Goal: Task Accomplishment & Management: Manage account settings

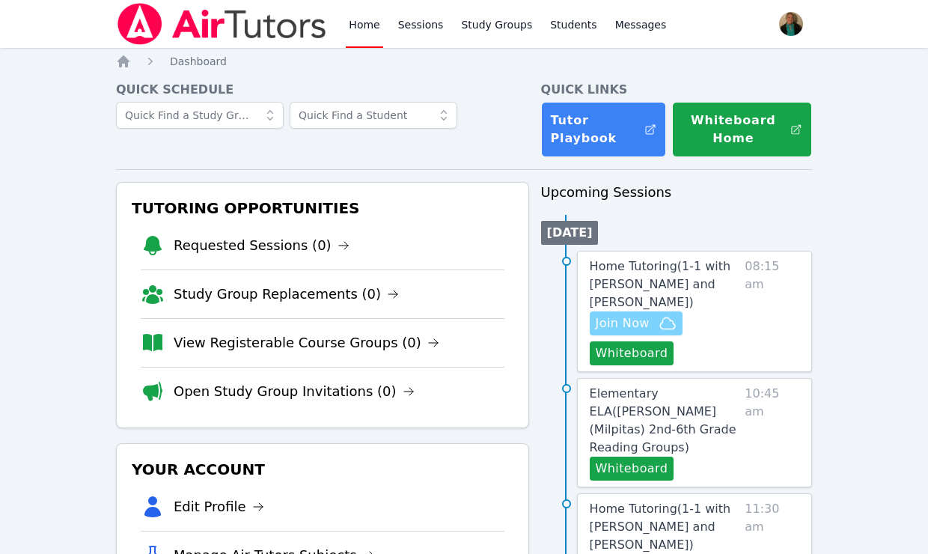
click at [609, 321] on span "Join Now" at bounding box center [623, 323] width 54 height 18
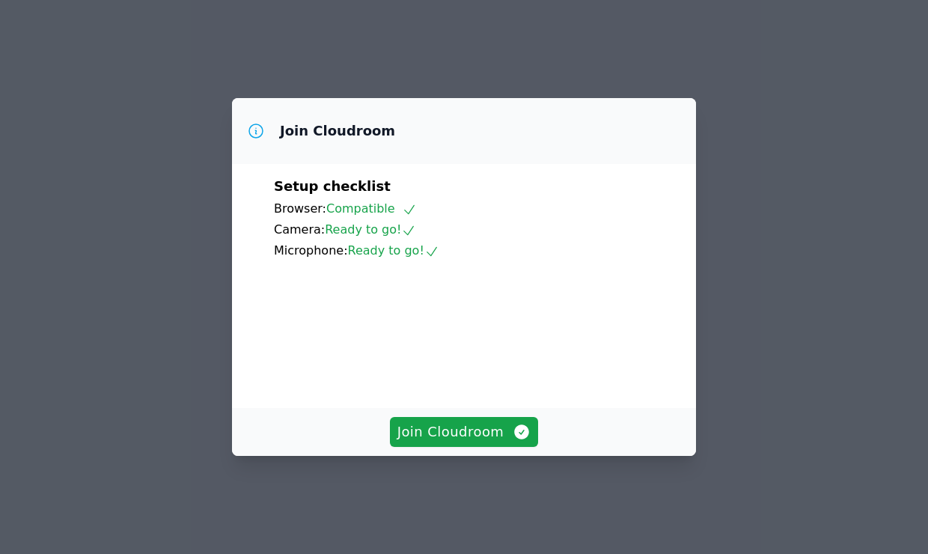
click at [469, 431] on div "Join Cloudroom" at bounding box center [464, 432] width 464 height 48
click at [469, 442] on span "Join Cloudroom" at bounding box center [464, 431] width 134 height 21
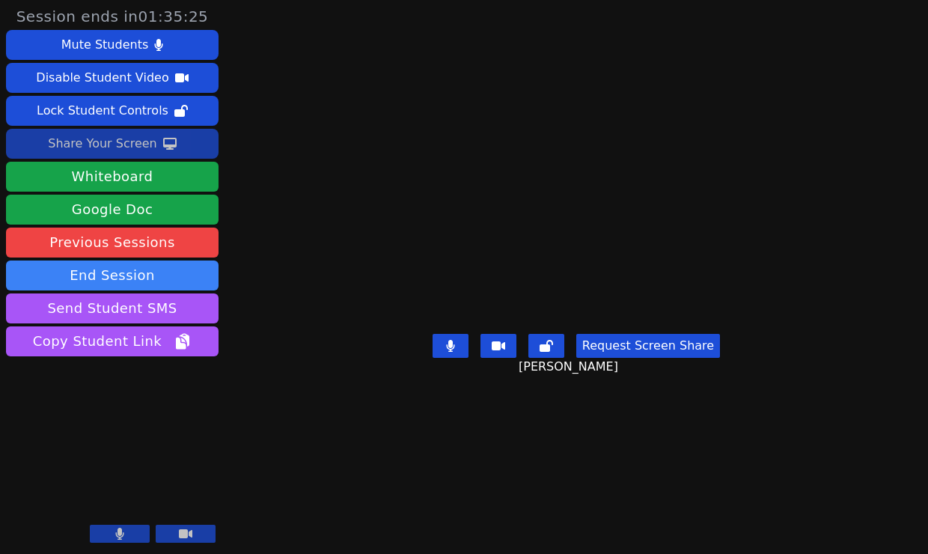
click at [109, 143] on div "Share Your Screen" at bounding box center [102, 144] width 109 height 24
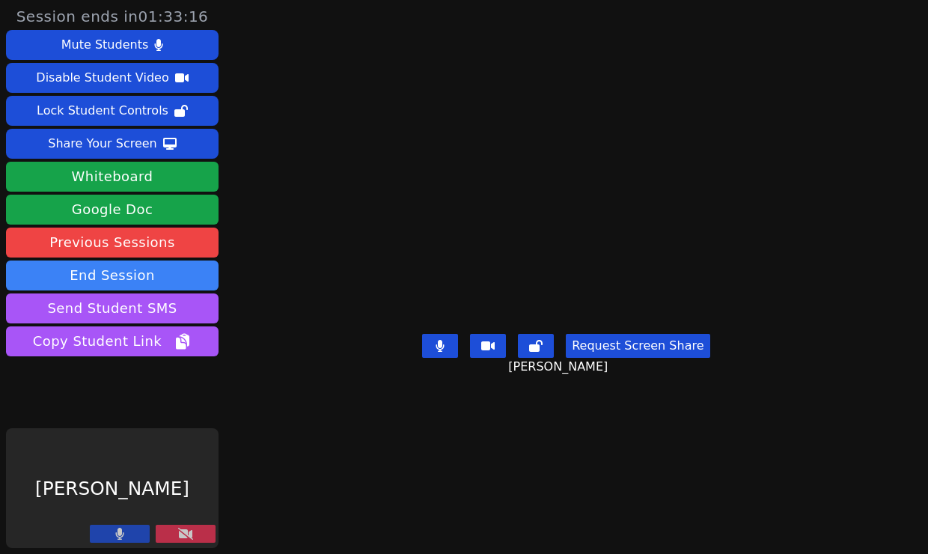
click at [178, 530] on icon at bounding box center [185, 534] width 15 height 12
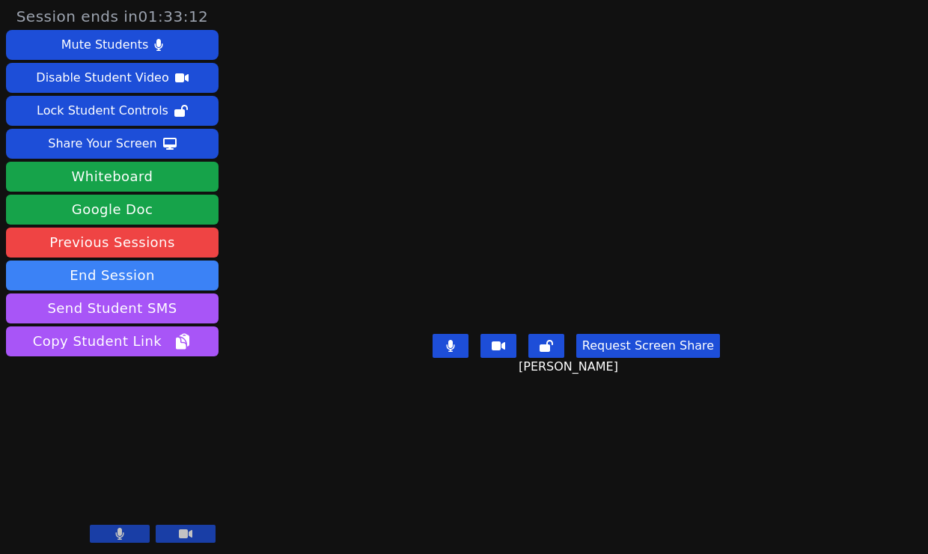
click at [125, 531] on button at bounding box center [120, 534] width 60 height 18
click at [125, 531] on icon at bounding box center [119, 534] width 15 height 12
click at [123, 533] on icon at bounding box center [120, 534] width 8 height 12
click at [123, 533] on icon at bounding box center [119, 534] width 15 height 12
click at [125, 532] on button at bounding box center [120, 534] width 60 height 18
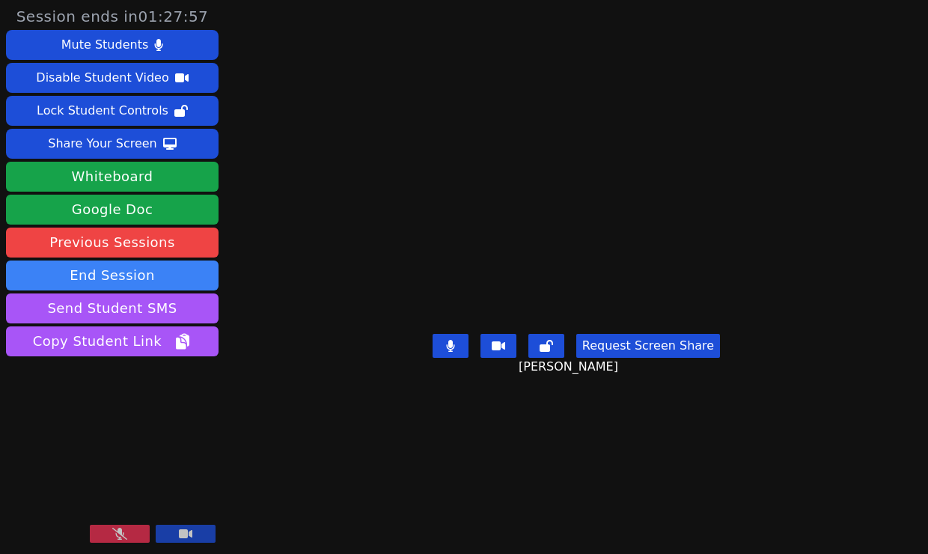
click at [125, 533] on icon at bounding box center [119, 534] width 15 height 12
click at [126, 528] on button at bounding box center [120, 534] width 60 height 18
click at [126, 529] on icon at bounding box center [119, 534] width 15 height 12
click at [120, 538] on icon at bounding box center [119, 534] width 9 height 12
click at [121, 535] on icon at bounding box center [119, 534] width 15 height 12
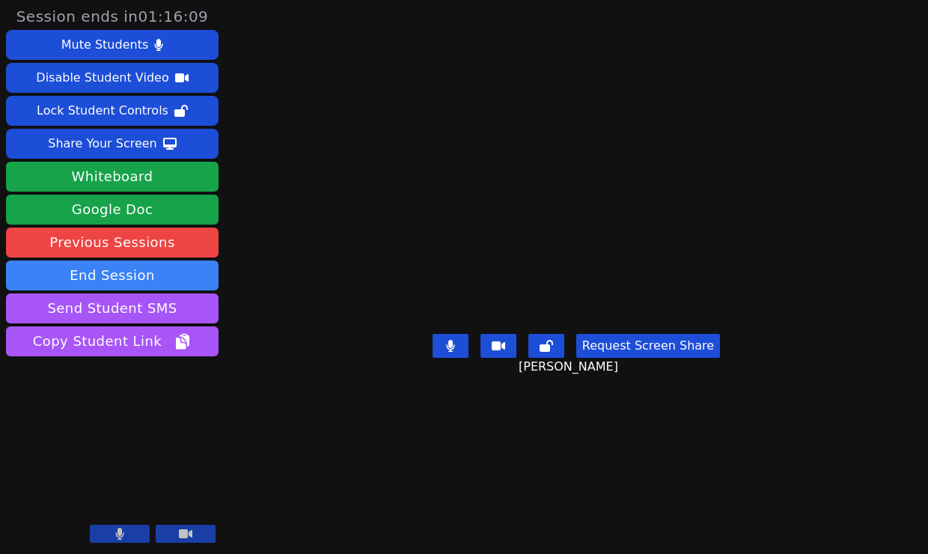
click at [117, 532] on icon at bounding box center [119, 534] width 9 height 12
click at [117, 532] on icon at bounding box center [119, 534] width 15 height 12
click at [529, 296] on video at bounding box center [576, 247] width 225 height 162
click at [129, 531] on button at bounding box center [120, 534] width 60 height 18
click at [118, 533] on icon at bounding box center [119, 534] width 15 height 12
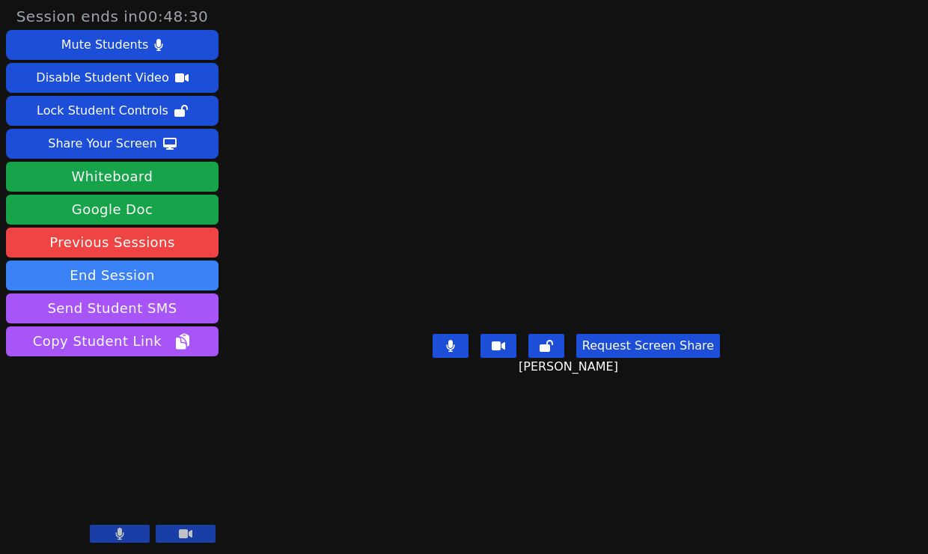
click at [132, 531] on button at bounding box center [120, 534] width 60 height 18
click at [117, 531] on icon at bounding box center [119, 534] width 9 height 12
click at [119, 537] on icon at bounding box center [119, 534] width 15 height 12
click at [123, 534] on icon at bounding box center [120, 534] width 8 height 12
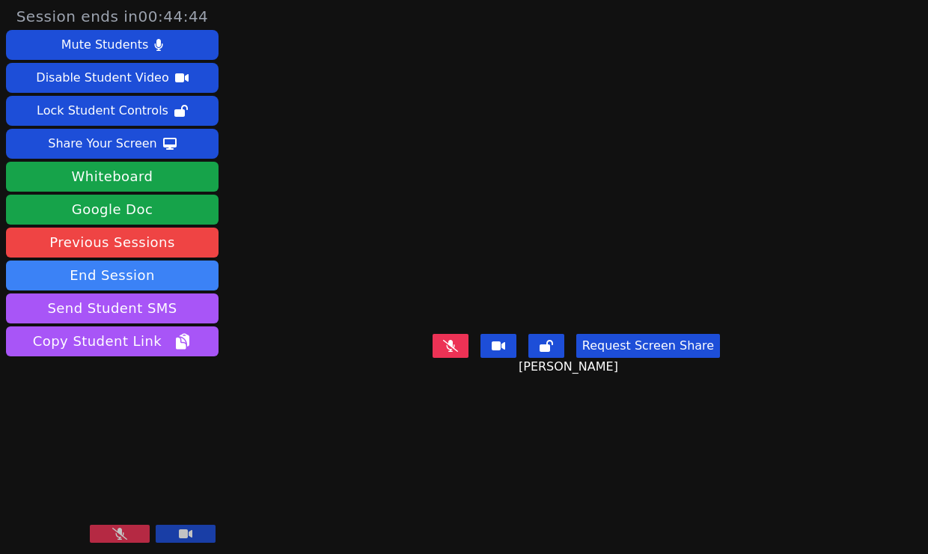
click at [123, 534] on icon at bounding box center [119, 534] width 15 height 12
click at [118, 534] on icon at bounding box center [120, 534] width 8 height 12
click at [123, 535] on icon at bounding box center [119, 534] width 15 height 12
click at [123, 535] on icon at bounding box center [119, 534] width 9 height 12
click at [137, 531] on button at bounding box center [120, 534] width 60 height 18
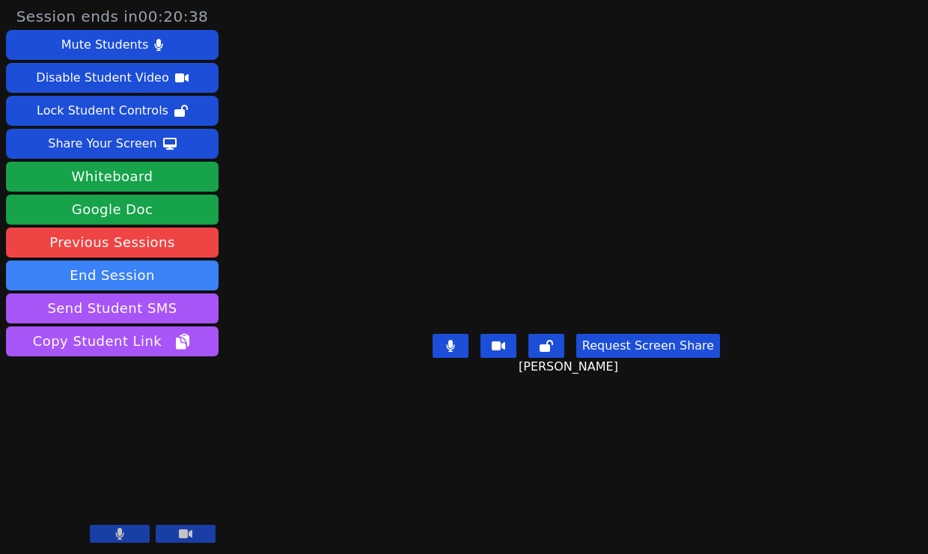
click at [132, 530] on button at bounding box center [120, 534] width 60 height 18
click at [132, 524] on video at bounding box center [112, 488] width 213 height 120
click at [119, 530] on icon at bounding box center [119, 534] width 15 height 12
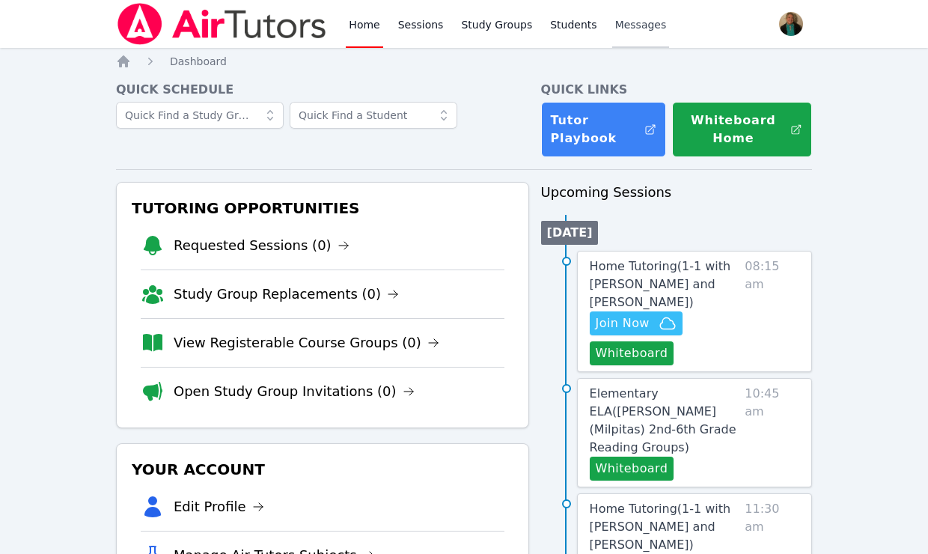
click at [626, 24] on span "Messages" at bounding box center [641, 24] width 52 height 15
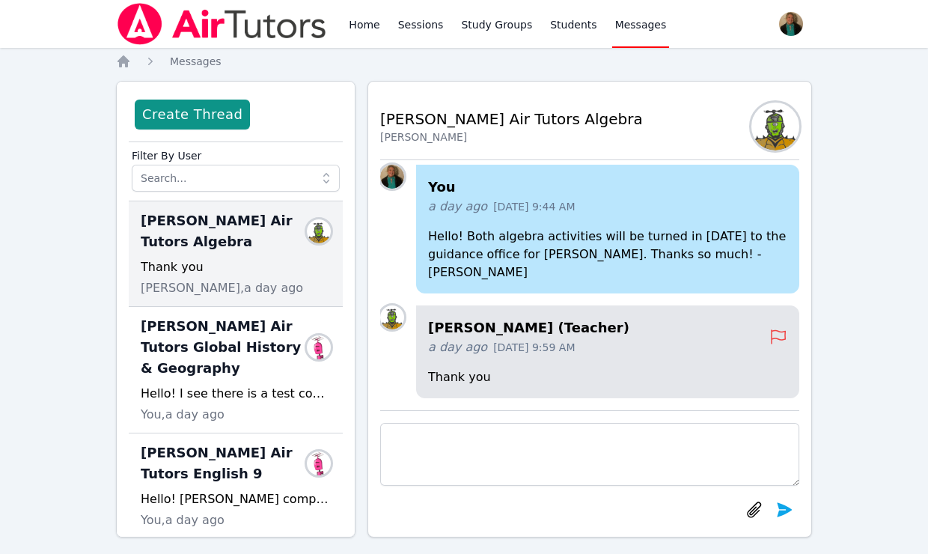
click at [237, 248] on span "Lacey Brunelle Air Tutors Algebra" at bounding box center [227, 231] width 172 height 42
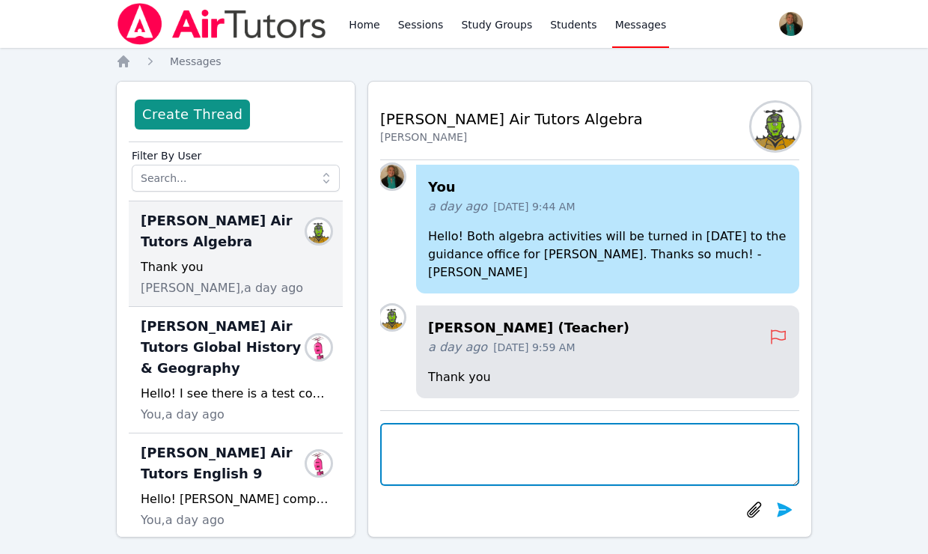
click at [404, 440] on textarea at bounding box center [589, 454] width 419 height 63
paste textarea "https://kami.app/1CZ-BxU-dbb-uJE"
type textarea "https://kami.app/1CZ-BxU-dbb-uJE"
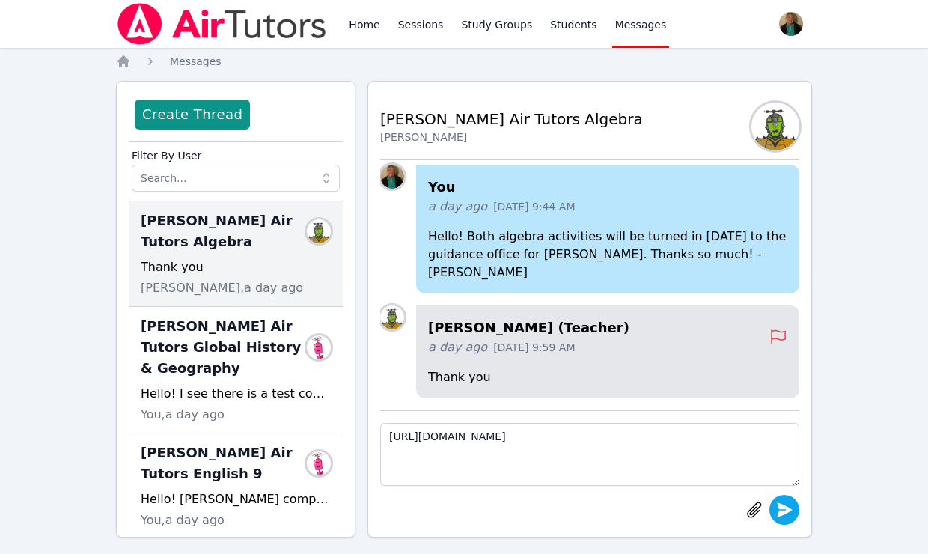
click at [781, 507] on icon "submit" at bounding box center [785, 509] width 15 height 14
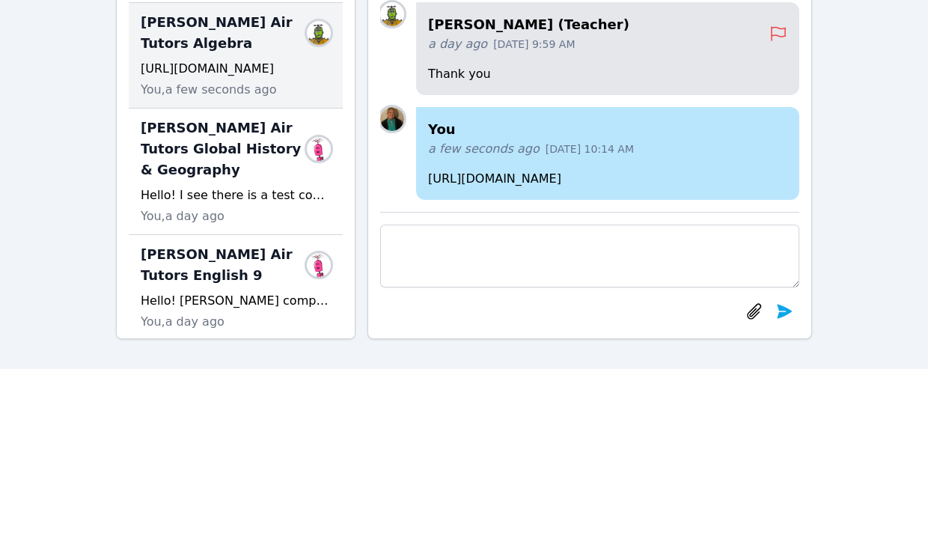
scroll to position [49, 0]
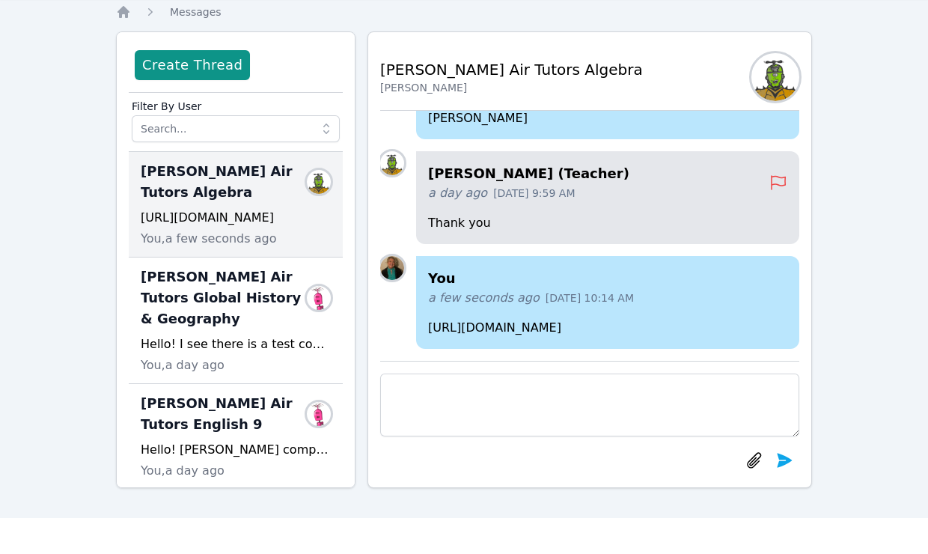
click at [617, 327] on p "https://kami.app/1CZ-BxU-dbb-uJE" at bounding box center [607, 328] width 359 height 18
click at [617, 325] on p "https://kami.app/1CZ-BxU-dbb-uJE" at bounding box center [607, 328] width 359 height 18
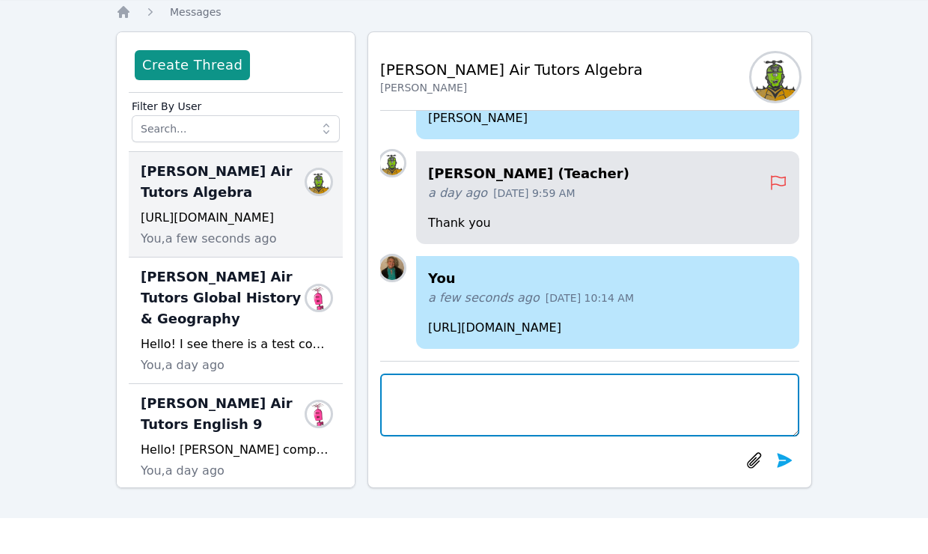
click at [519, 414] on textarea at bounding box center [589, 404] width 419 height 63
paste textarea "https://kami.app/8Pq-vET-5Pz-9LM"
drag, startPoint x: 568, startPoint y: 386, endPoint x: 451, endPoint y: 400, distance: 117.6
click at [451, 400] on textarea "https://kami.app/8Pq-vET-5Pz-9LM" at bounding box center [589, 404] width 419 height 63
type textarea "h"
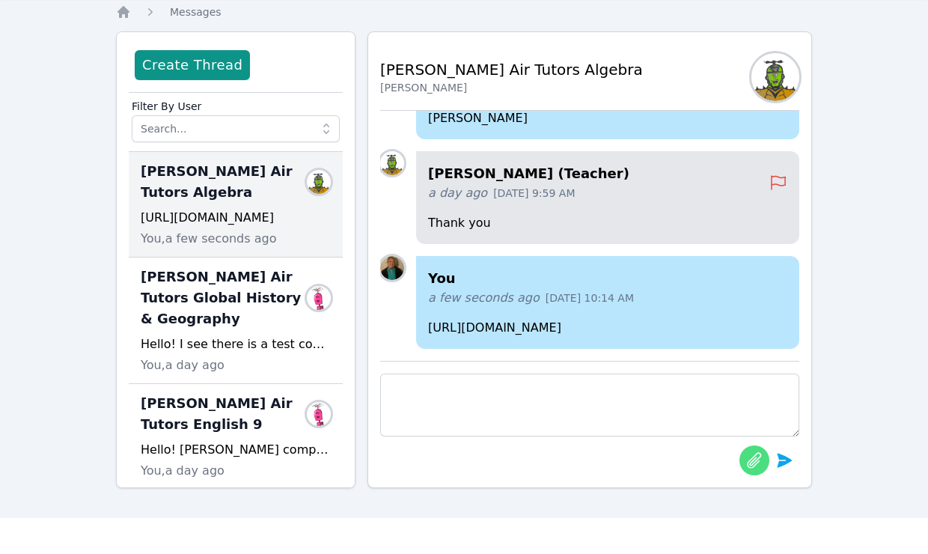
click at [748, 457] on icon "button" at bounding box center [754, 460] width 18 height 18
click at [754, 457] on icon "button" at bounding box center [754, 460] width 18 height 18
click at [756, 464] on icon "button" at bounding box center [754, 460] width 14 height 16
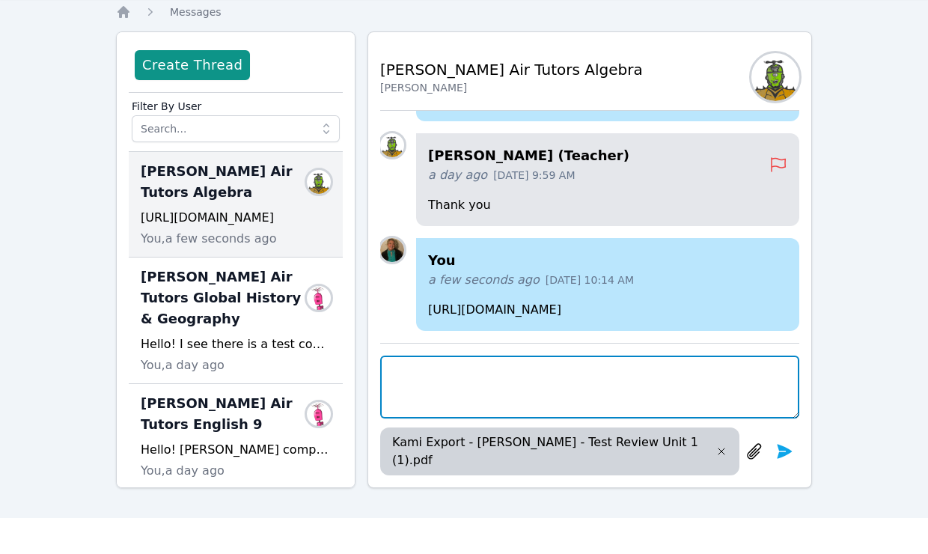
click at [748, 418] on textarea at bounding box center [589, 387] width 419 height 63
type textarea "Here is Lacey's Test Review for Unit 1. Thanks!"
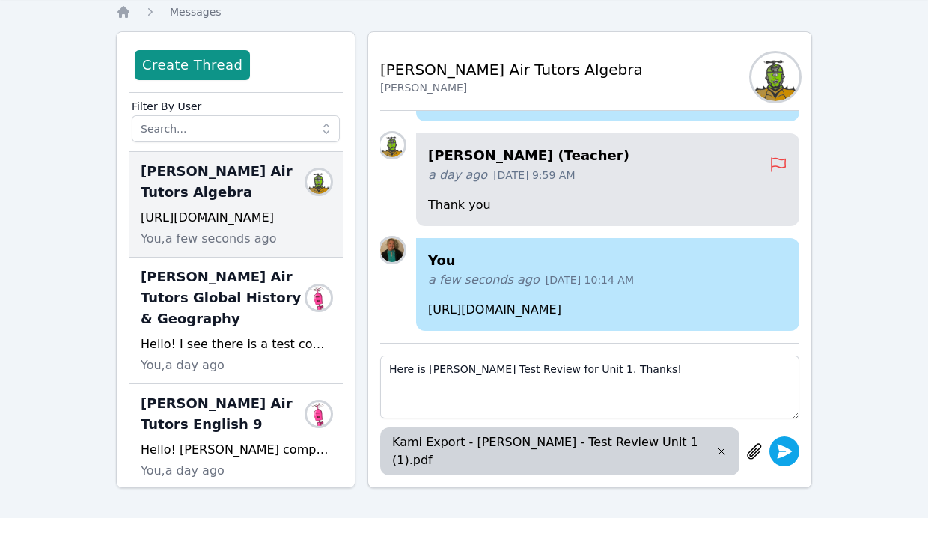
click at [781, 457] on icon "submit" at bounding box center [785, 451] width 15 height 14
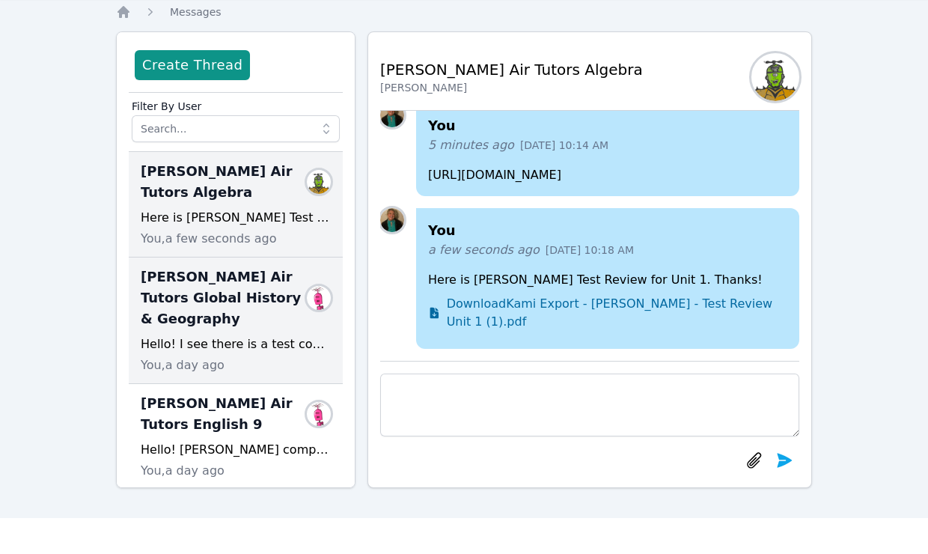
click at [295, 318] on span "Lacey Brunelle Air Tutors Global History & Geography" at bounding box center [227, 297] width 172 height 63
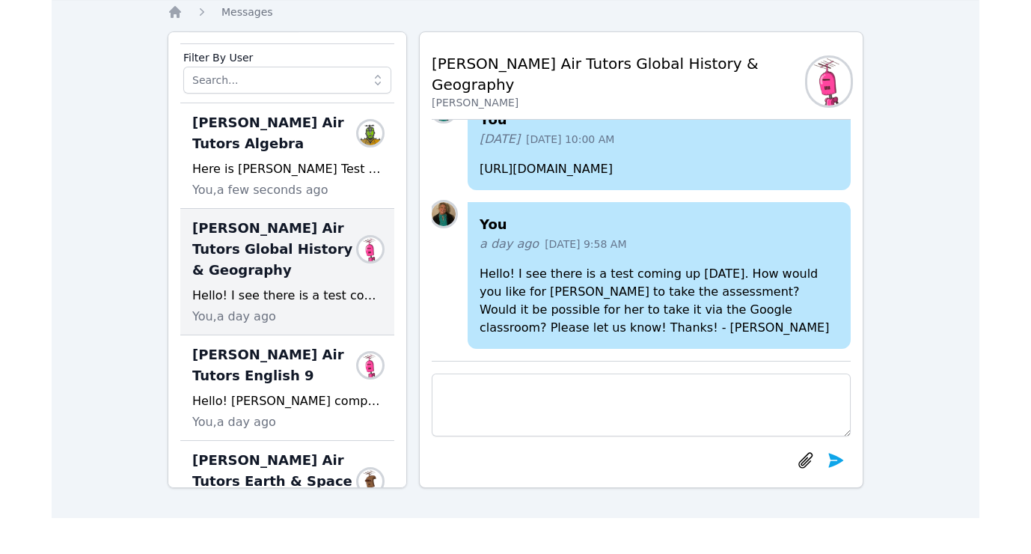
scroll to position [52, 0]
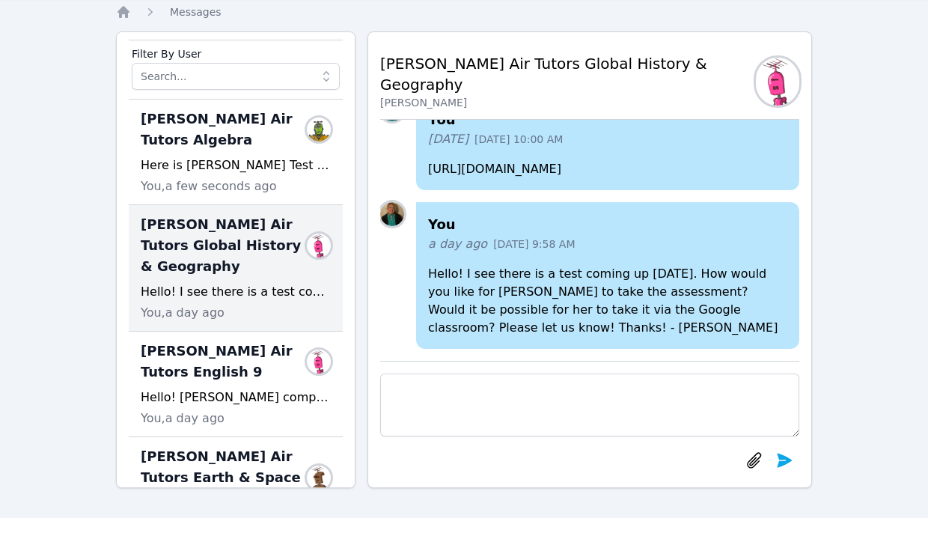
click at [246, 366] on span "Lacey Brunelle Air Tutors English 9" at bounding box center [227, 362] width 172 height 42
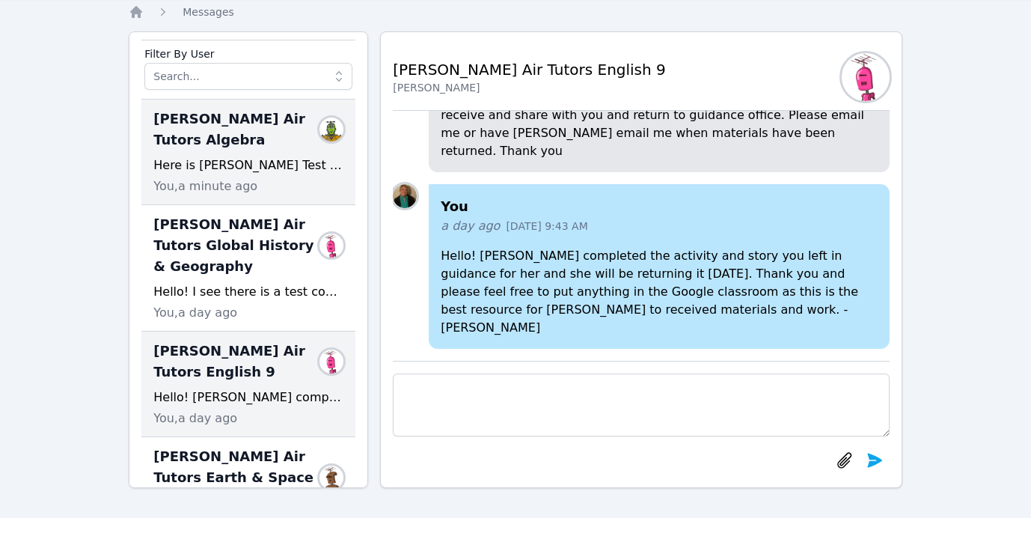
click at [197, 150] on span "Lacey Brunelle Air Tutors Algebra" at bounding box center [239, 130] width 172 height 42
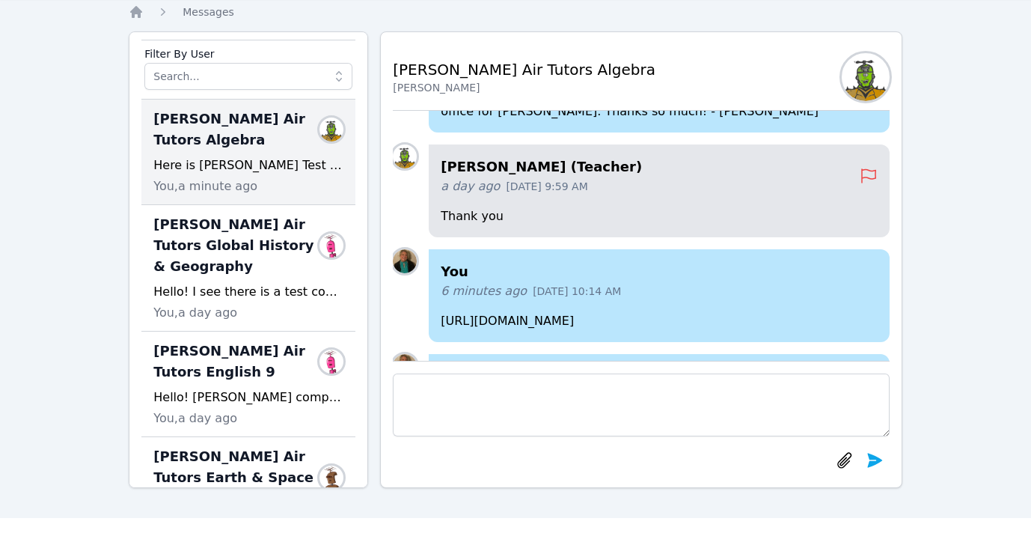
scroll to position [0, 0]
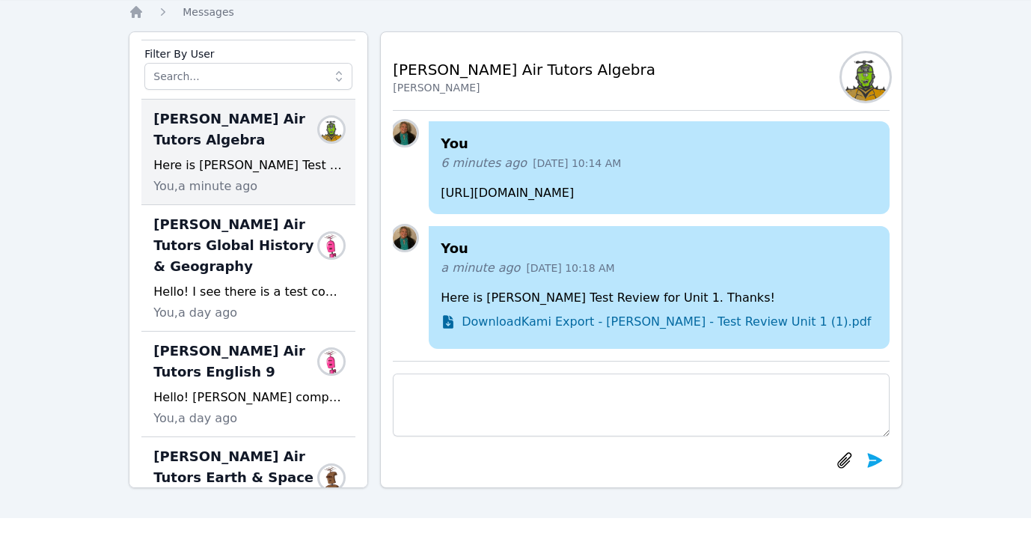
click at [829, 176] on div "You 6 minutes ago Sep 30, 2025 10:14 AM https://kami.app/1CZ-BxU-dbb-uJE" at bounding box center [659, 167] width 461 height 93
click at [855, 159] on div "6 minutes ago Sep 30, 2025 10:14 AM" at bounding box center [659, 163] width 437 height 18
click at [873, 196] on p "https://kami.app/1CZ-BxU-dbb-uJE" at bounding box center [659, 193] width 437 height 18
click at [866, 162] on div "6 minutes ago Sep 30, 2025 10:14 AM" at bounding box center [659, 163] width 437 height 18
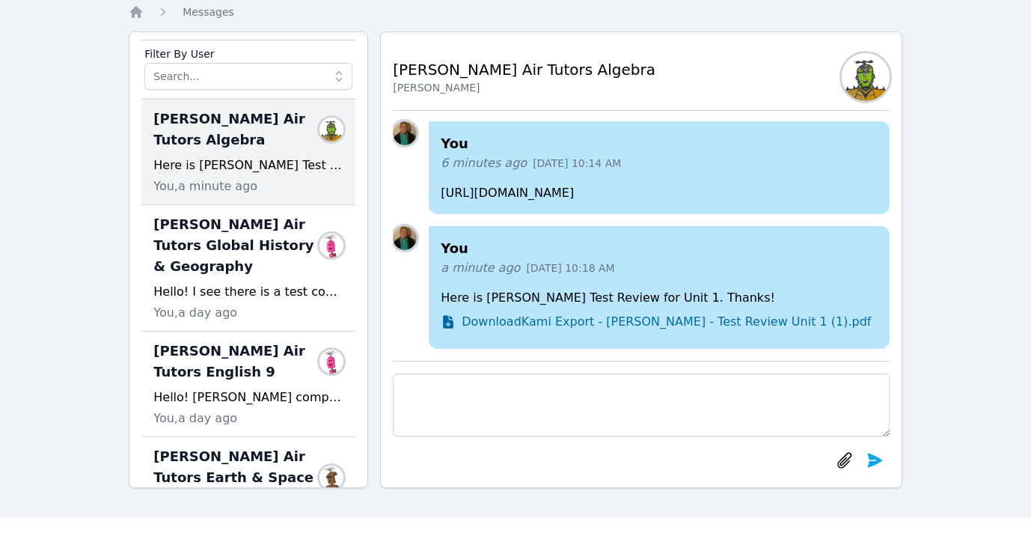
scroll to position [-25, 0]
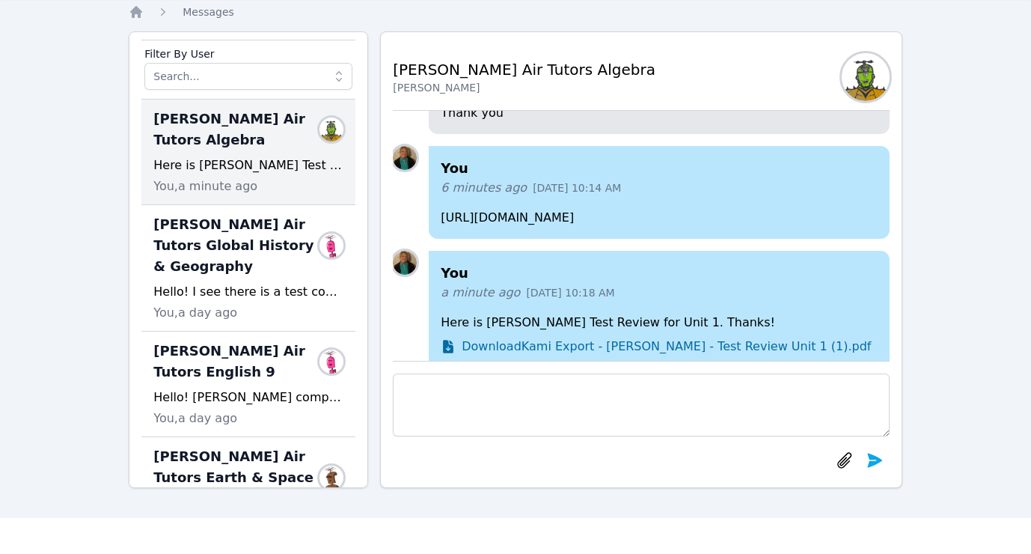
drag, startPoint x: 867, startPoint y: 156, endPoint x: 769, endPoint y: 155, distance: 98.1
click at [858, 155] on div "You 6 minutes ago Sep 30, 2025 10:14 AM https://kami.app/1CZ-BxU-dbb-uJE" at bounding box center [659, 192] width 461 height 93
click at [442, 183] on span "6 minutes ago" at bounding box center [484, 188] width 86 height 18
click at [502, 162] on h4 "You" at bounding box center [659, 168] width 437 height 21
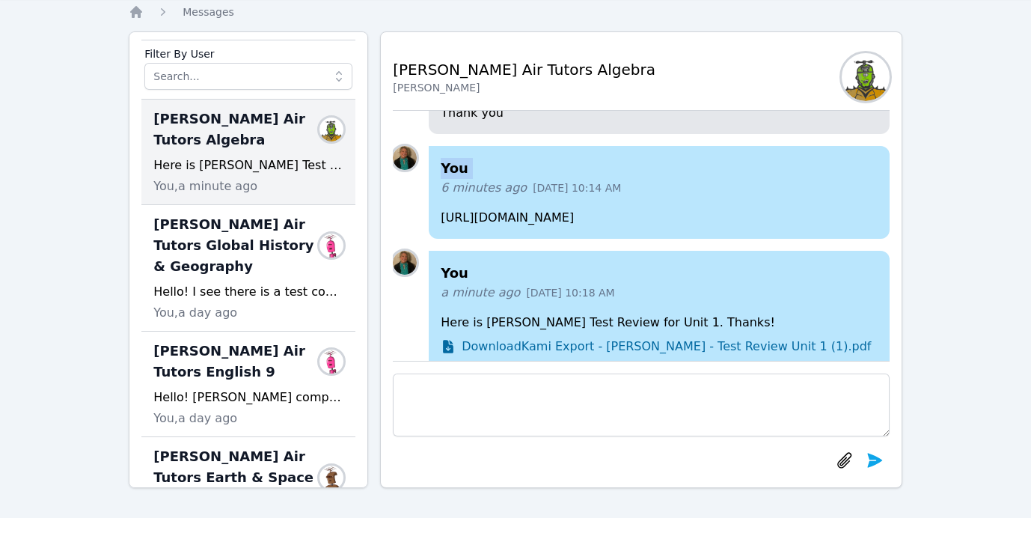
click at [502, 162] on h4 "You" at bounding box center [659, 168] width 437 height 21
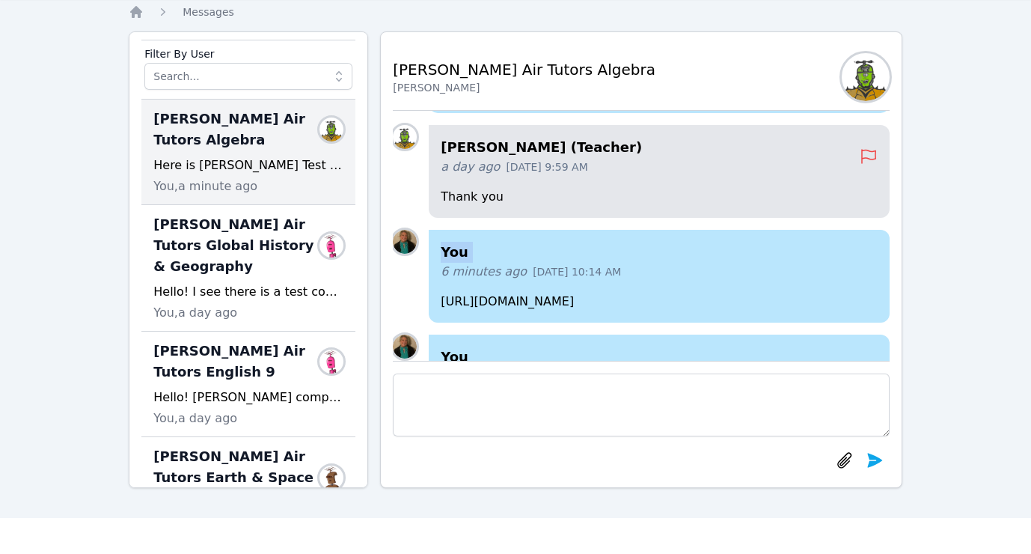
scroll to position [-101, 0]
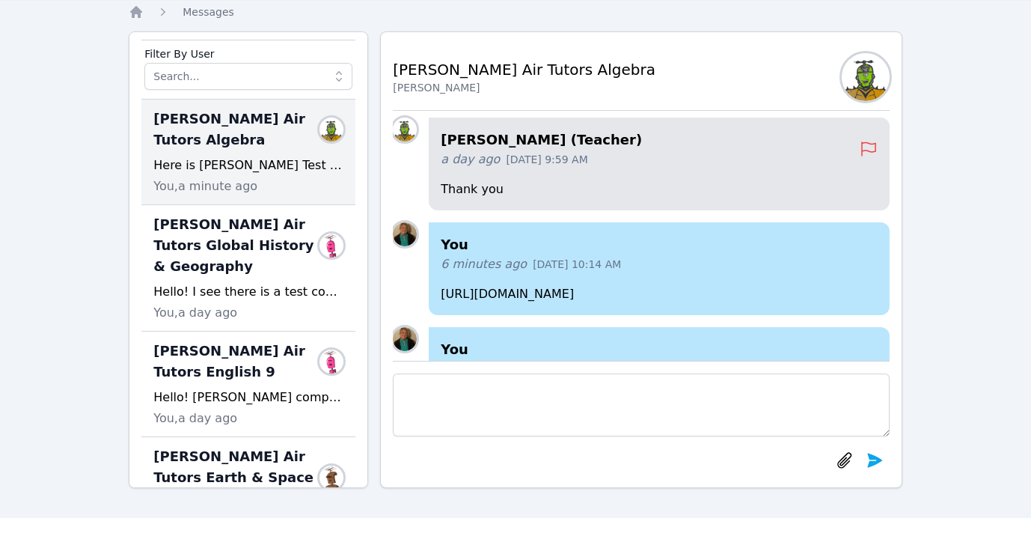
click at [868, 251] on h4 "You" at bounding box center [659, 244] width 437 height 21
click at [861, 290] on p "https://kami.app/1CZ-BxU-dbb-uJE" at bounding box center [659, 294] width 437 height 18
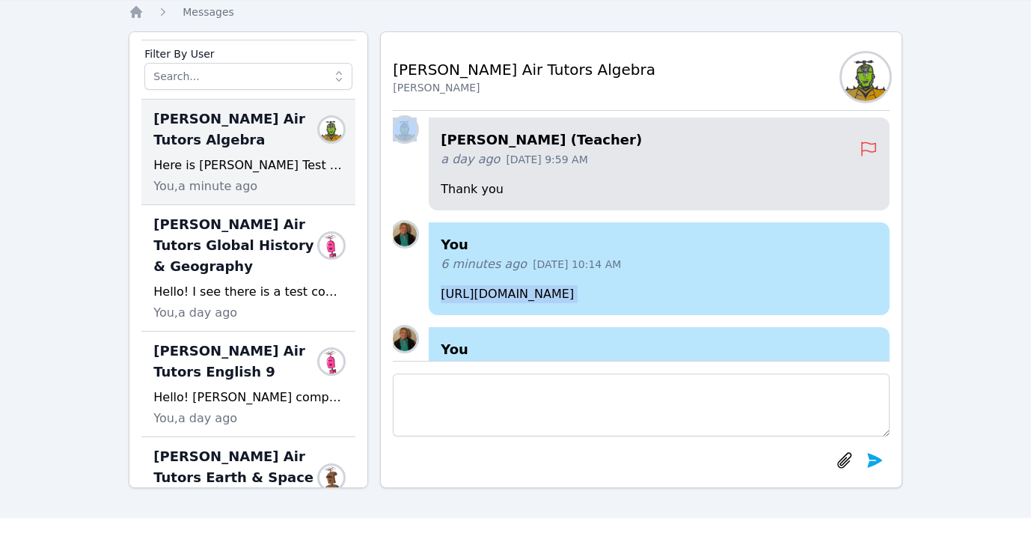
click at [861, 290] on p "https://kami.app/1CZ-BxU-dbb-uJE" at bounding box center [659, 294] width 437 height 18
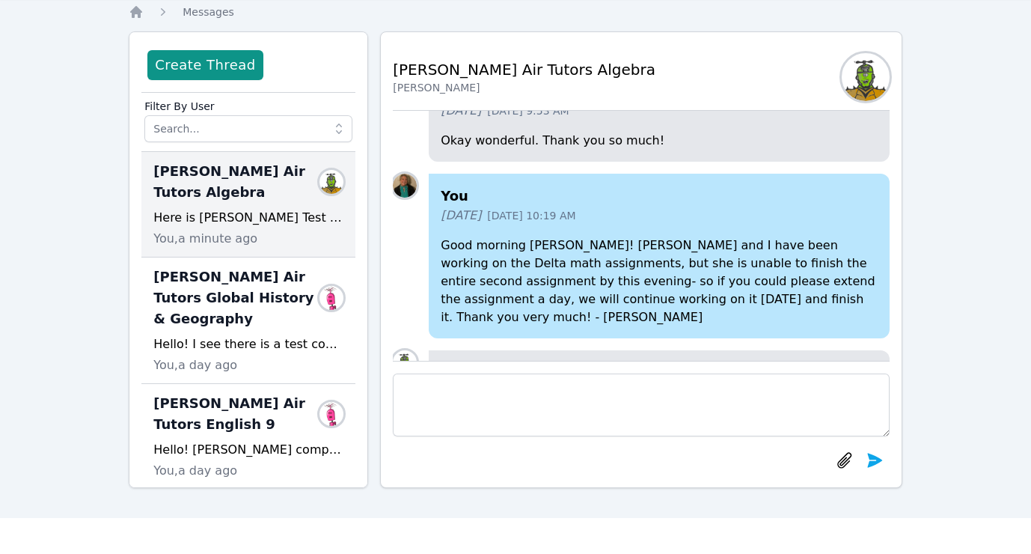
scroll to position [0, 0]
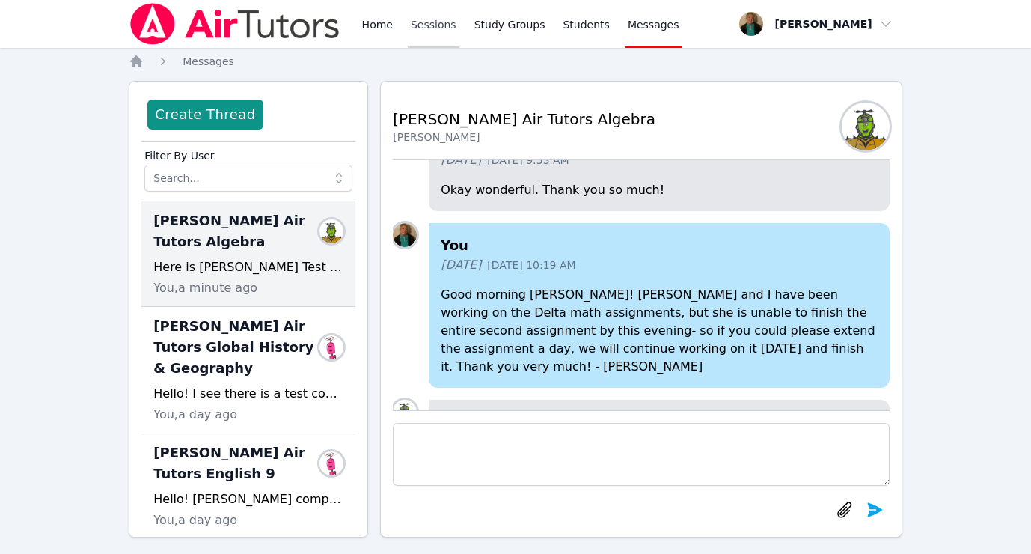
click at [436, 22] on link "Sessions" at bounding box center [434, 24] width 52 height 48
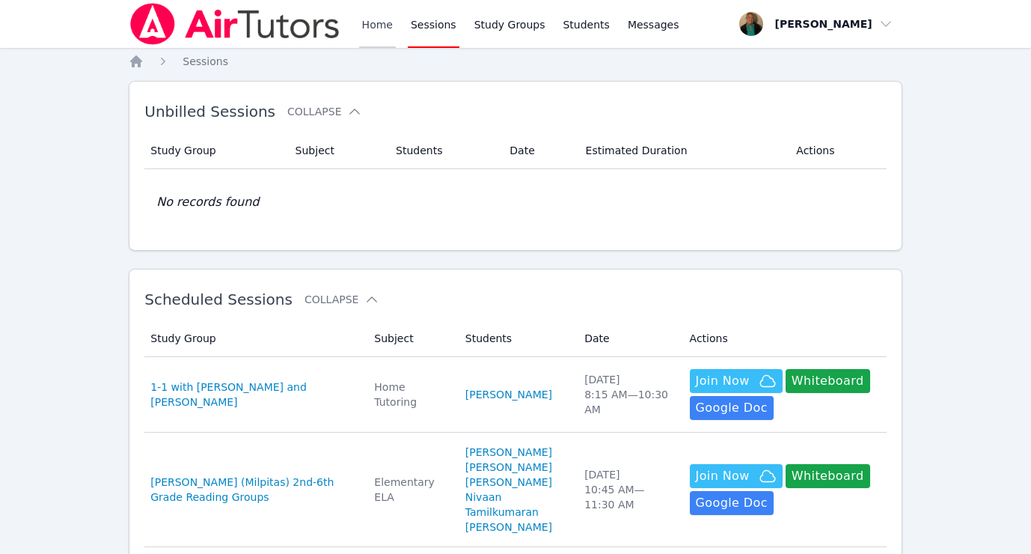
click at [379, 21] on link "Home" at bounding box center [377, 24] width 37 height 48
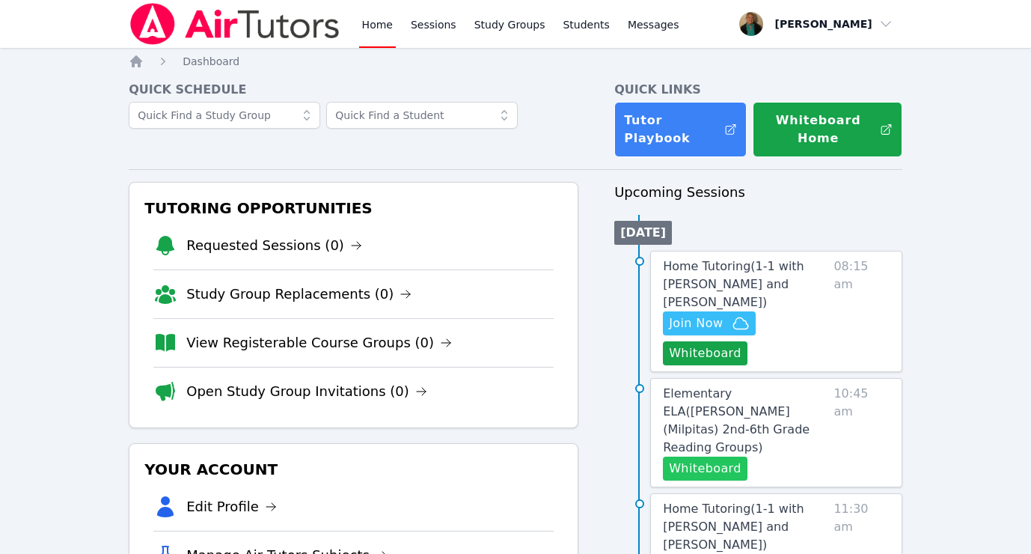
click at [686, 457] on button "Whiteboard" at bounding box center [705, 469] width 85 height 24
click at [737, 386] on span "Elementary ELA ( Mattos (Milpitas) 2nd-6th Grade Reading Groups )" at bounding box center [736, 420] width 147 height 68
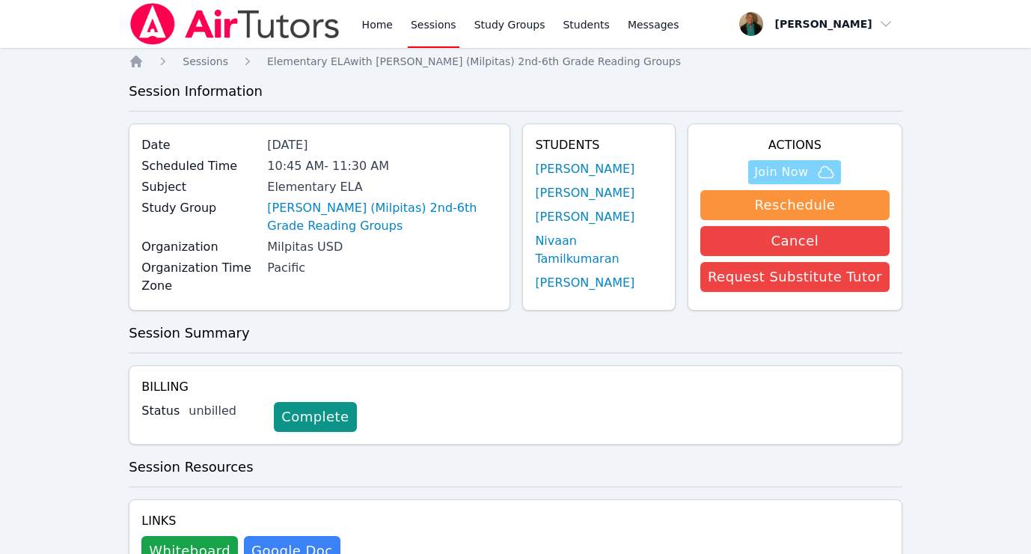
click at [807, 174] on span "Join Now" at bounding box center [781, 172] width 54 height 18
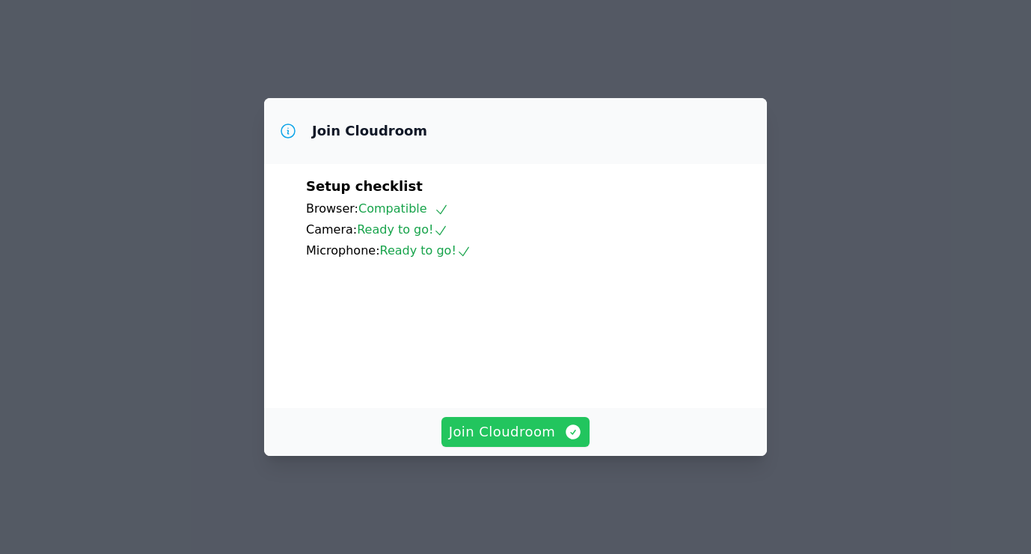
click at [529, 384] on video at bounding box center [418, 328] width 225 height 112
click at [523, 441] on span "Join Cloudroom" at bounding box center [516, 431] width 134 height 21
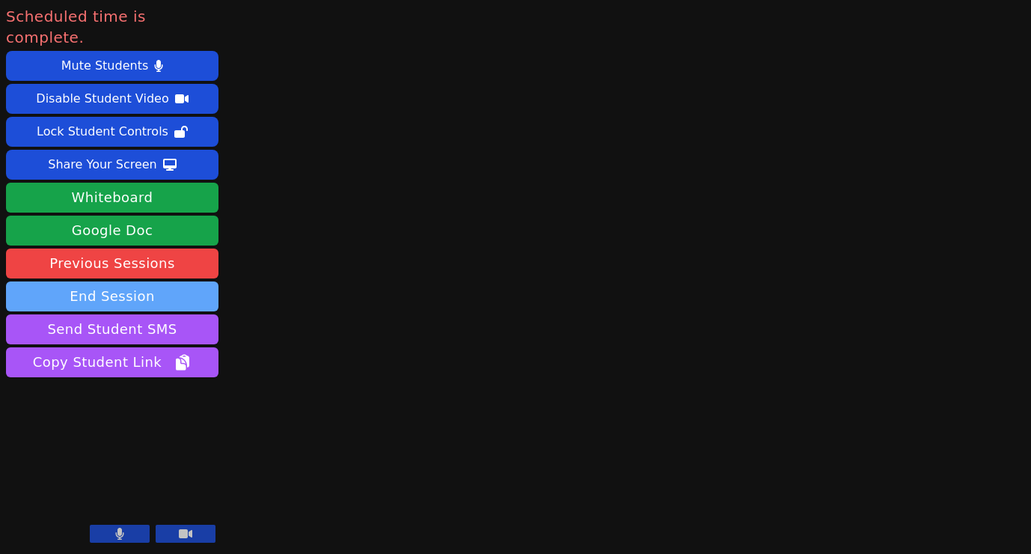
click at [152, 281] on button "End Session" at bounding box center [112, 296] width 213 height 30
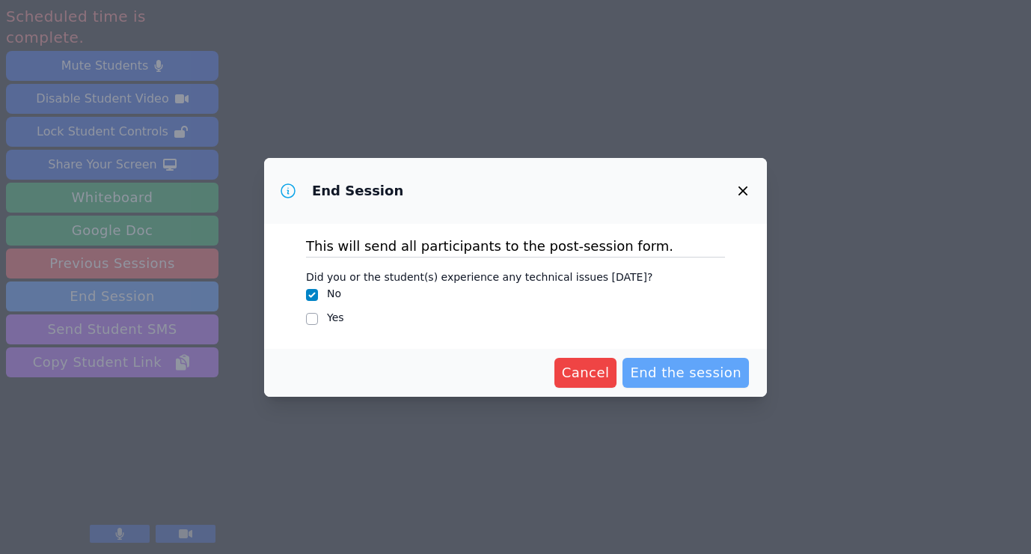
click at [706, 366] on span "End the session" at bounding box center [686, 372] width 112 height 21
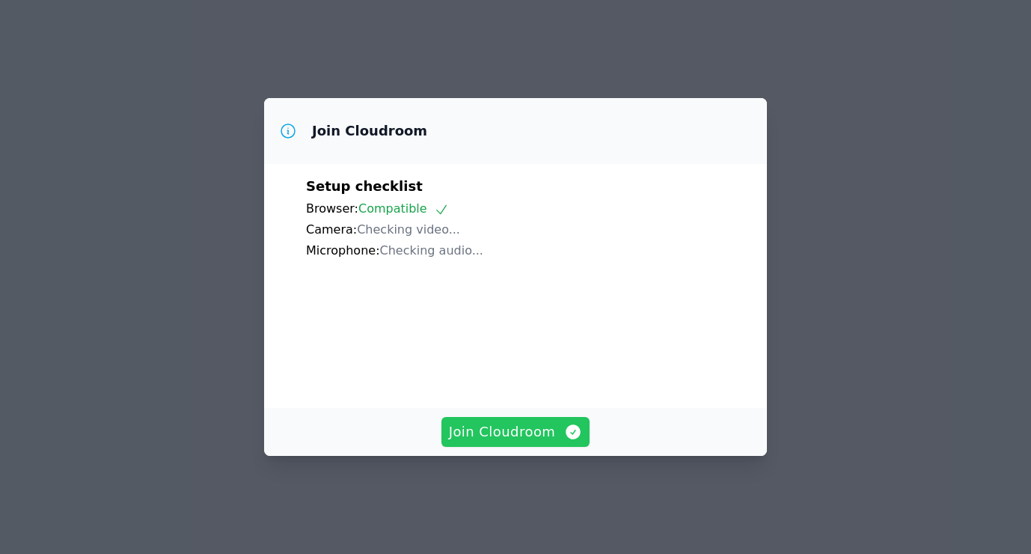
click at [536, 432] on span "Join Cloudroom" at bounding box center [516, 431] width 134 height 21
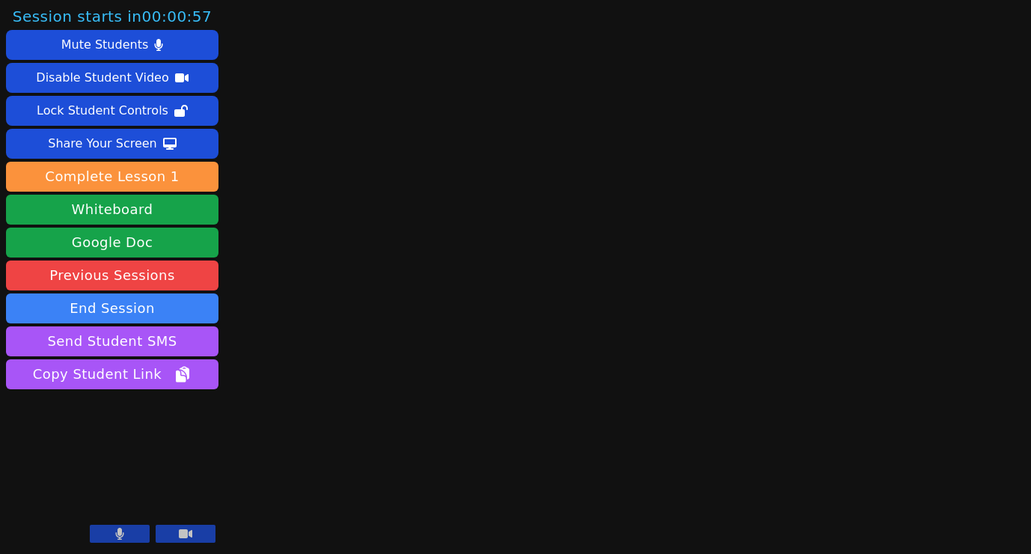
click at [125, 529] on button at bounding box center [120, 534] width 60 height 18
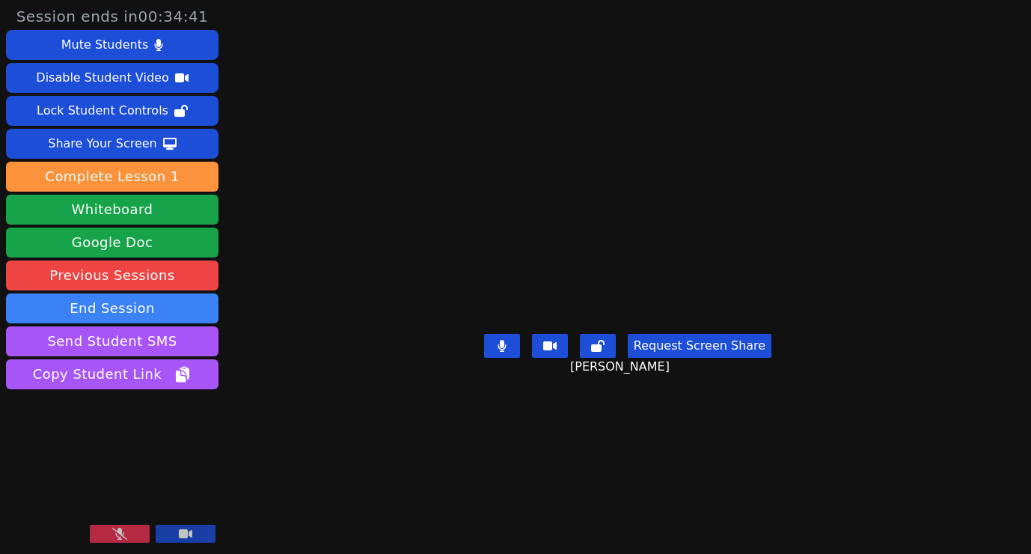
click at [123, 534] on icon at bounding box center [119, 534] width 15 height 12
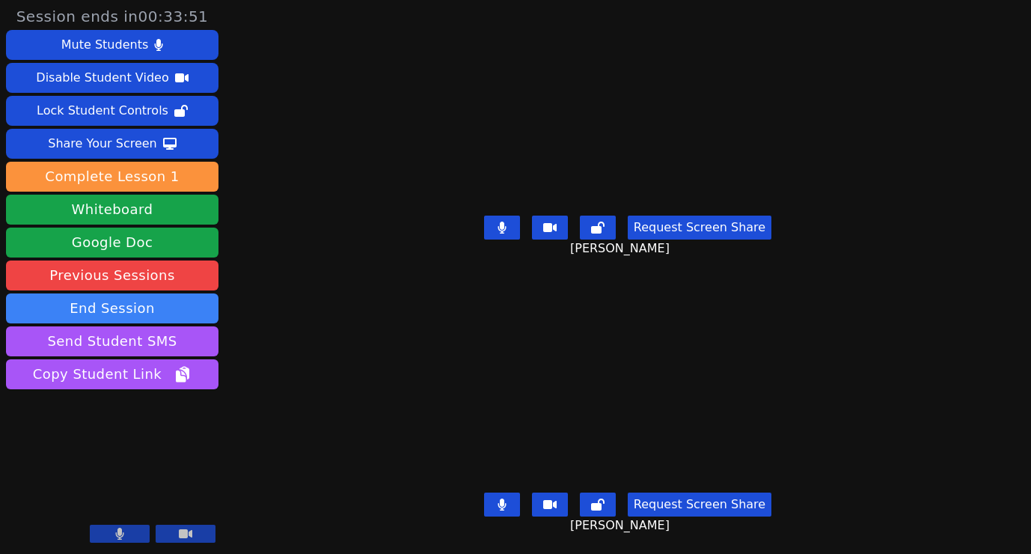
click at [123, 531] on icon at bounding box center [119, 534] width 9 height 12
click at [123, 531] on icon at bounding box center [119, 534] width 15 height 12
click at [195, 530] on button at bounding box center [186, 534] width 60 height 18
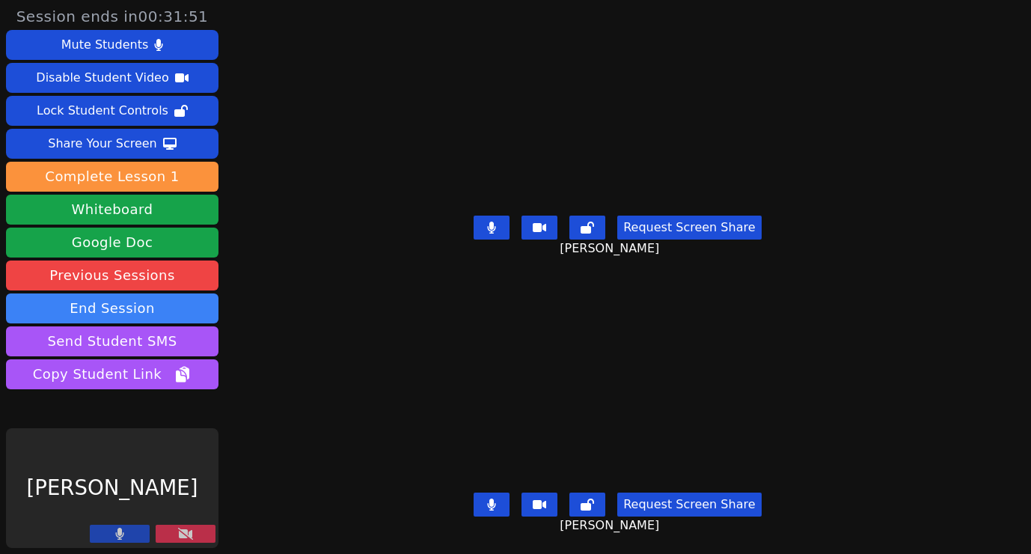
click at [195, 530] on button at bounding box center [186, 534] width 60 height 18
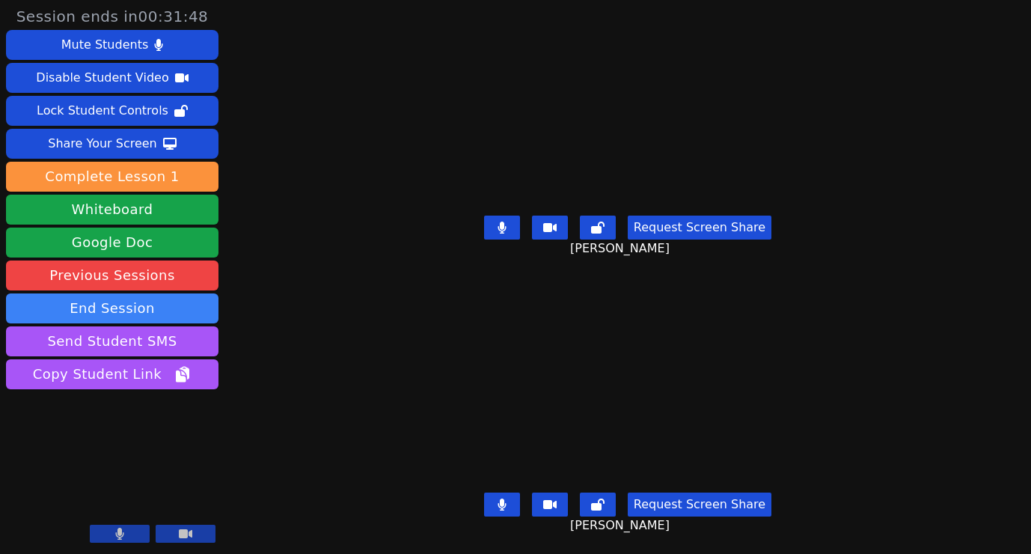
click at [195, 531] on button at bounding box center [186, 534] width 60 height 18
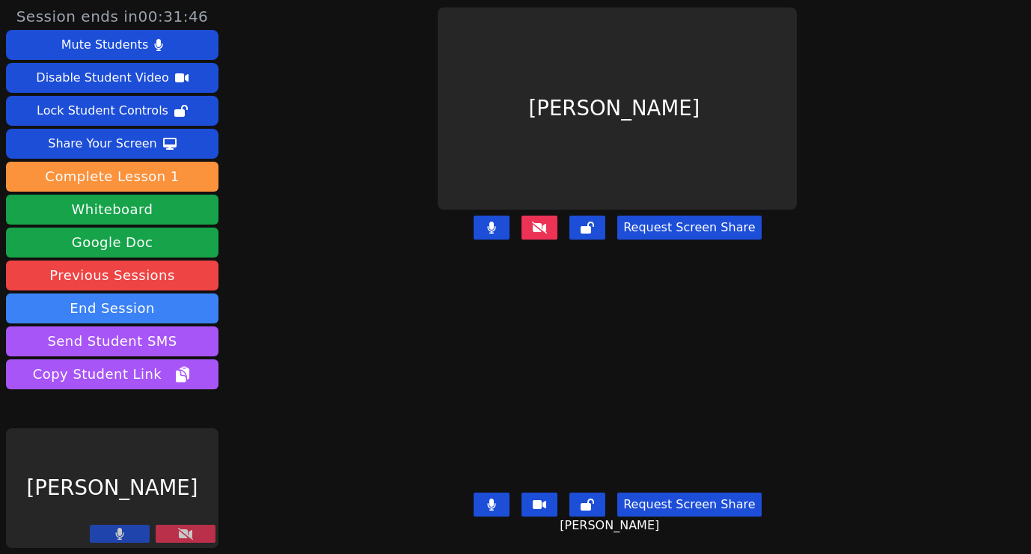
click at [195, 531] on button at bounding box center [186, 534] width 60 height 18
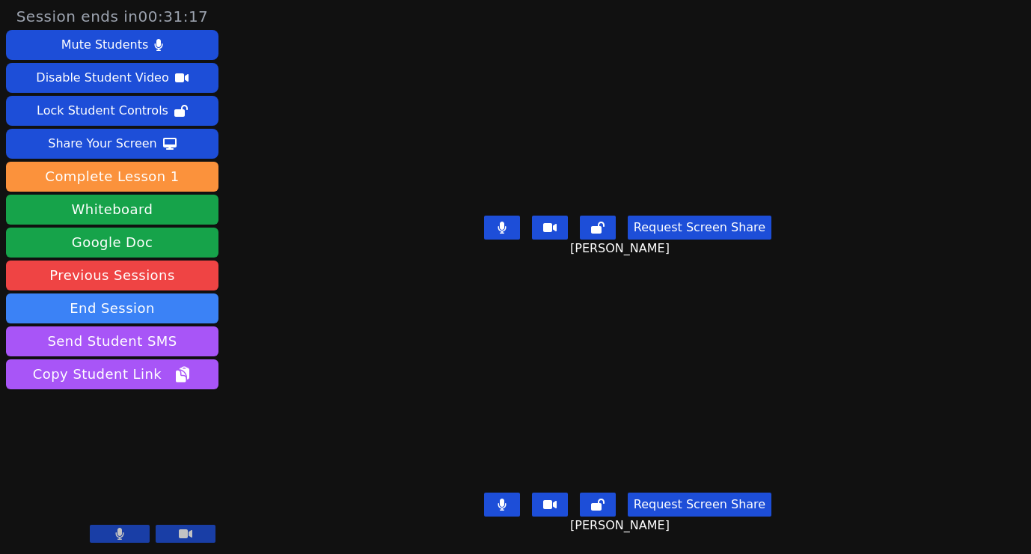
click at [126, 533] on button at bounding box center [120, 534] width 60 height 18
click at [126, 533] on icon at bounding box center [119, 534] width 15 height 12
click at [192, 531] on icon at bounding box center [185, 533] width 13 height 9
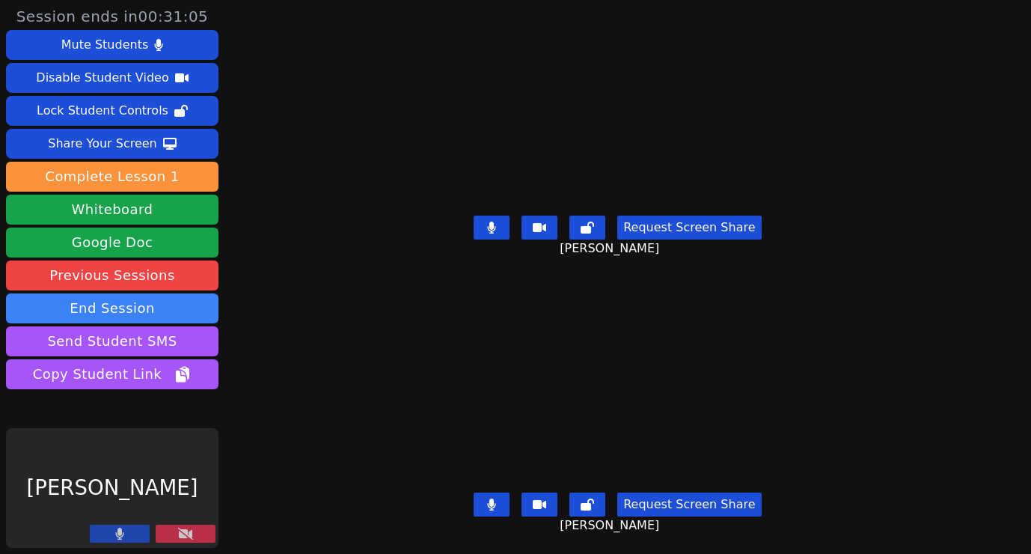
click at [192, 531] on icon at bounding box center [185, 534] width 15 height 12
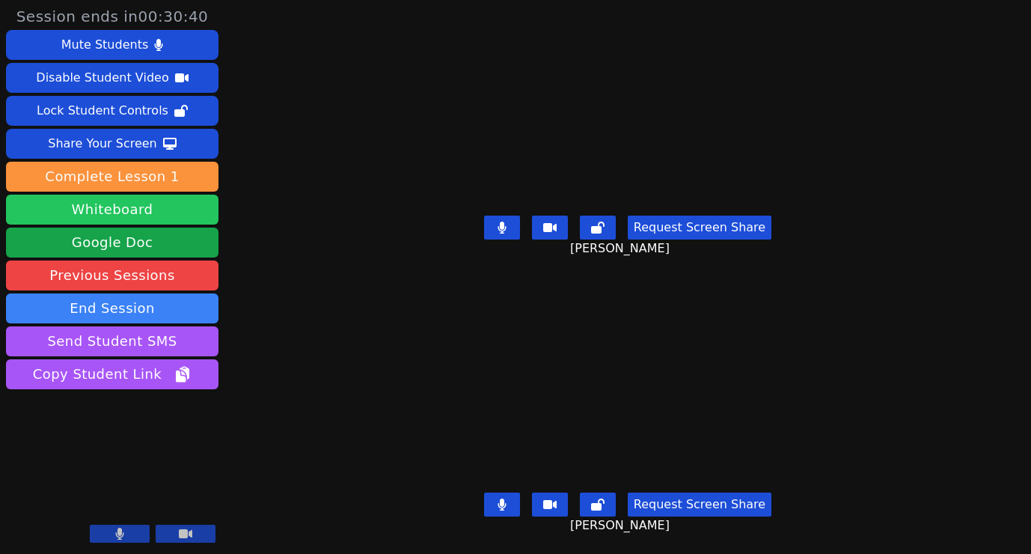
click at [172, 213] on button "Whiteboard" at bounding box center [112, 210] width 213 height 30
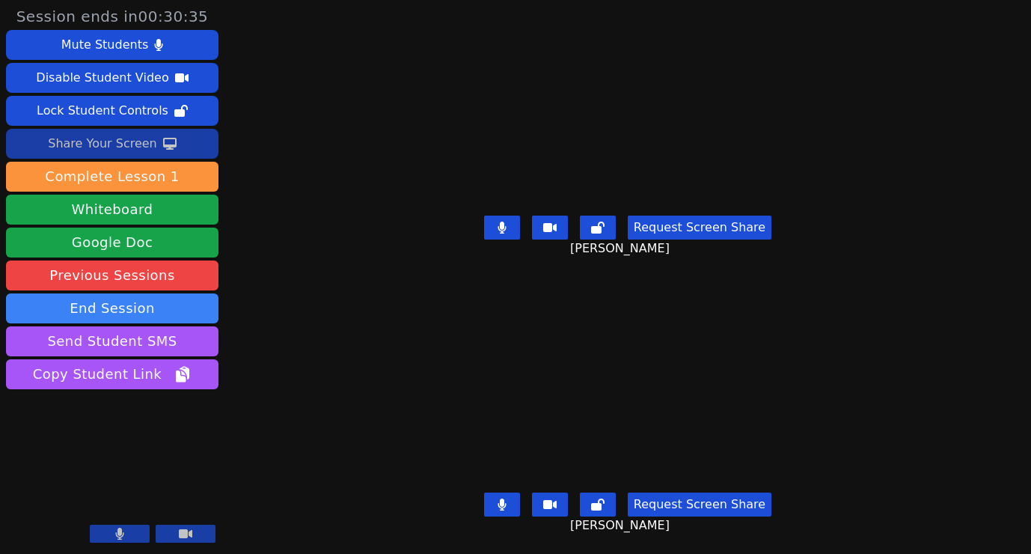
click at [115, 143] on div "Share Your Screen" at bounding box center [102, 144] width 109 height 24
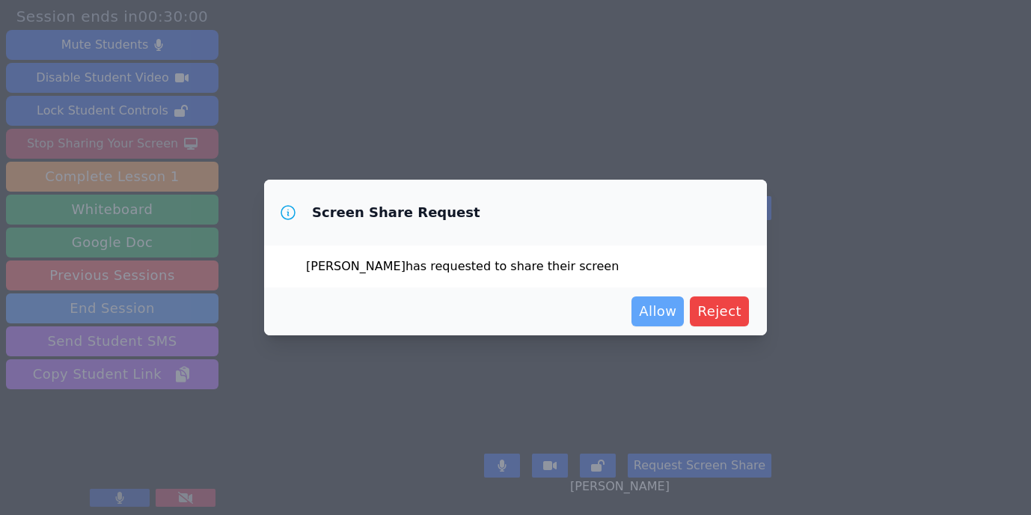
click at [666, 306] on span "Allow" at bounding box center [657, 311] width 37 height 21
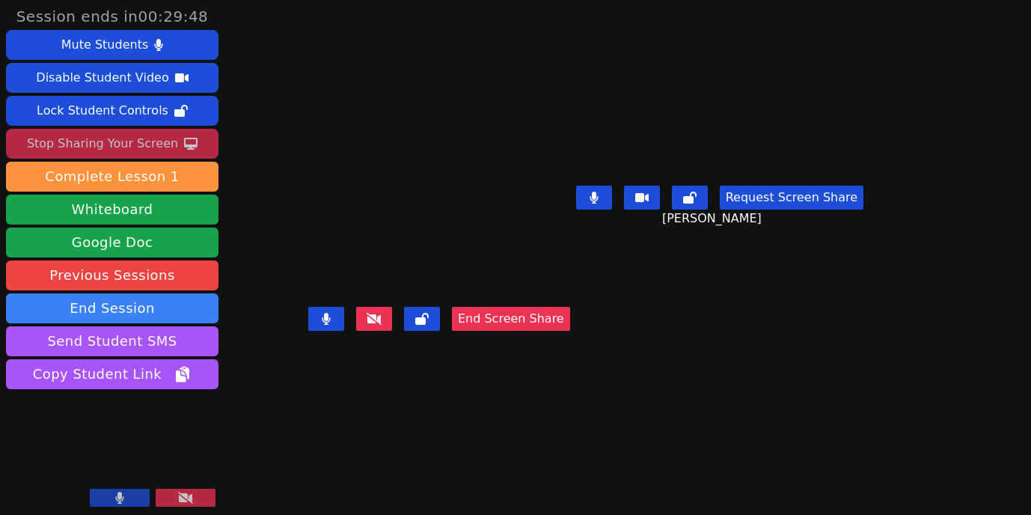
click at [376, 325] on icon at bounding box center [374, 319] width 15 height 12
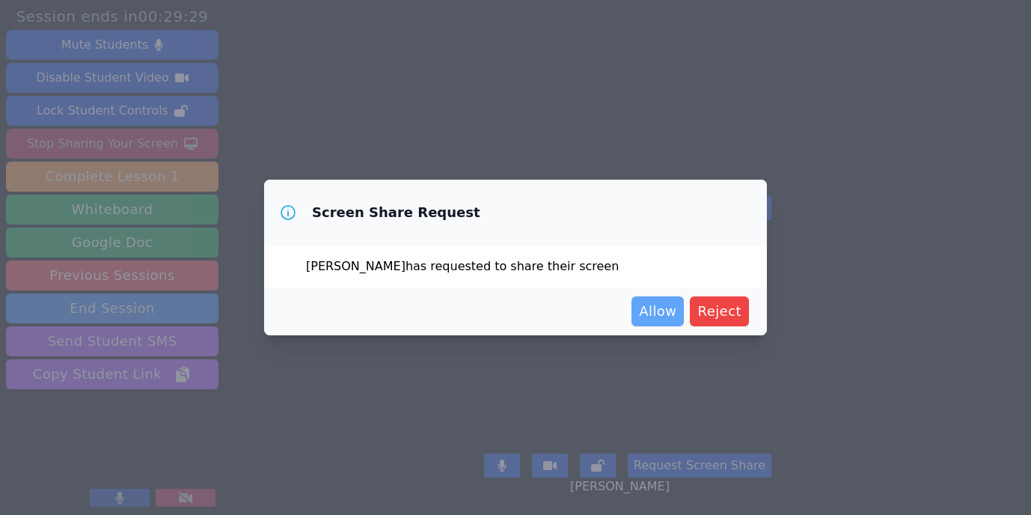
click at [665, 315] on span "Allow" at bounding box center [657, 311] width 37 height 21
click at [662, 309] on span "Allow" at bounding box center [657, 311] width 37 height 21
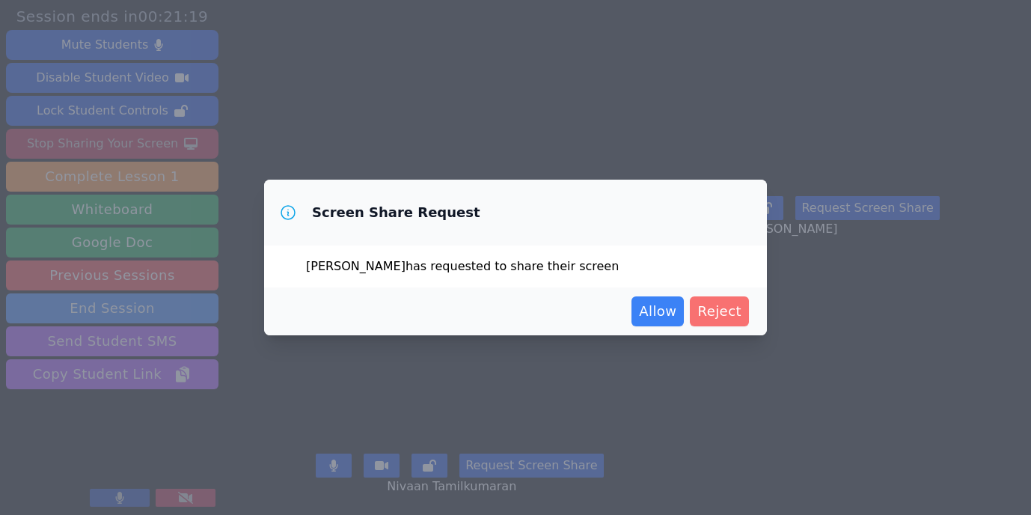
click at [725, 305] on span "Reject" at bounding box center [720, 311] width 44 height 21
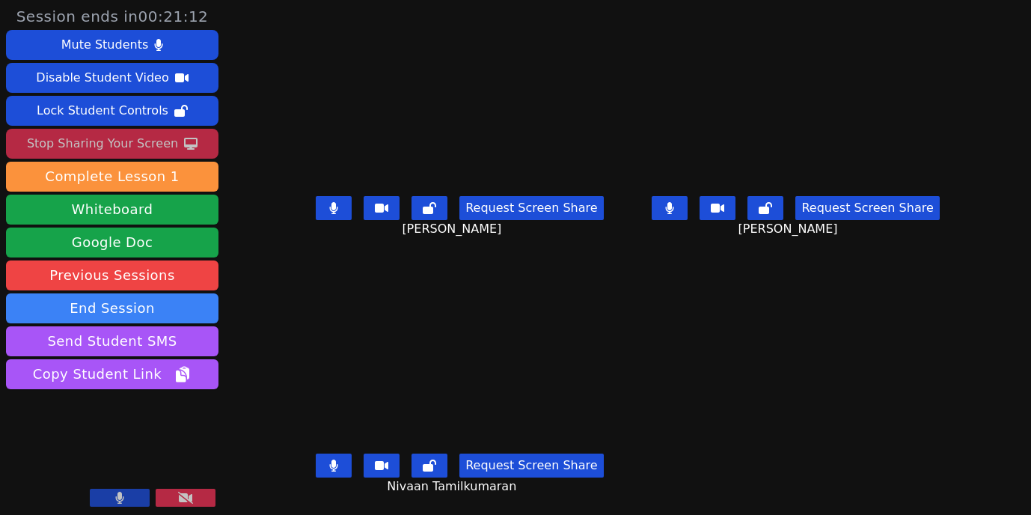
click at [193, 495] on button at bounding box center [186, 498] width 60 height 18
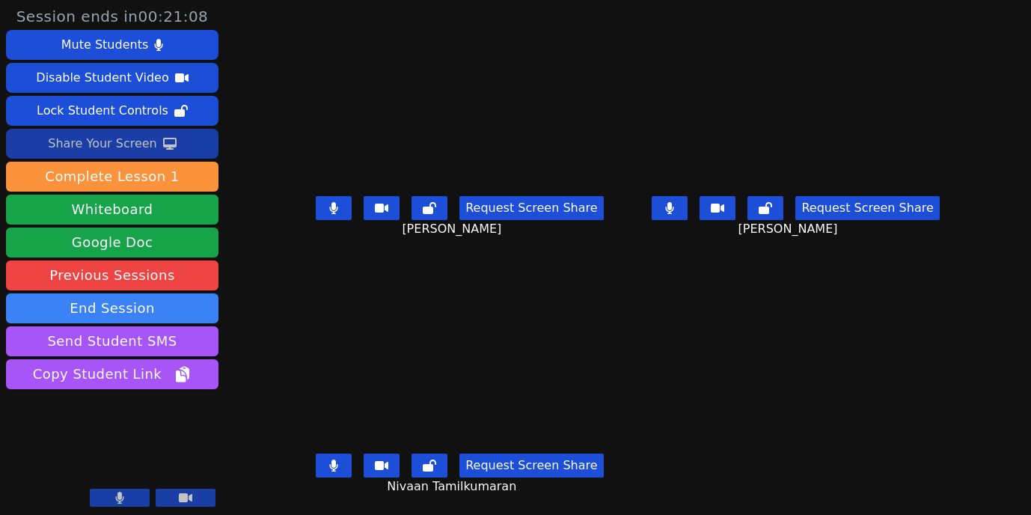
click at [148, 144] on div "Share Your Screen" at bounding box center [102, 144] width 109 height 24
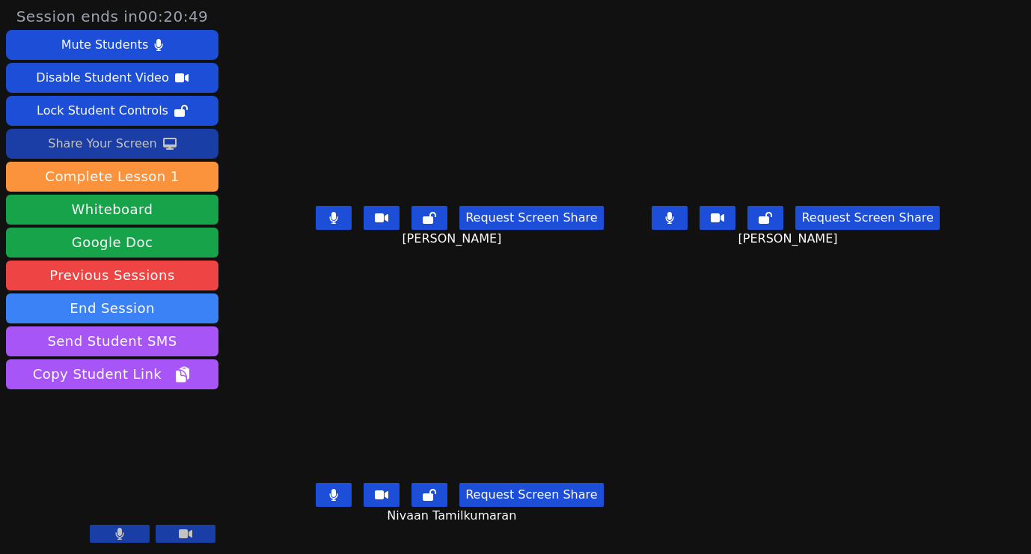
click at [124, 138] on div "Share Your Screen" at bounding box center [102, 144] width 109 height 24
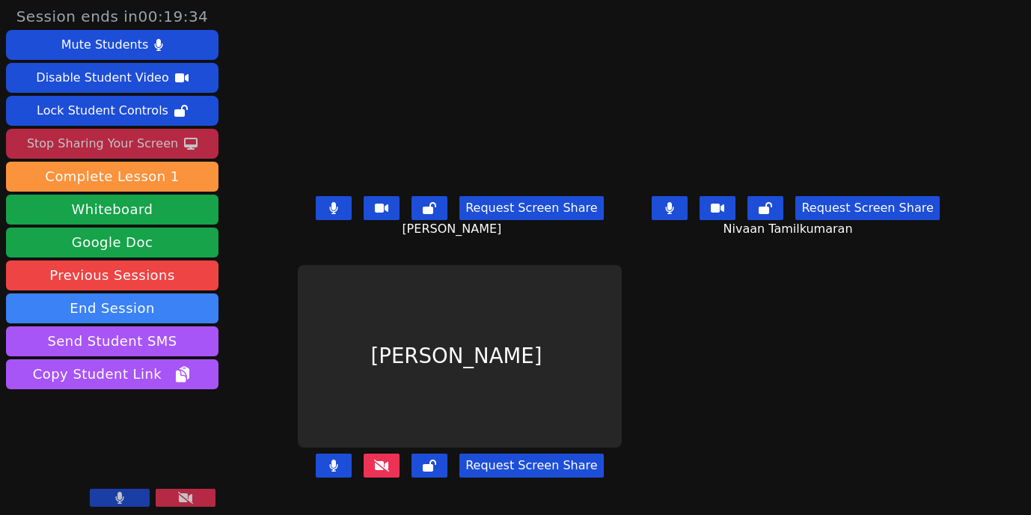
click at [115, 497] on button at bounding box center [120, 498] width 60 height 18
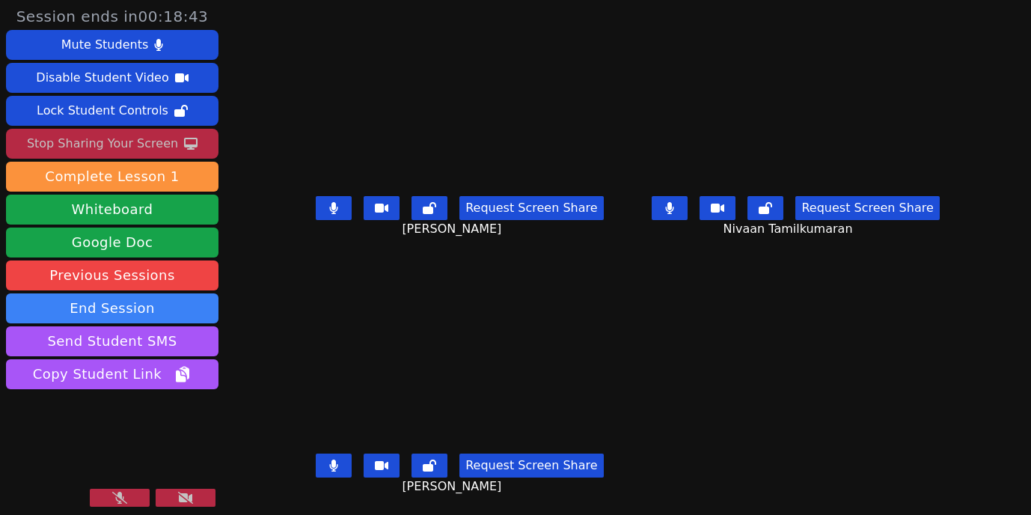
click at [120, 497] on icon at bounding box center [119, 498] width 15 height 12
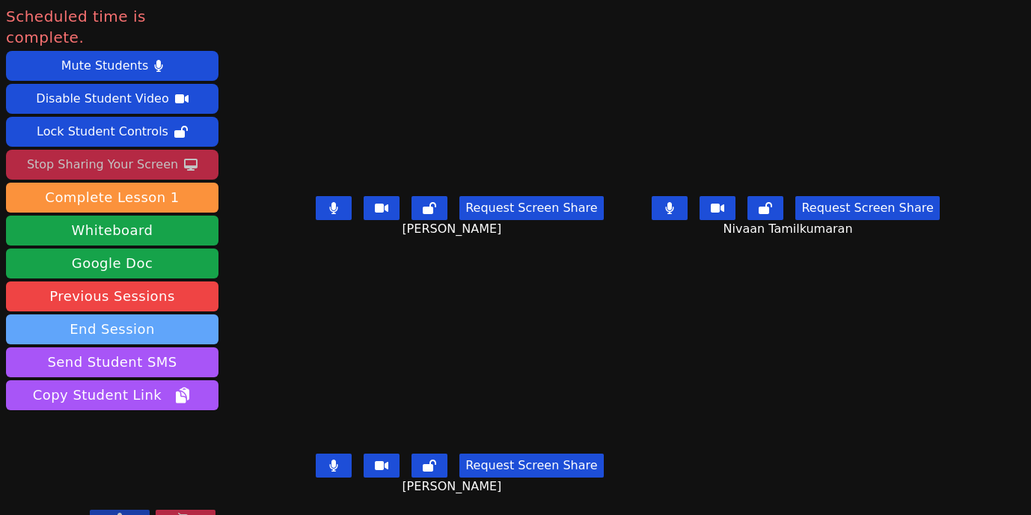
click at [158, 314] on button "End Session" at bounding box center [112, 329] width 213 height 30
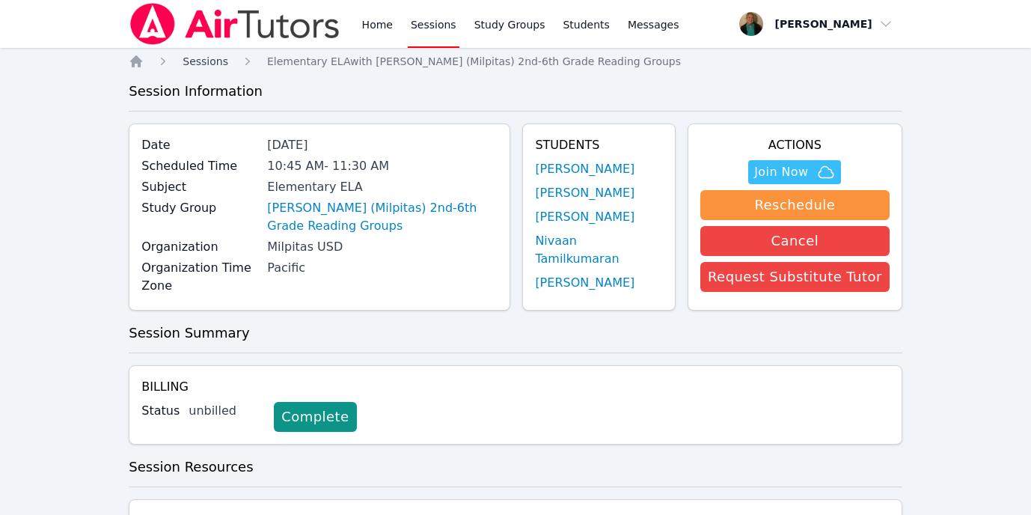
click at [210, 63] on span "Sessions" at bounding box center [206, 61] width 46 height 12
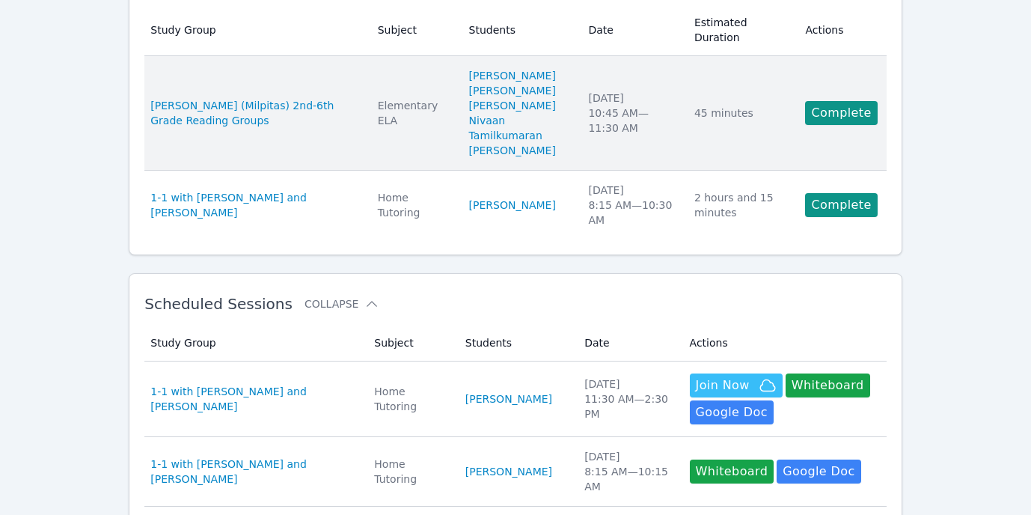
scroll to position [129, 0]
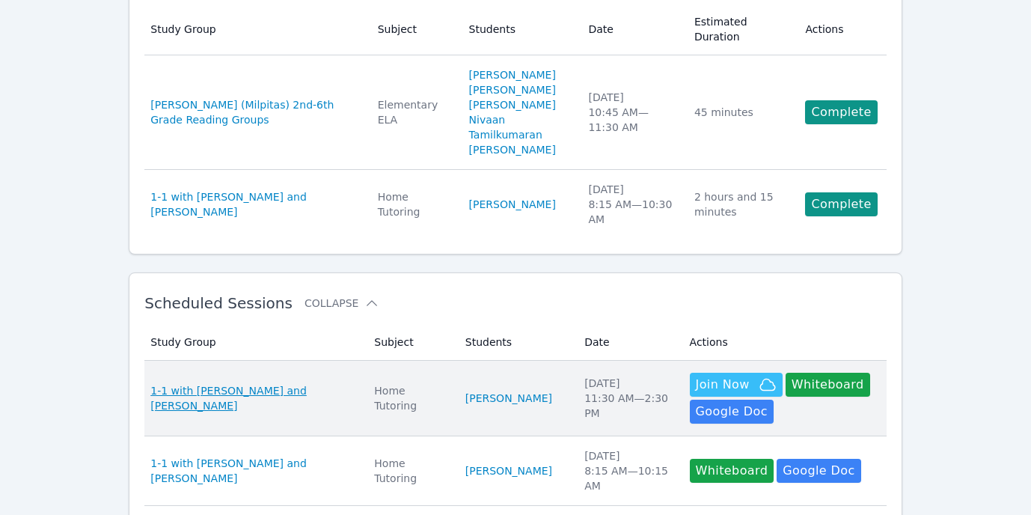
click at [302, 383] on span "1-1 with [PERSON_NAME] and [PERSON_NAME]" at bounding box center [253, 398] width 206 height 30
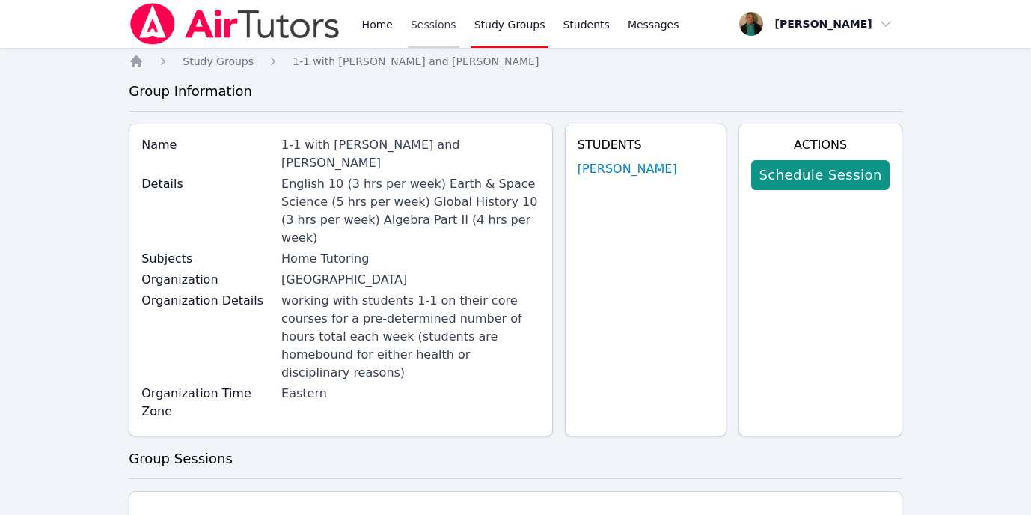
click at [430, 25] on link "Sessions" at bounding box center [434, 24] width 52 height 48
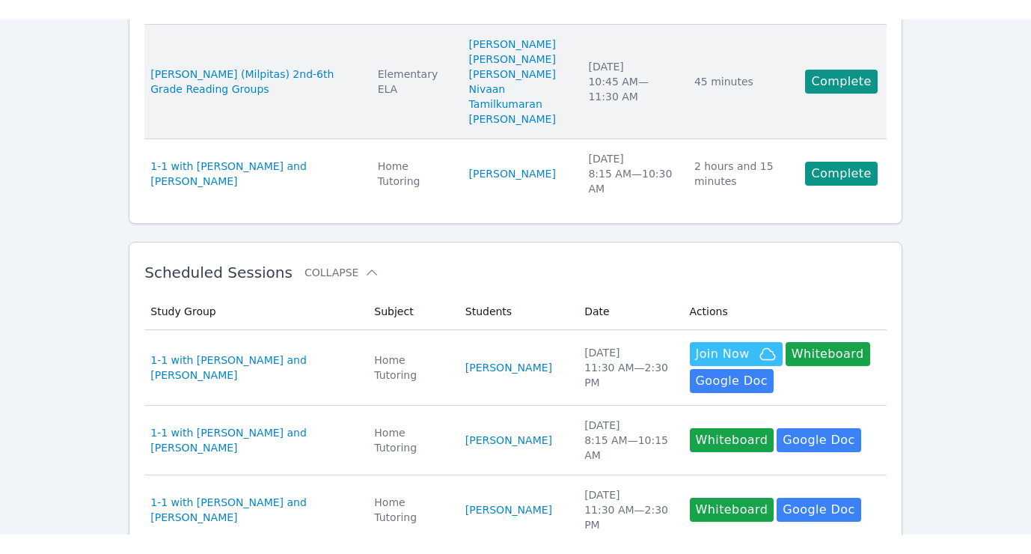
scroll to position [178, 0]
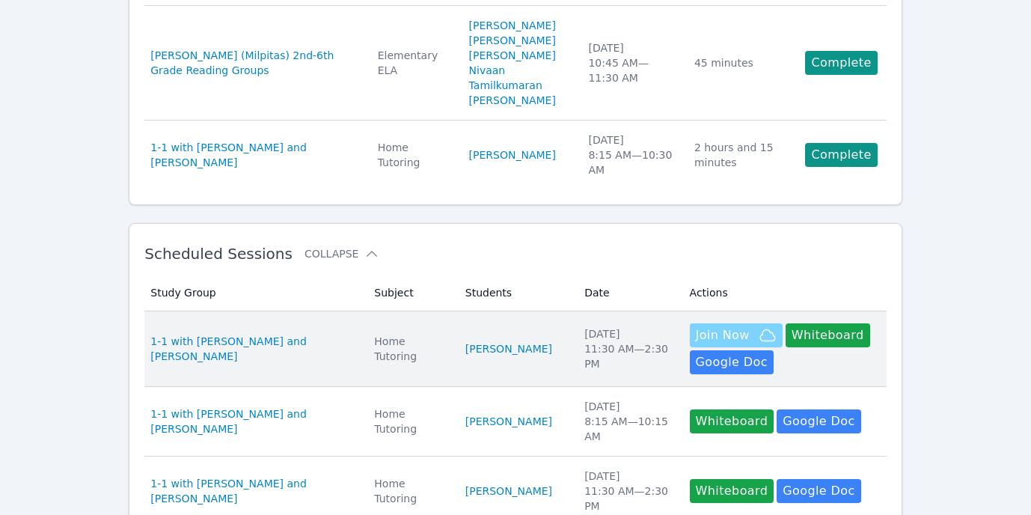
click at [705, 326] on span "Join Now" at bounding box center [723, 335] width 54 height 18
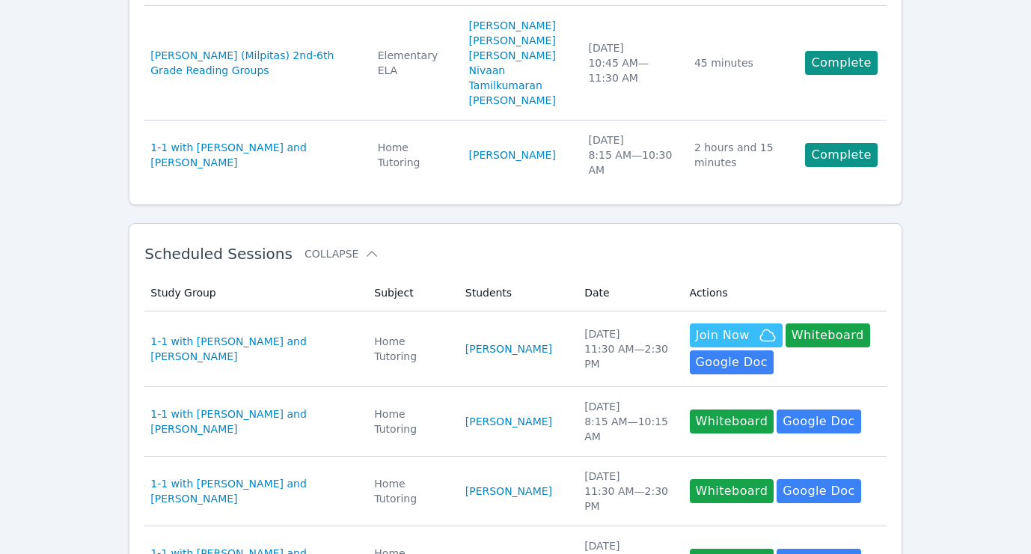
scroll to position [165, 0]
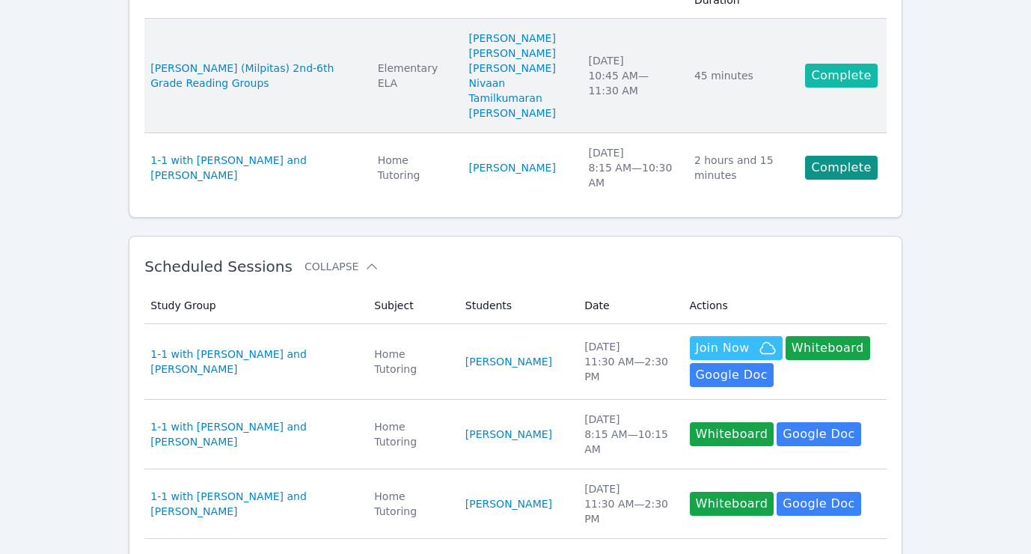
click at [833, 64] on link "Complete" at bounding box center [841, 76] width 72 height 24
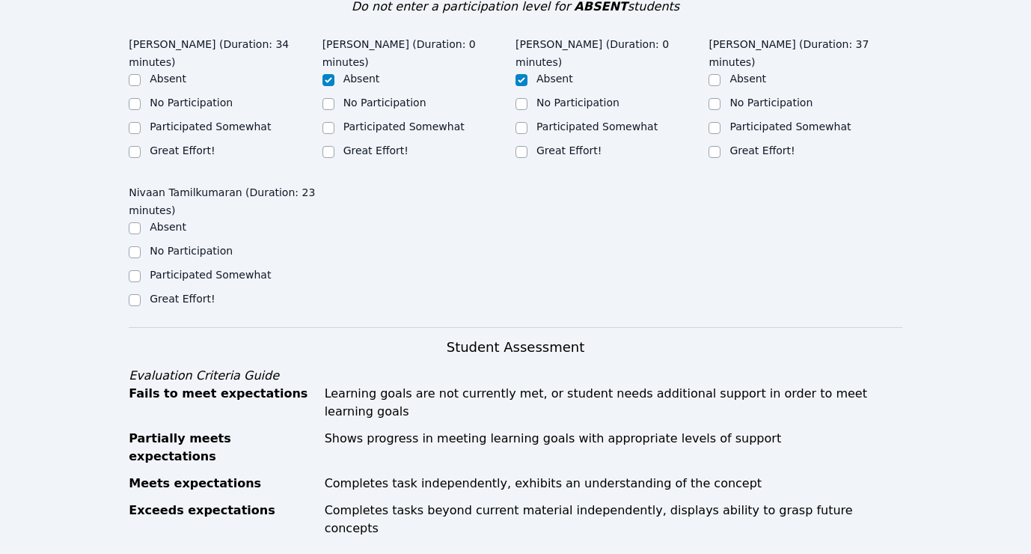
scroll to position [406, 0]
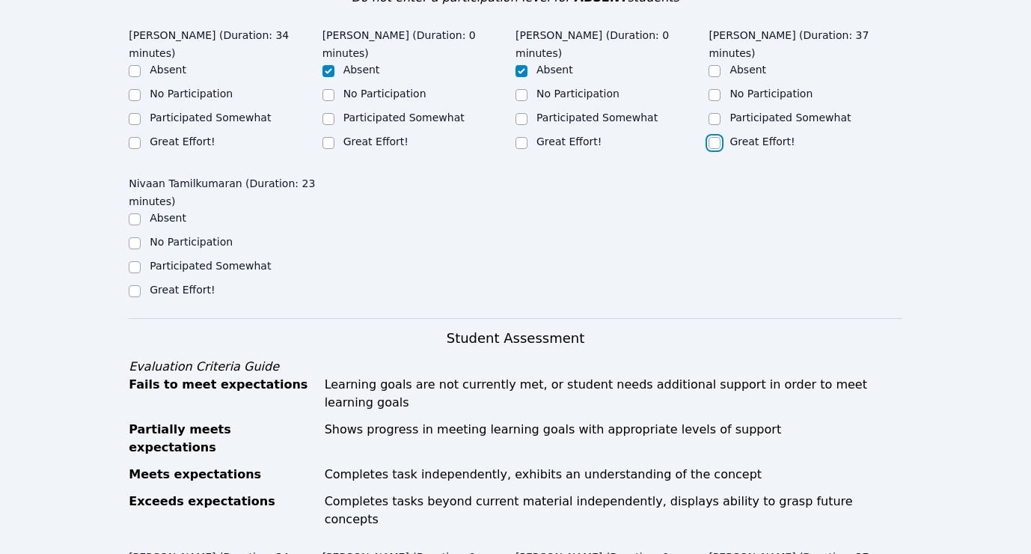
click at [713, 137] on input "Great Effort!" at bounding box center [715, 143] width 12 height 12
checkbox input "true"
click at [129, 140] on input "Great Effort!" at bounding box center [135, 143] width 12 height 12
checkbox input "true"
click at [135, 290] on input "Great Effort!" at bounding box center [135, 291] width 12 height 12
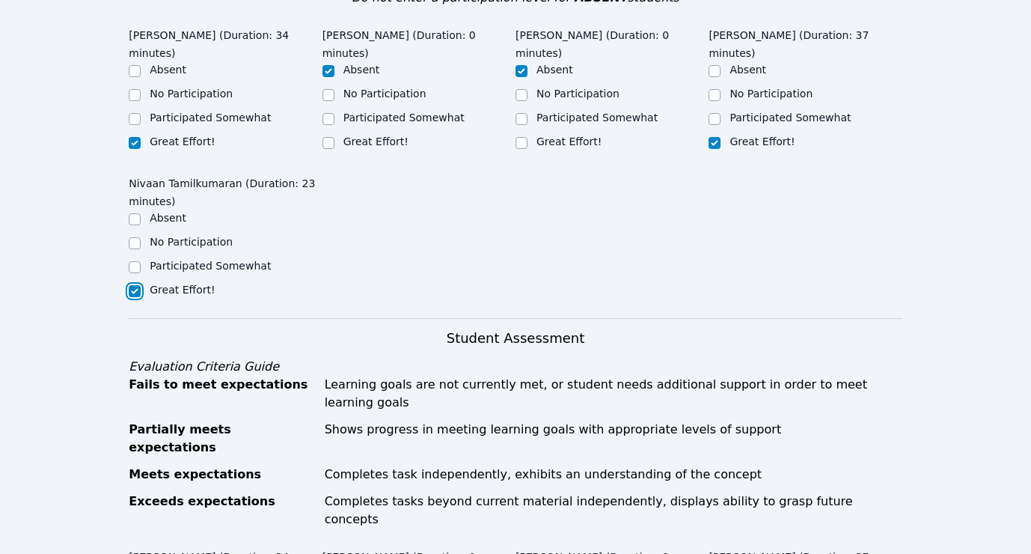
checkbox input "true"
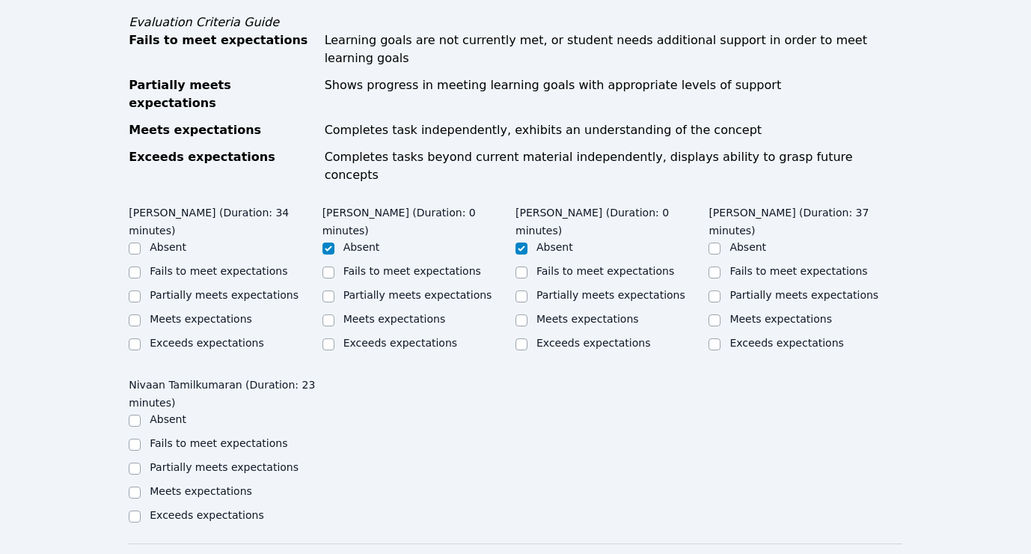
scroll to position [772, 0]
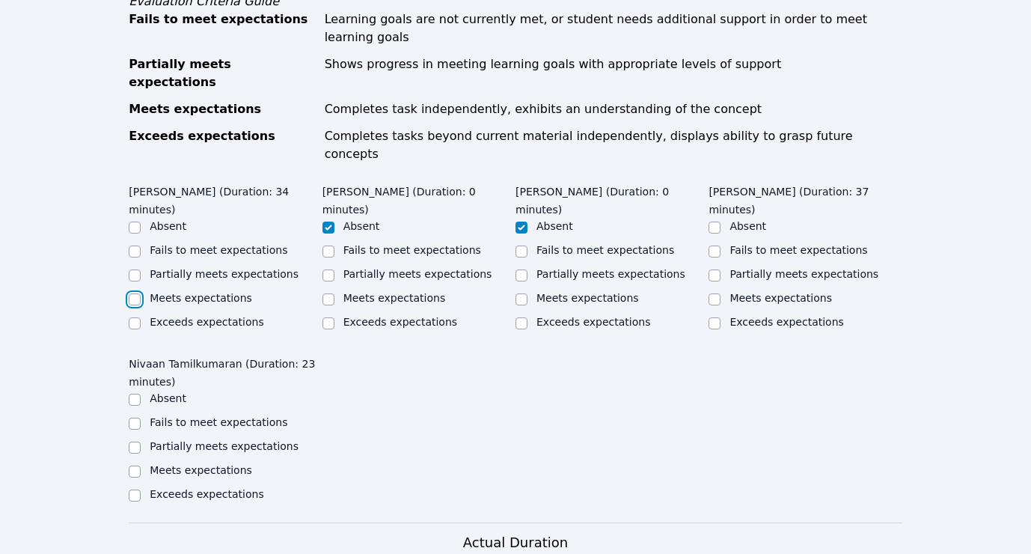
click at [135, 293] on input "Meets expectations" at bounding box center [135, 299] width 12 height 12
checkbox input "true"
click at [715, 293] on input "Meets expectations" at bounding box center [715, 299] width 12 height 12
checkbox input "true"
click at [133, 466] on input "Meets expectations" at bounding box center [135, 472] width 12 height 12
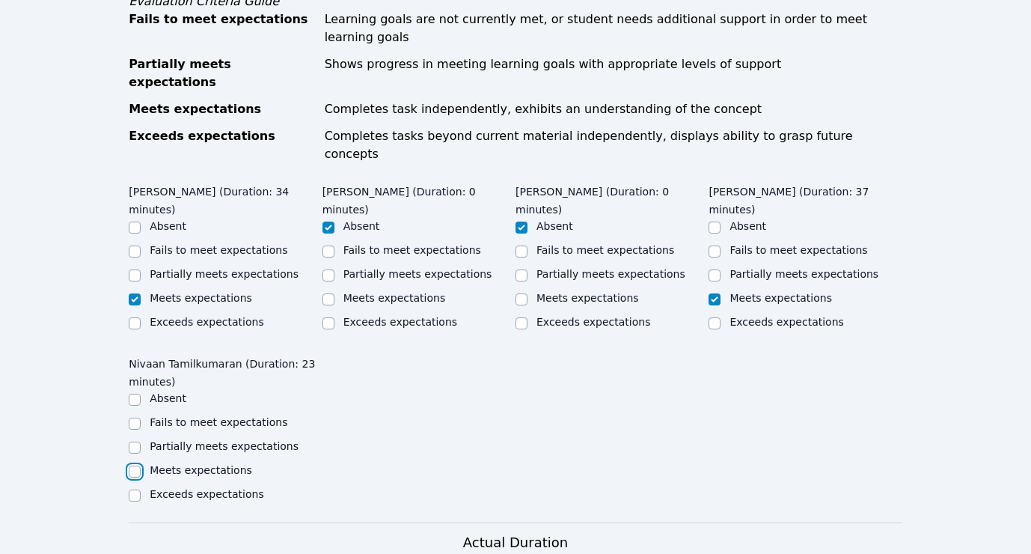
checkbox input "true"
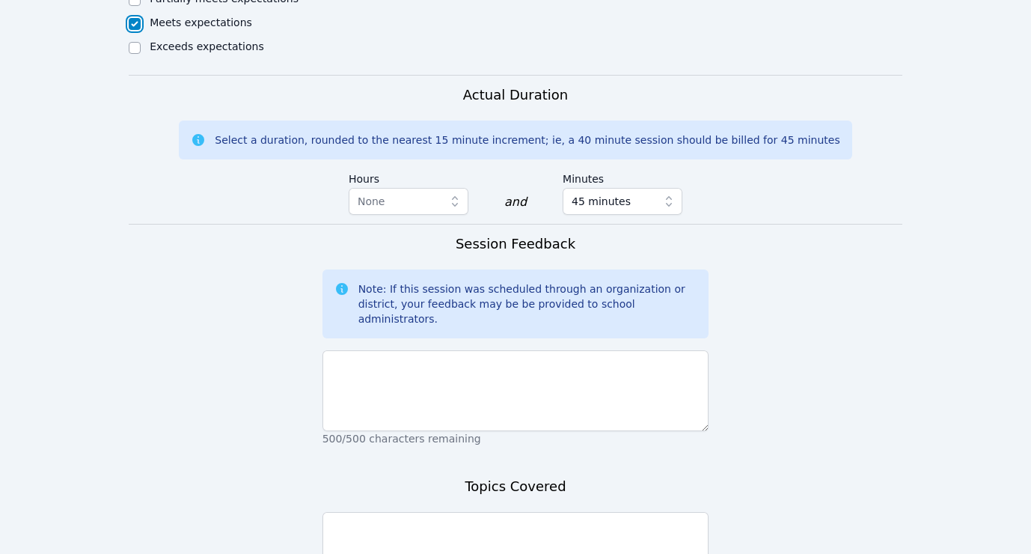
scroll to position [1221, 0]
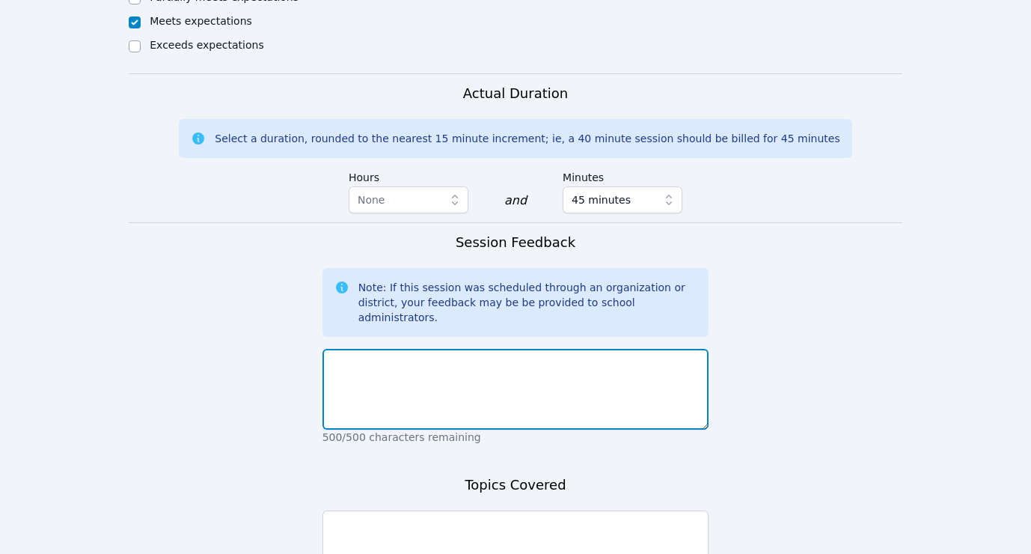
click at [394, 349] on textarea at bounding box center [516, 389] width 387 height 81
type textarea "First session with this group."
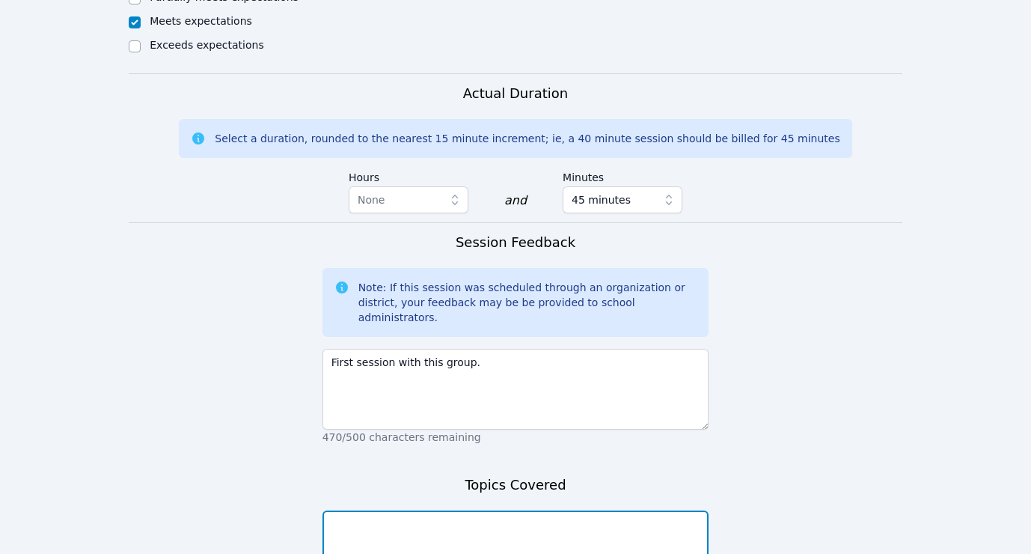
click at [389, 510] on textarea at bounding box center [516, 550] width 387 height 81
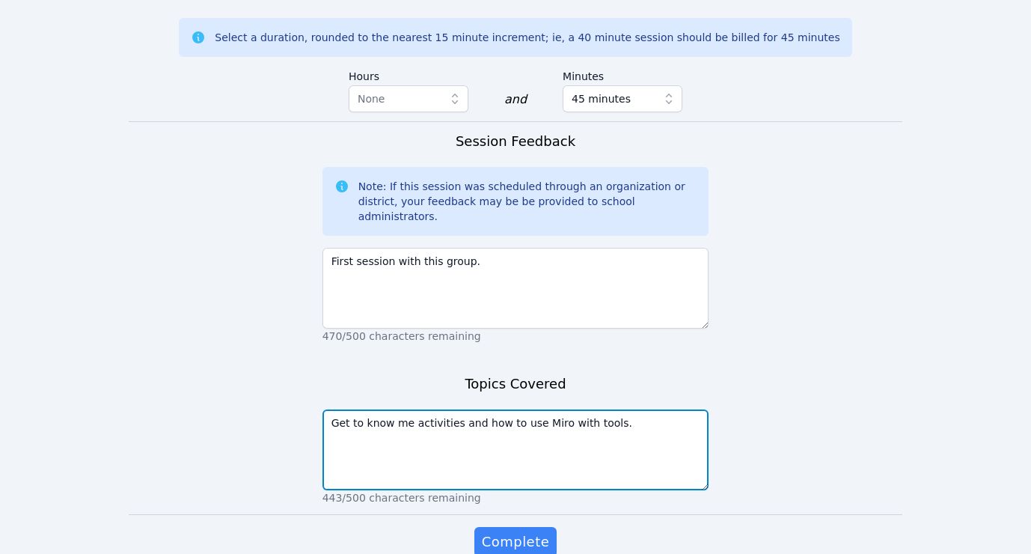
scroll to position [1328, 0]
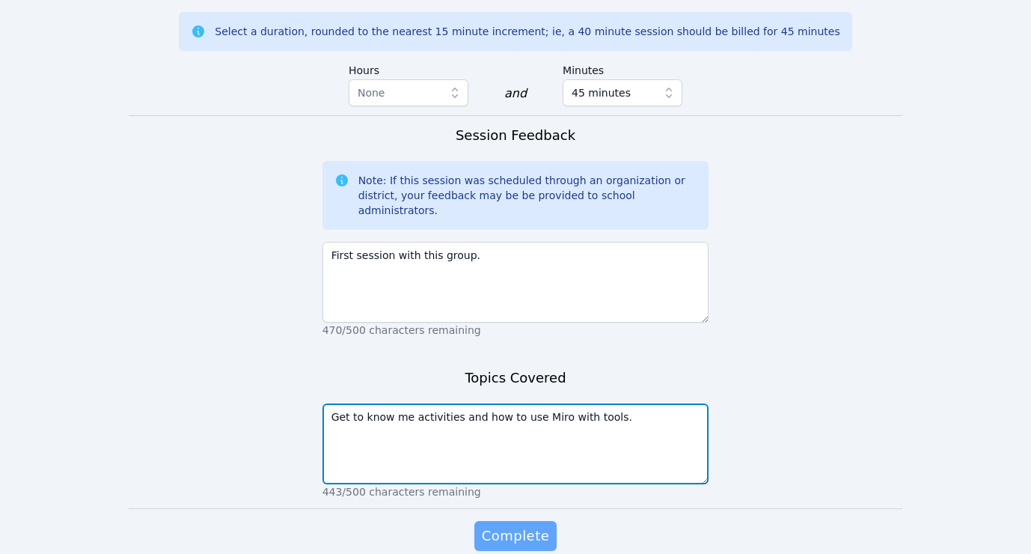
type textarea "Get to know me activities and how to use Miro with tools."
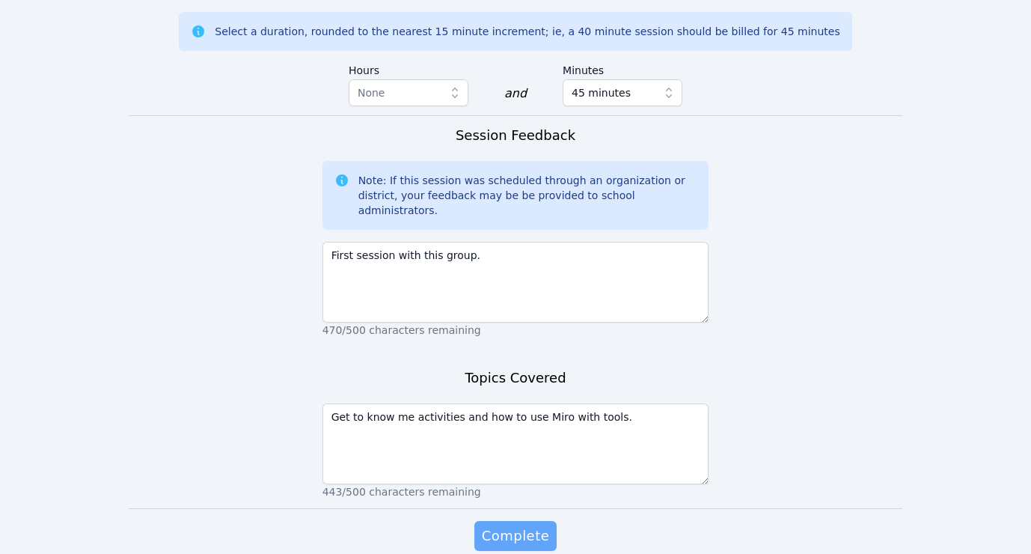
click at [500, 514] on span "Complete" at bounding box center [515, 535] width 67 height 21
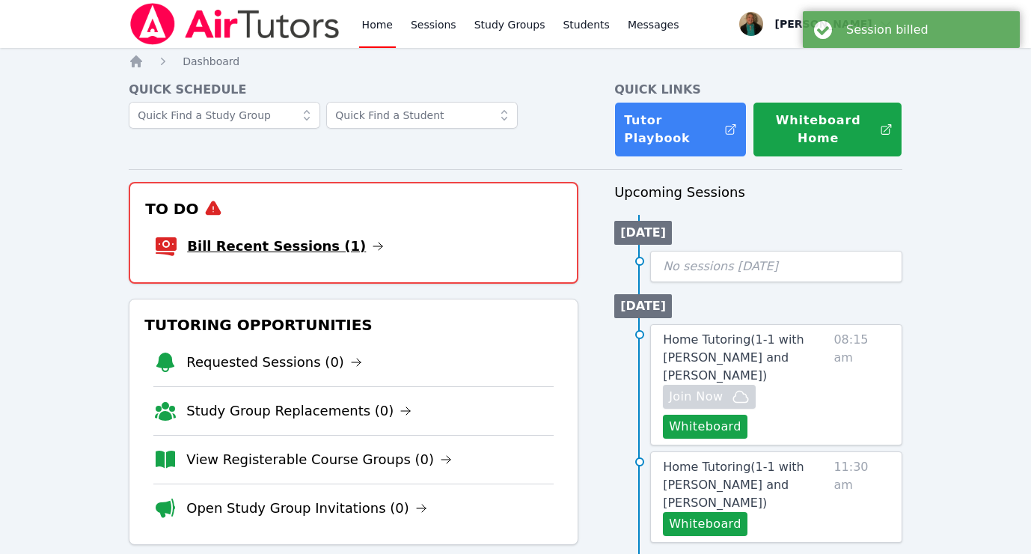
click at [329, 250] on link "Bill Recent Sessions (1)" at bounding box center [285, 246] width 197 height 21
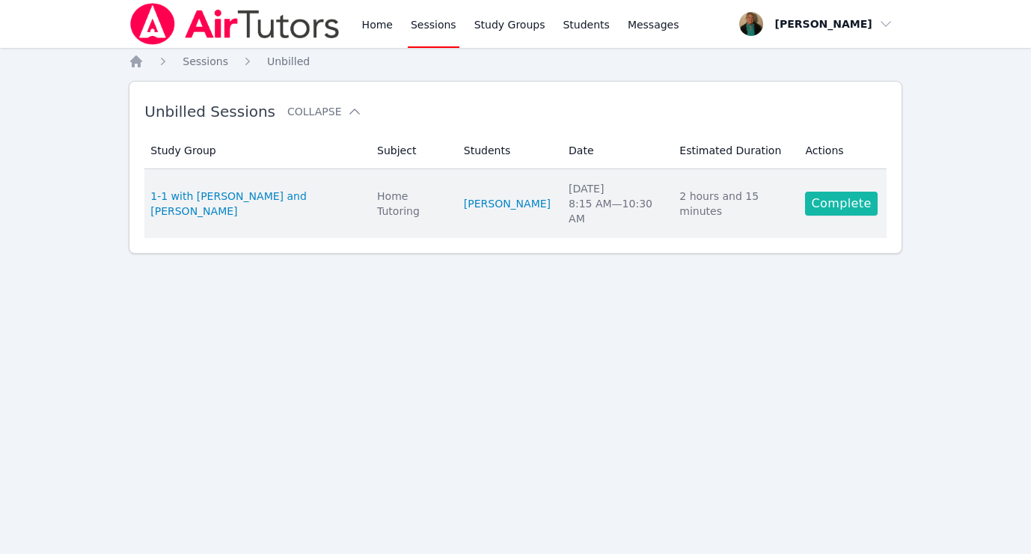
click at [826, 196] on link "Complete" at bounding box center [841, 204] width 72 height 24
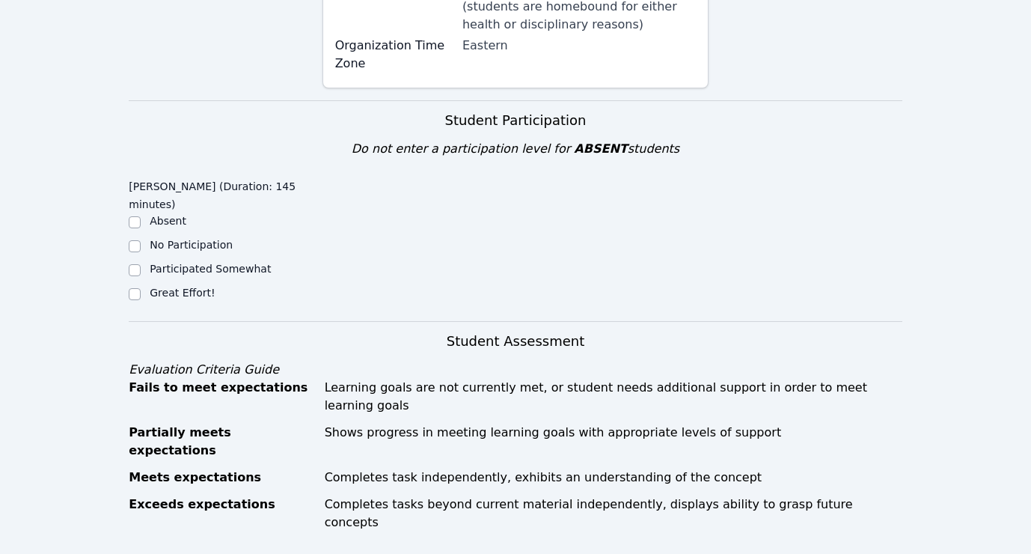
scroll to position [403, 0]
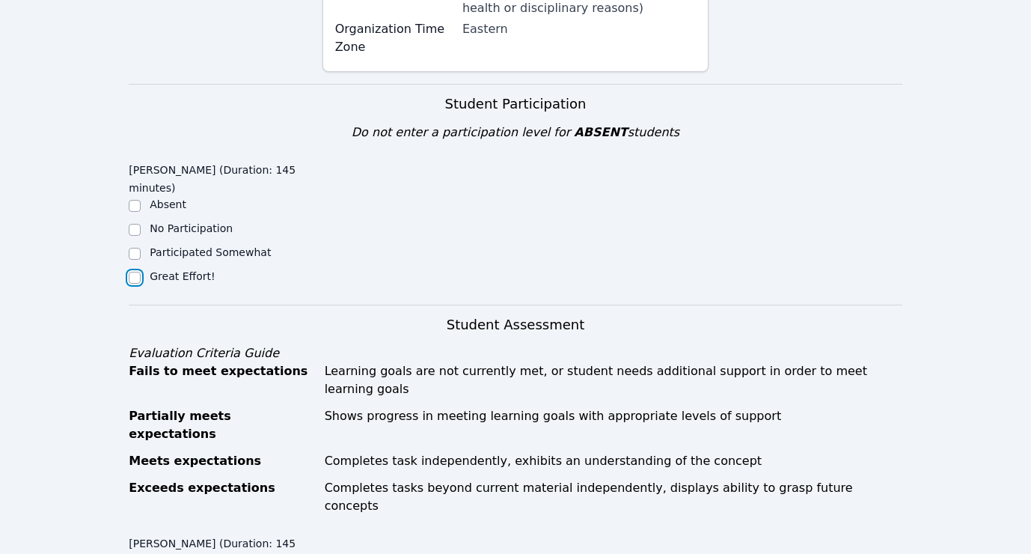
click at [133, 272] on input "Great Effort!" at bounding box center [135, 278] width 12 height 12
checkbox input "true"
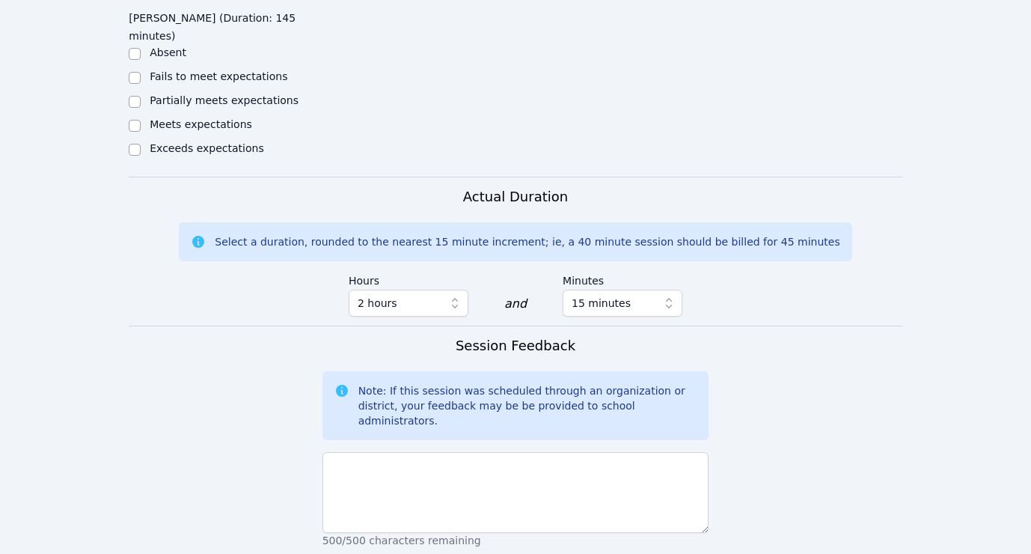
scroll to position [936, 0]
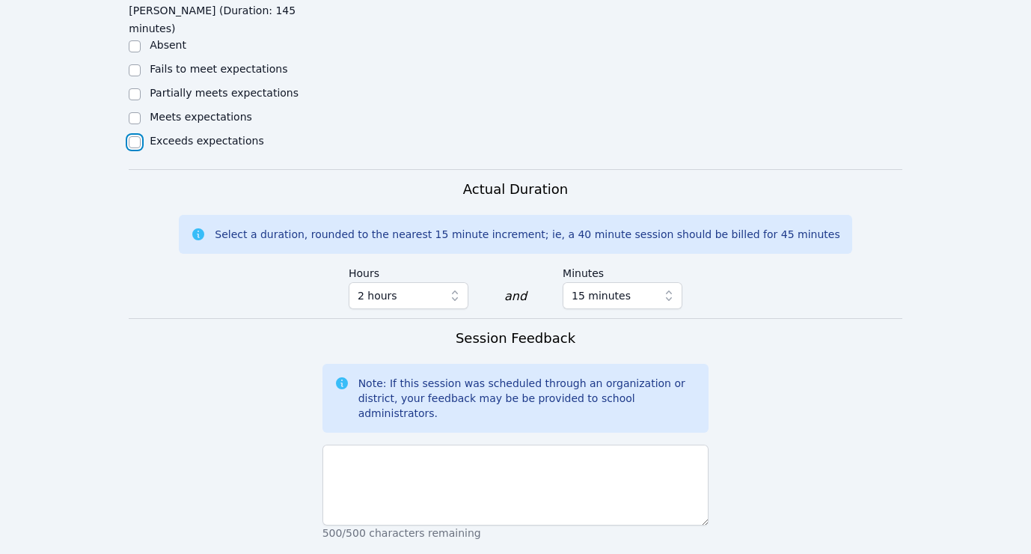
click at [132, 136] on input "Exceeds expectations" at bounding box center [135, 142] width 12 height 12
checkbox input "true"
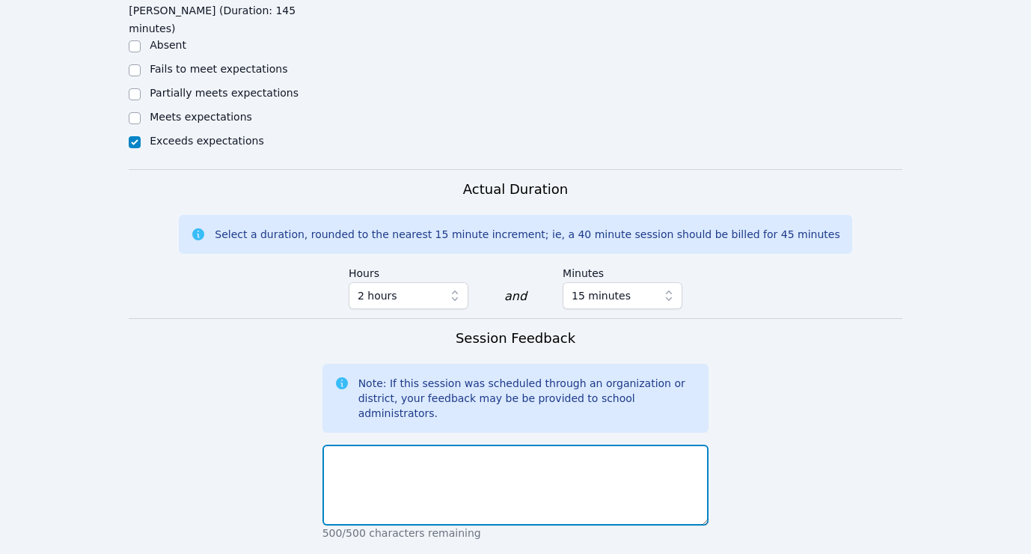
click at [373, 445] on textarea at bounding box center [516, 485] width 387 height 81
type textarea "Terrific session [DATE]."
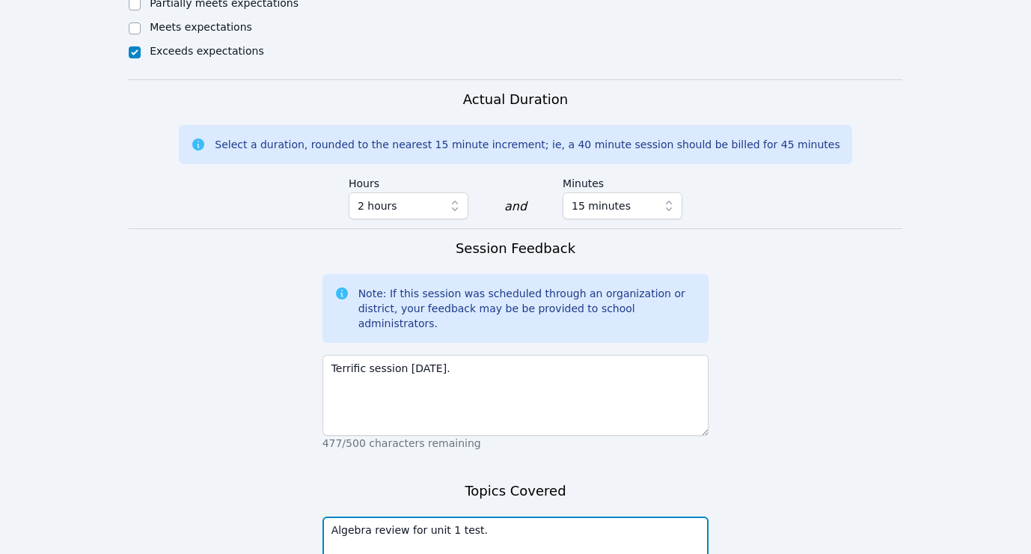
scroll to position [1085, 0]
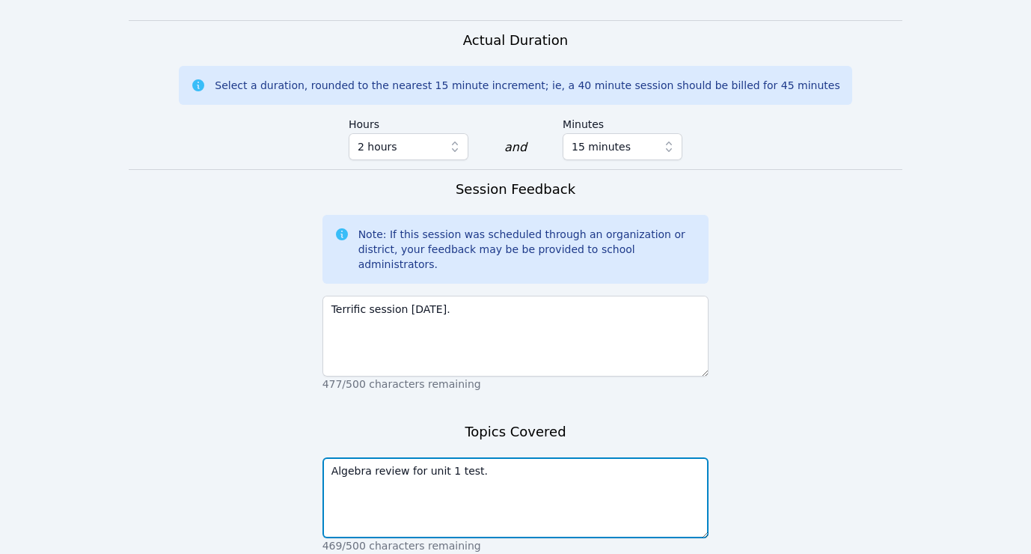
type textarea "Algebra review for unit 1 test."
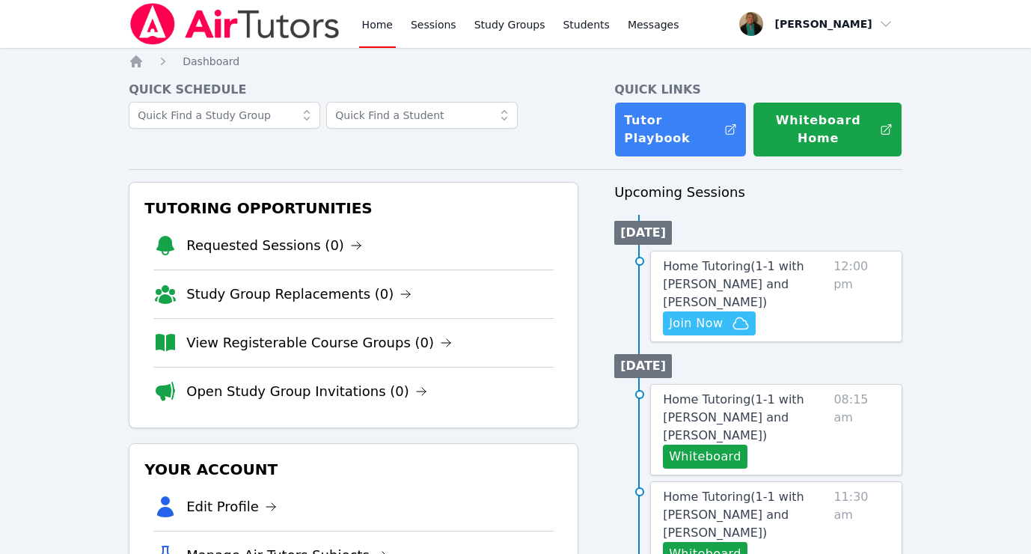
click at [378, 22] on link "Home" at bounding box center [377, 24] width 37 height 48
click at [450, 156] on div "Quick Schedule" at bounding box center [354, 119] width 450 height 76
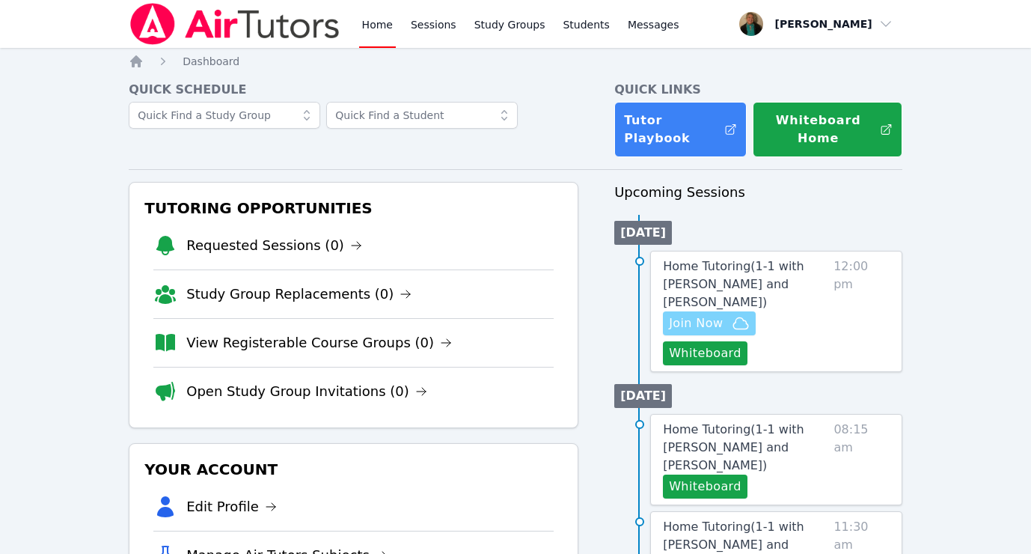
click at [696, 314] on span "Join Now" at bounding box center [696, 323] width 54 height 18
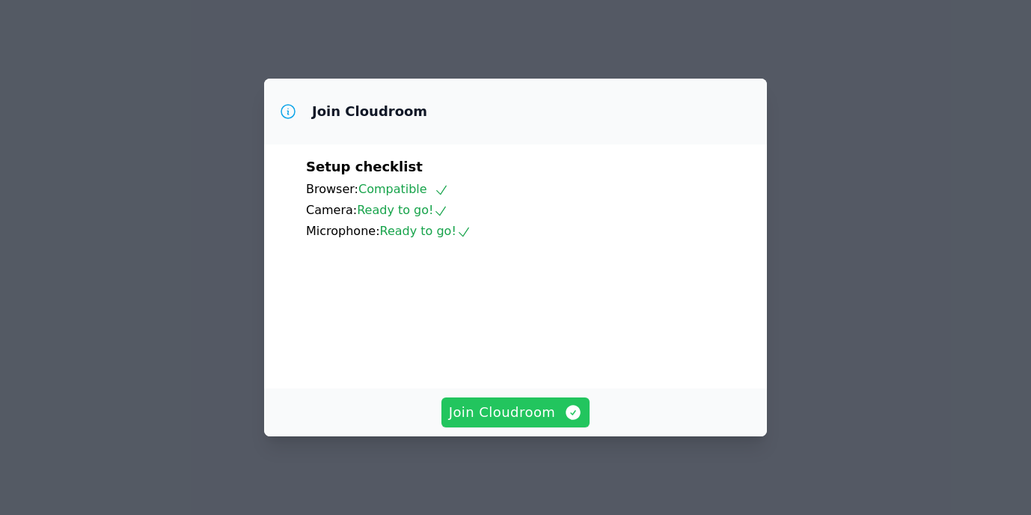
click at [518, 409] on span "Join Cloudroom" at bounding box center [516, 412] width 134 height 21
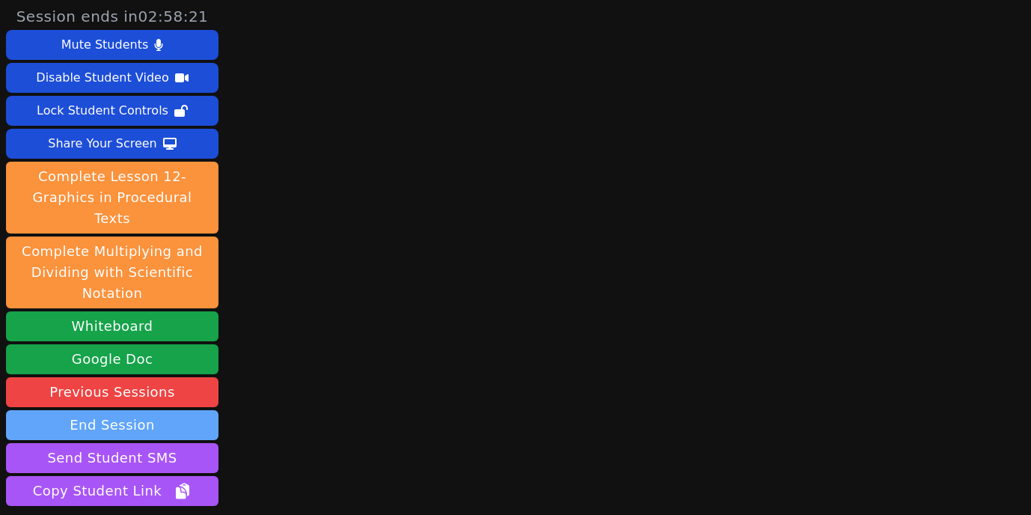
click at [168, 410] on button "End Session" at bounding box center [112, 425] width 213 height 30
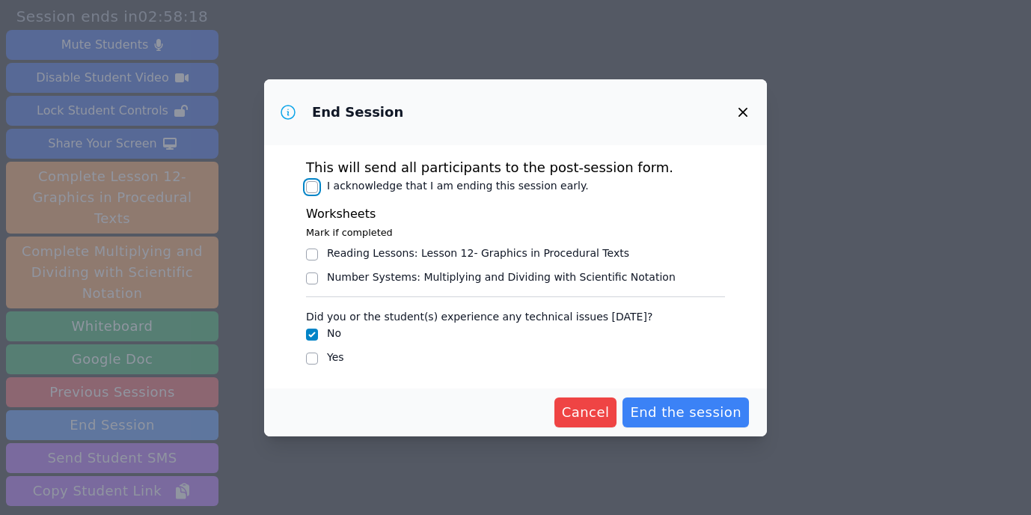
click at [308, 186] on input "I acknowledge that I am ending this session early." at bounding box center [312, 187] width 12 height 12
checkbox input "true"
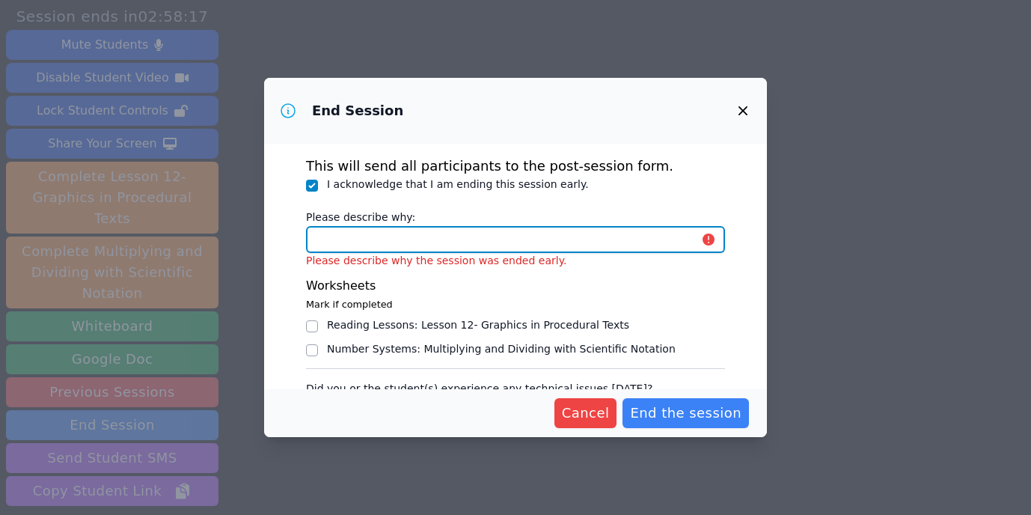
click at [359, 240] on input "Please describe why:" at bounding box center [515, 239] width 419 height 27
type input "same day cancellation"
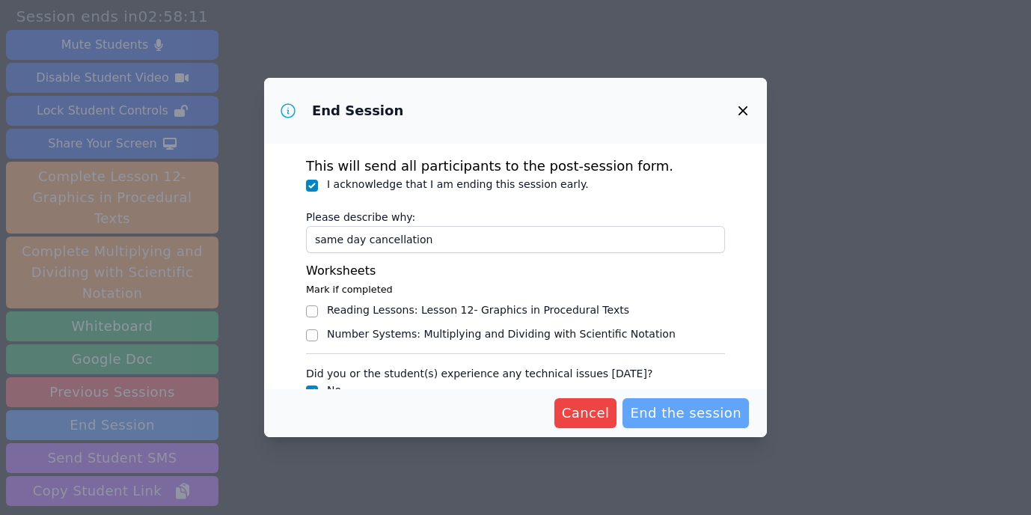
click at [674, 409] on span "End the session" at bounding box center [686, 413] width 112 height 21
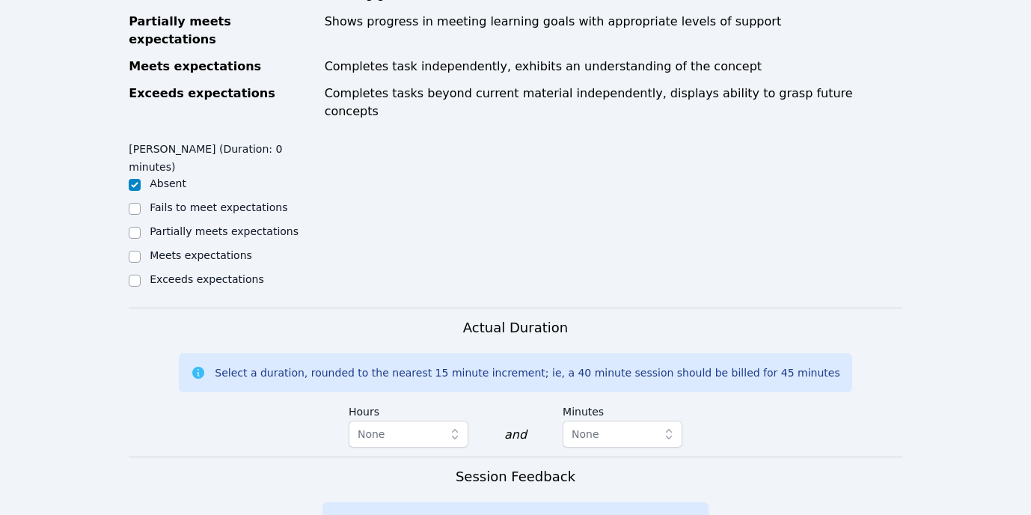
scroll to position [835, 0]
click at [597, 424] on span "None" at bounding box center [612, 433] width 81 height 18
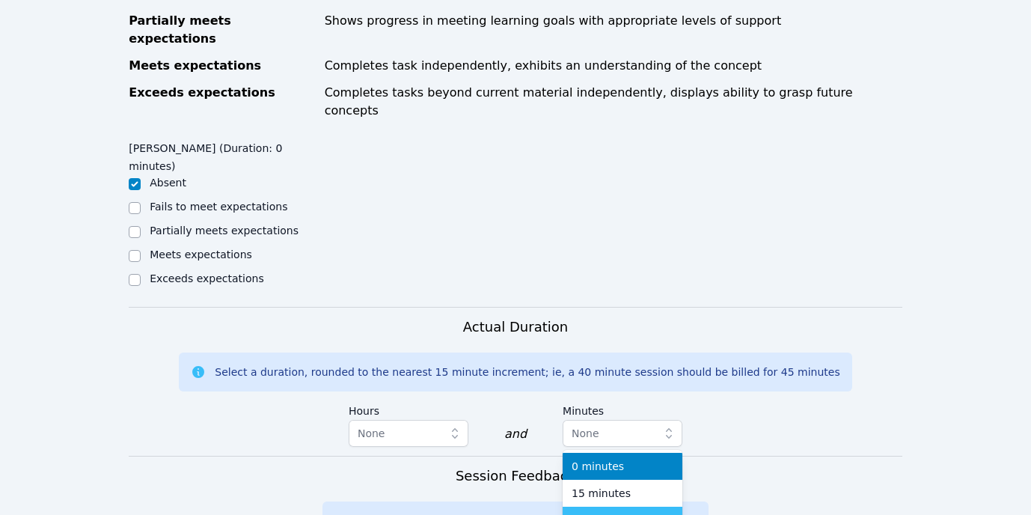
click at [596, 513] on span "30 minutes" at bounding box center [601, 520] width 59 height 15
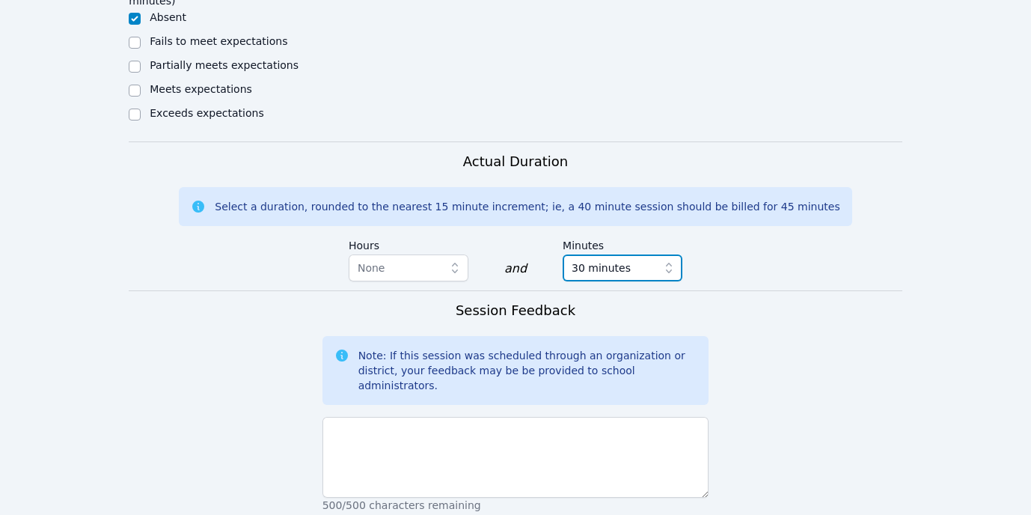
scroll to position [1160, 0]
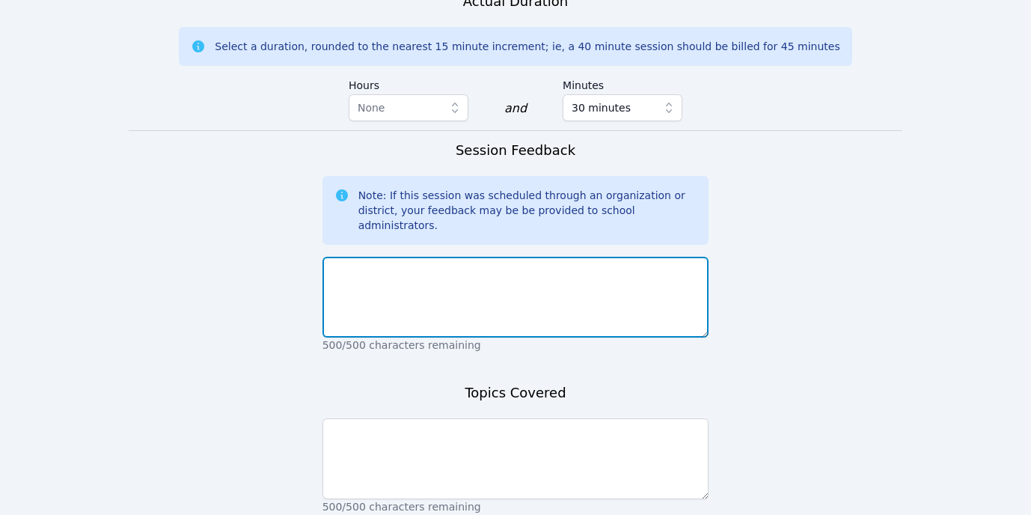
click at [511, 257] on textarea at bounding box center [516, 297] width 387 height 81
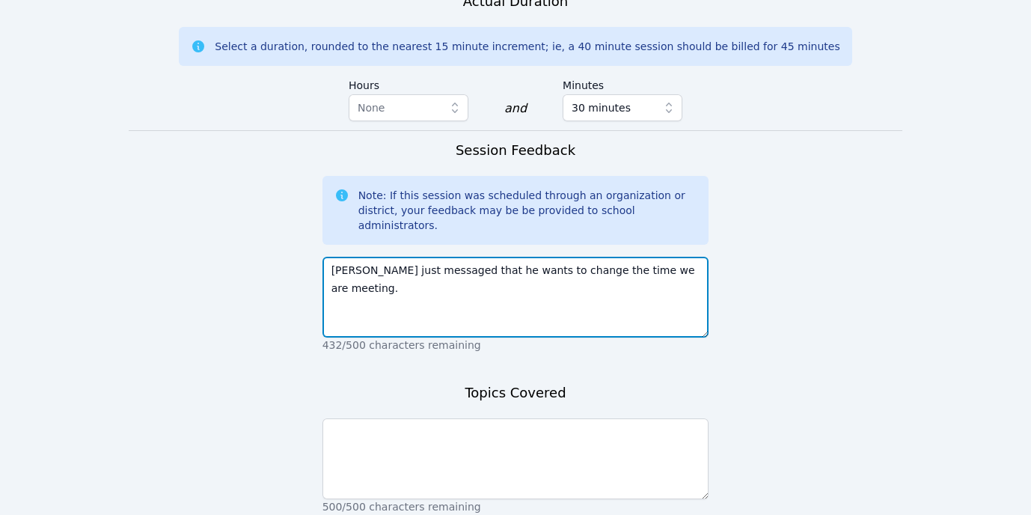
type textarea "Blake just messaged that he wants to change the time we are meeting."
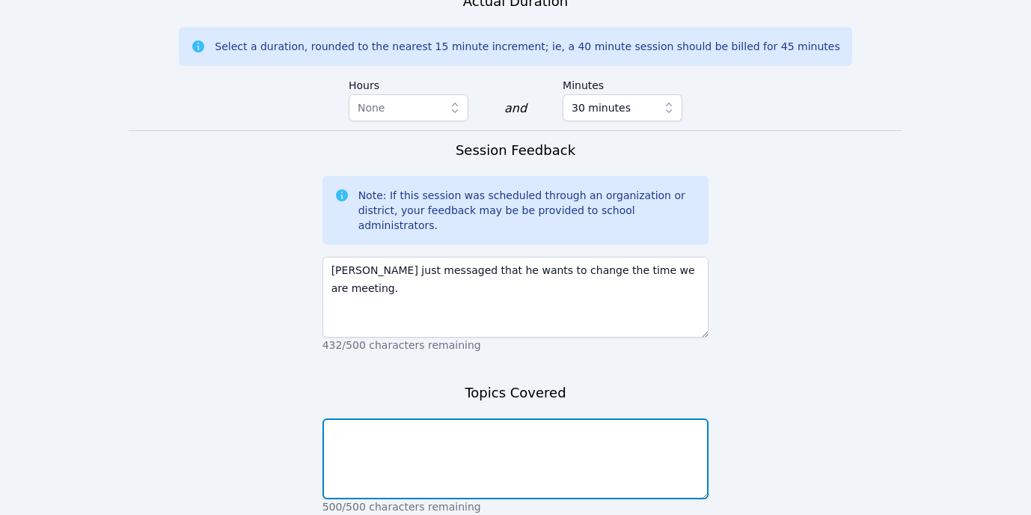
click at [463, 418] on textarea at bounding box center [516, 458] width 387 height 81
type textarea "none"
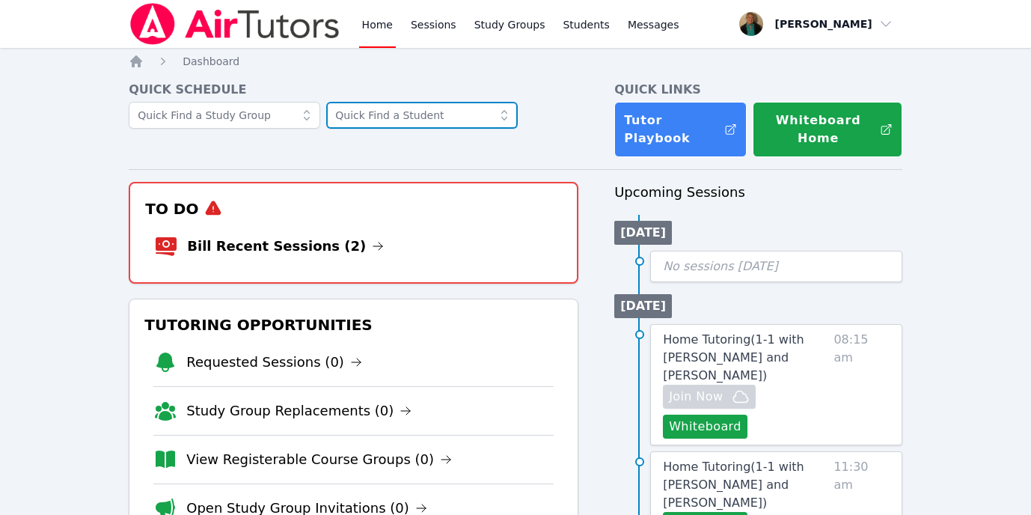
click at [436, 123] on input "text" at bounding box center [422, 115] width 192 height 27
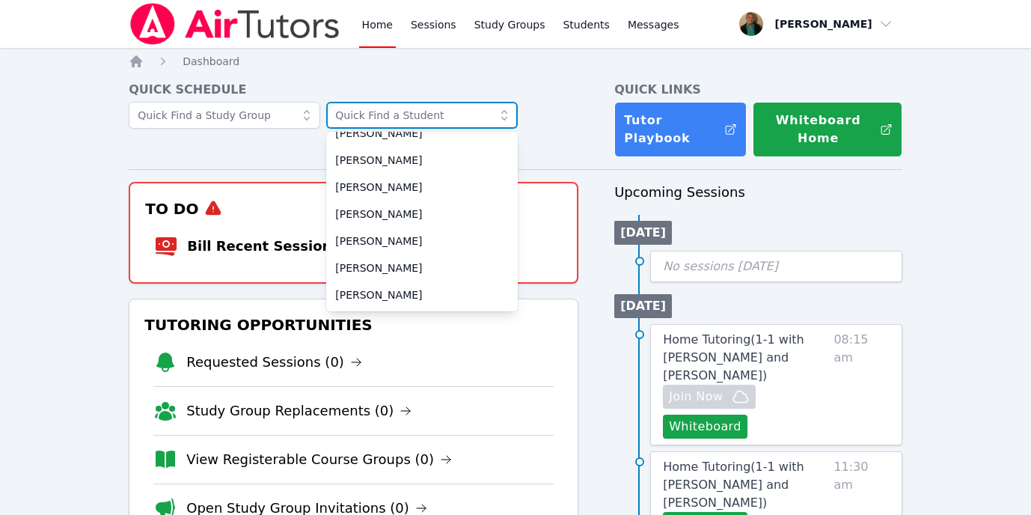
click at [427, 112] on input "text" at bounding box center [422, 115] width 192 height 27
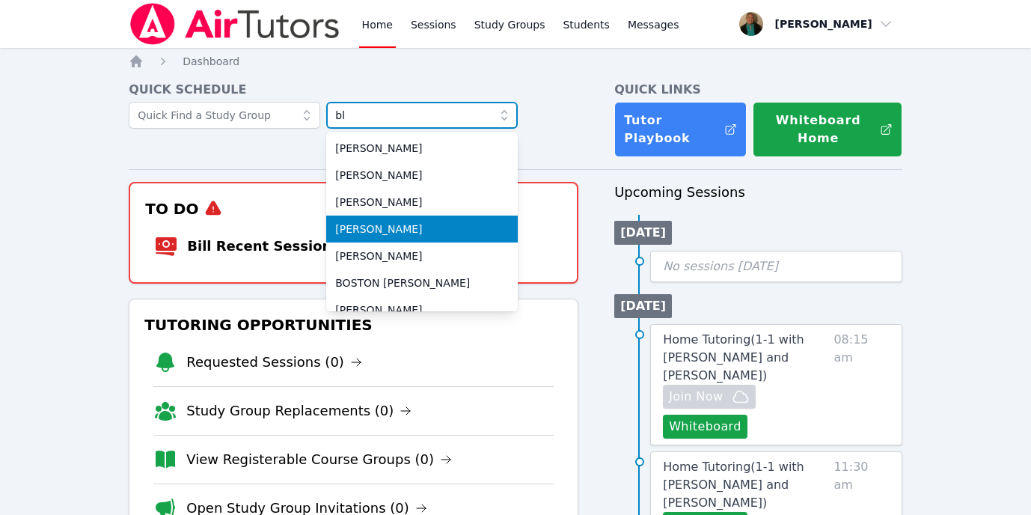
type input "bl"
click at [379, 230] on span "Blake Hafner" at bounding box center [422, 229] width 174 height 15
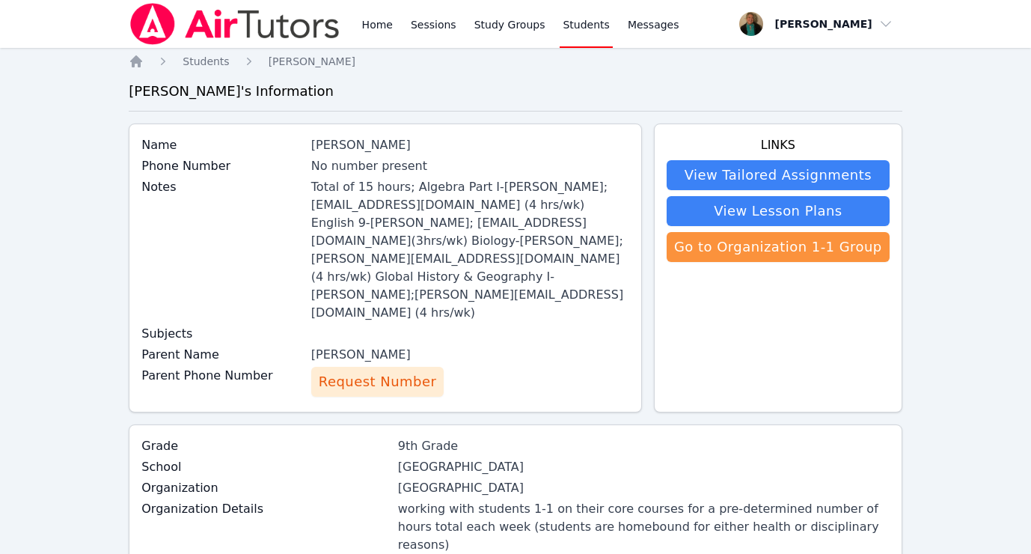
click at [382, 371] on span "Request Number" at bounding box center [378, 381] width 118 height 21
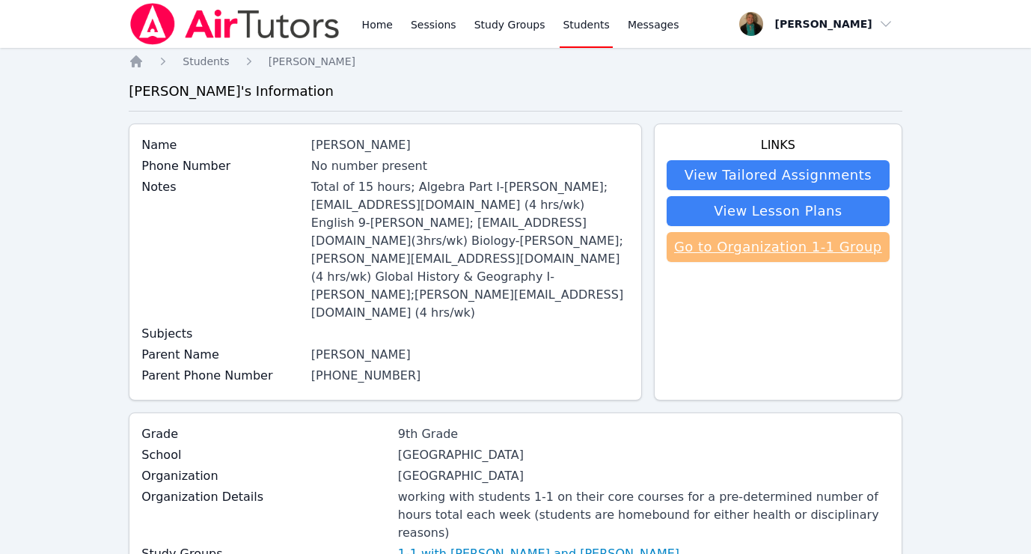
click at [732, 243] on link "Go to Organization 1-1 Group" at bounding box center [778, 247] width 223 height 30
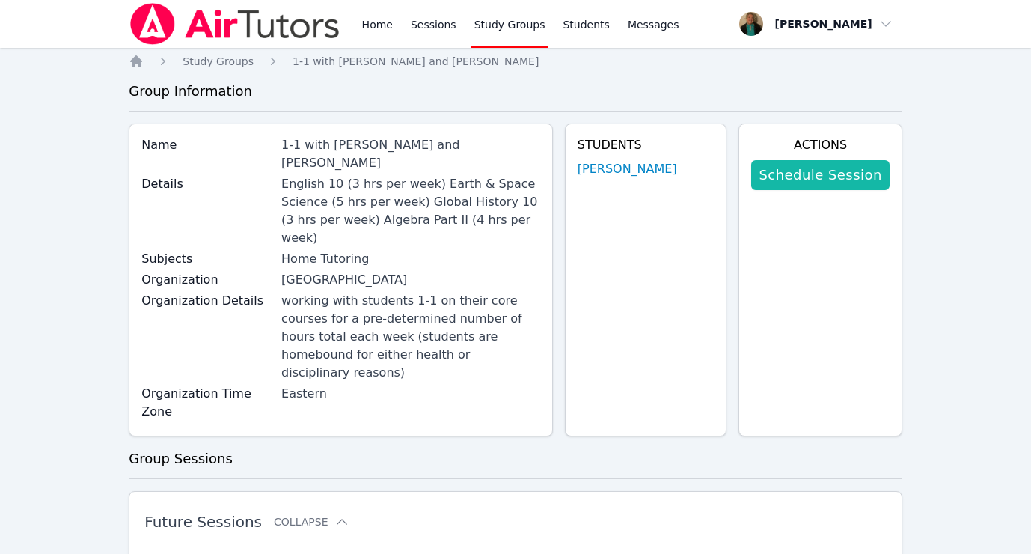
click at [841, 174] on link "Schedule Session" at bounding box center [820, 175] width 138 height 30
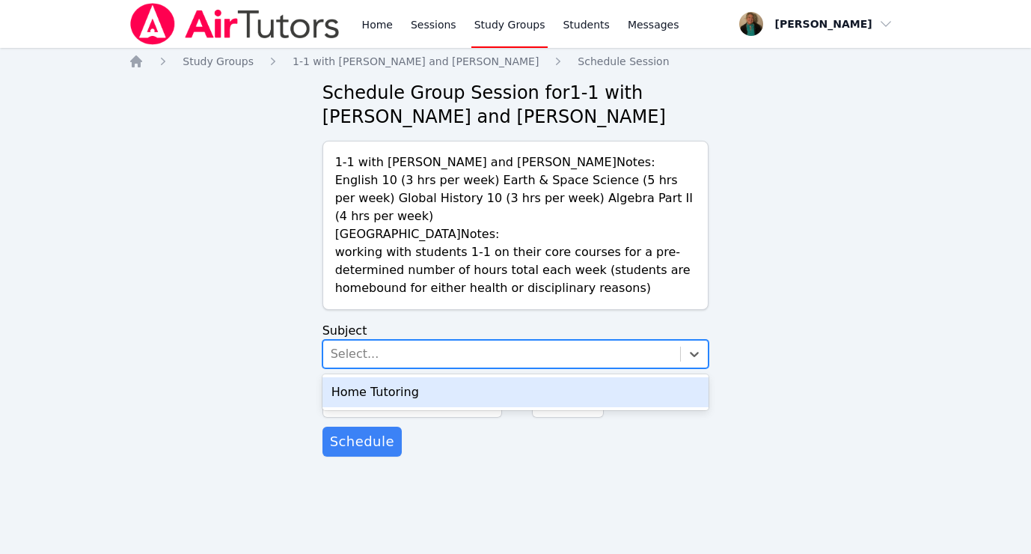
click at [430, 349] on div "Select..." at bounding box center [502, 354] width 358 height 27
click at [428, 387] on div "Home Tutoring" at bounding box center [516, 392] width 387 height 30
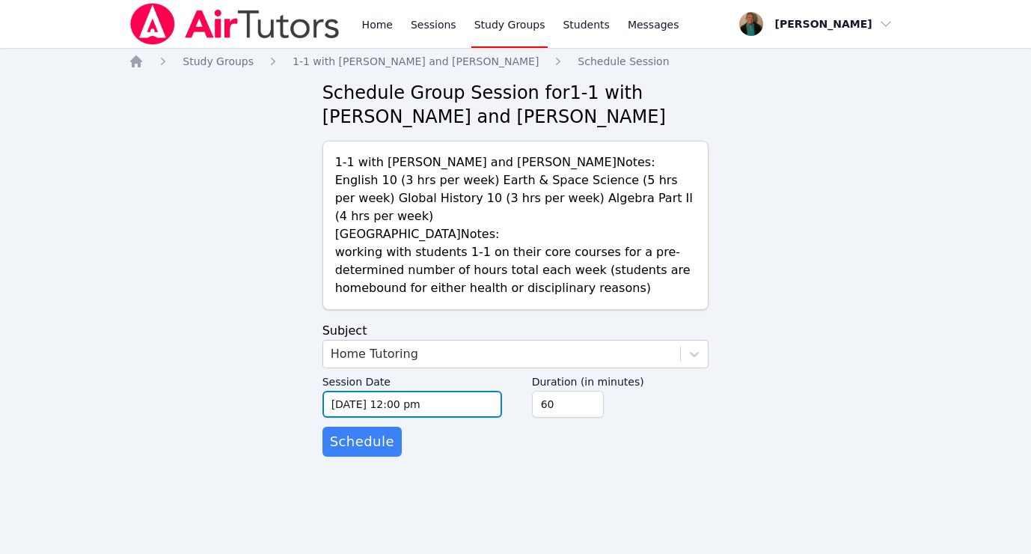
click at [451, 402] on input "09/30/2025 12:00 pm" at bounding box center [413, 404] width 180 height 27
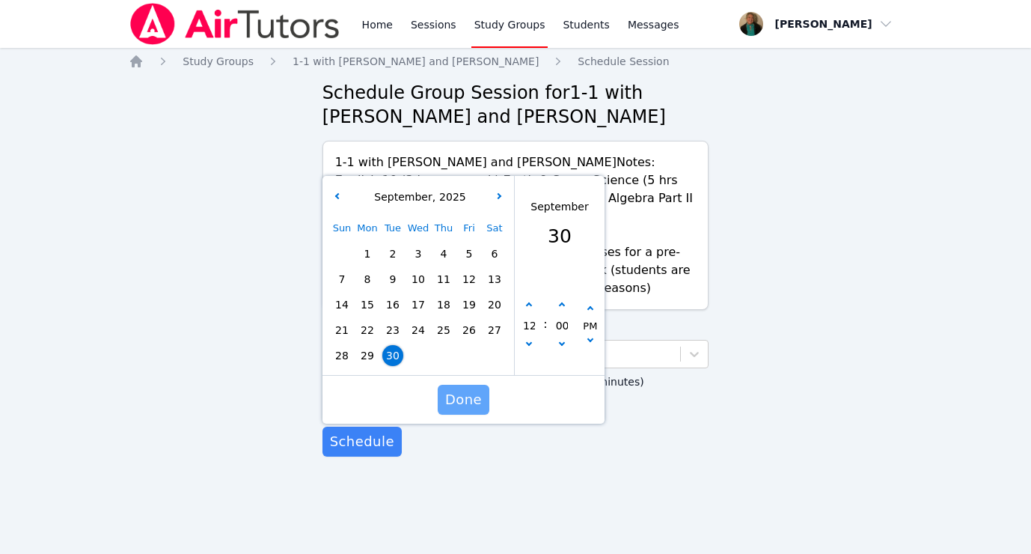
click at [451, 402] on span "Done" at bounding box center [463, 399] width 37 height 21
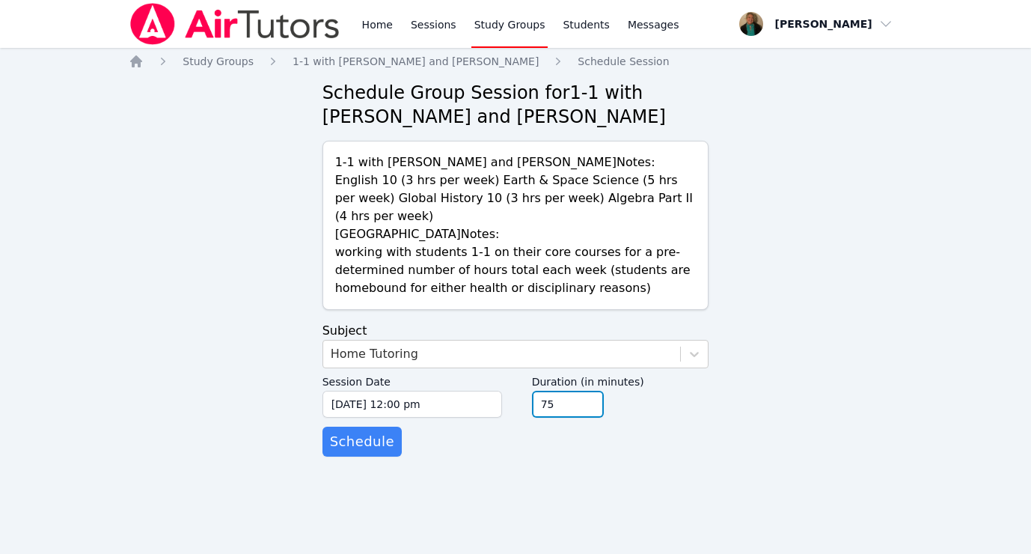
click at [587, 400] on input "75" at bounding box center [568, 404] width 72 height 27
click at [587, 400] on input "90" at bounding box center [568, 404] width 72 height 27
click at [586, 400] on input "105" at bounding box center [568, 404] width 72 height 27
type input "120"
click at [586, 400] on input "120" at bounding box center [568, 404] width 72 height 27
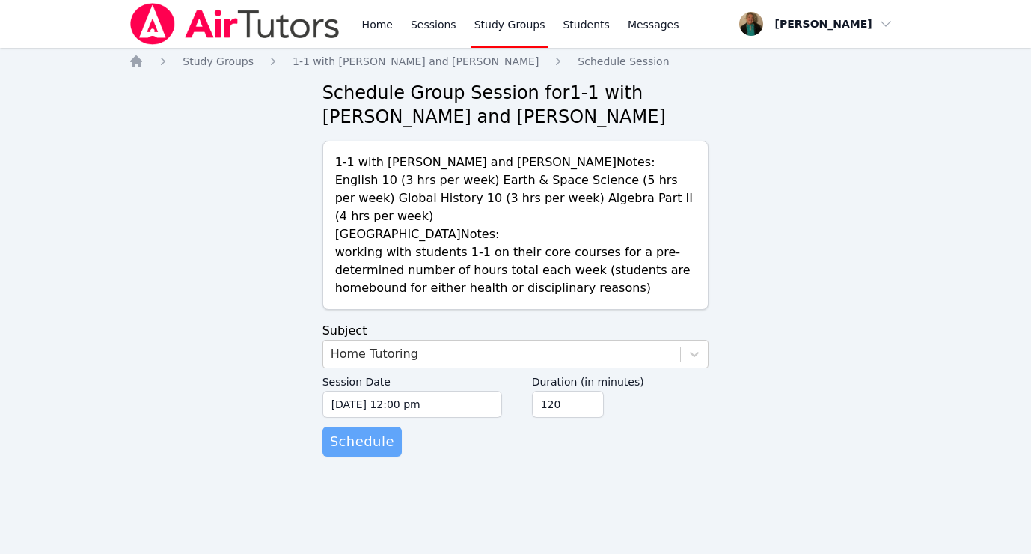
click at [365, 439] on span "Schedule" at bounding box center [362, 441] width 64 height 21
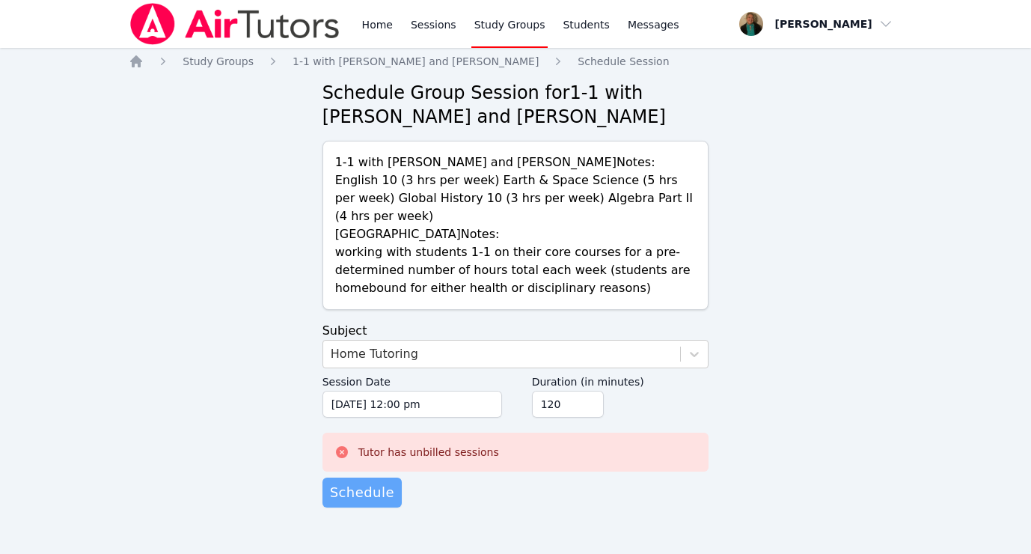
click at [375, 489] on span "Schedule" at bounding box center [362, 492] width 64 height 21
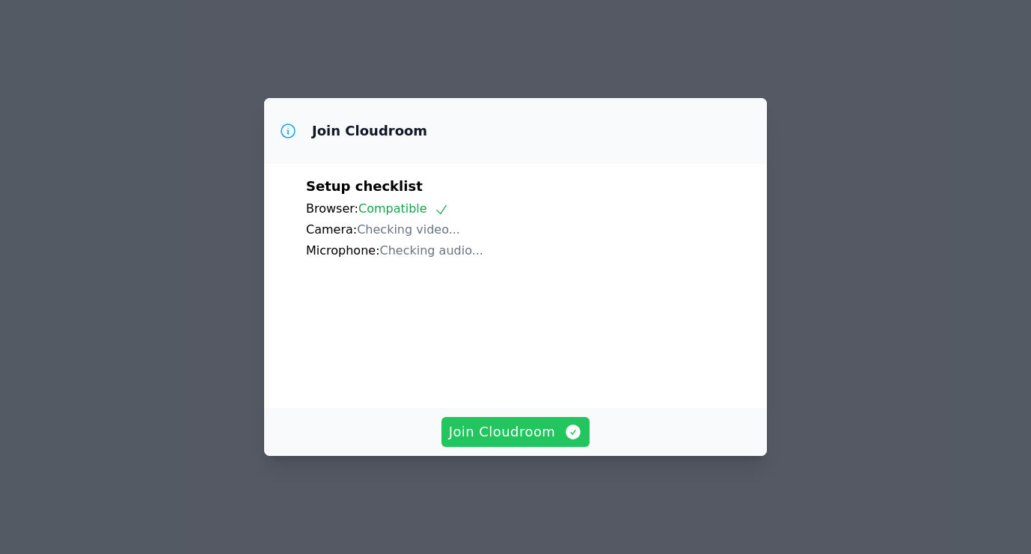
click at [522, 429] on span "Join Cloudroom" at bounding box center [516, 431] width 134 height 21
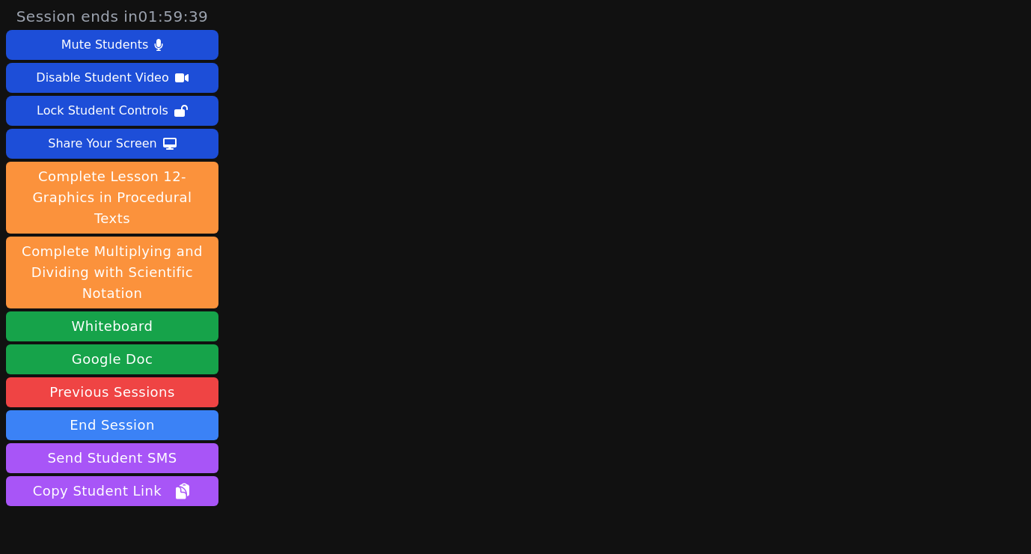
scroll to position [60, 0]
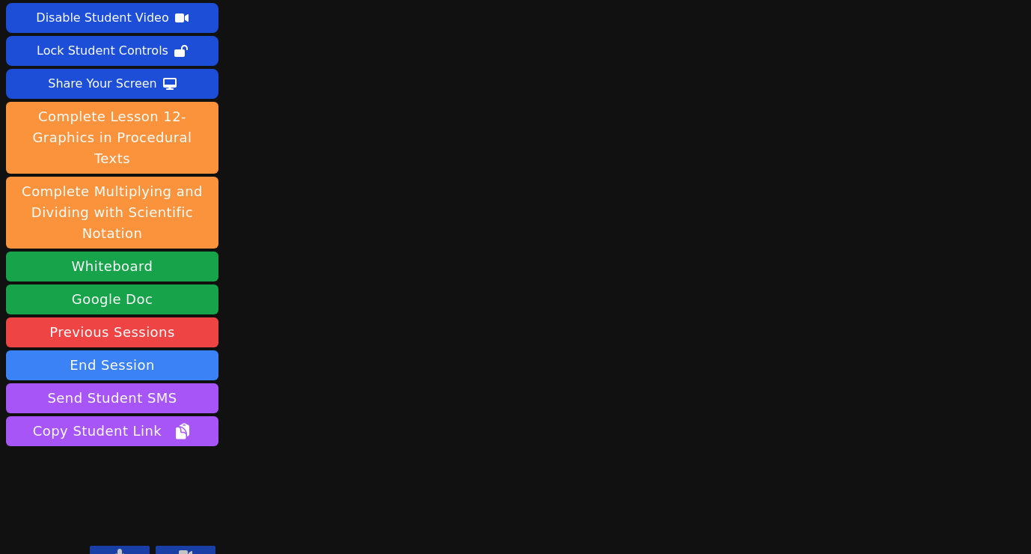
click at [117, 549] on icon at bounding box center [119, 555] width 9 height 12
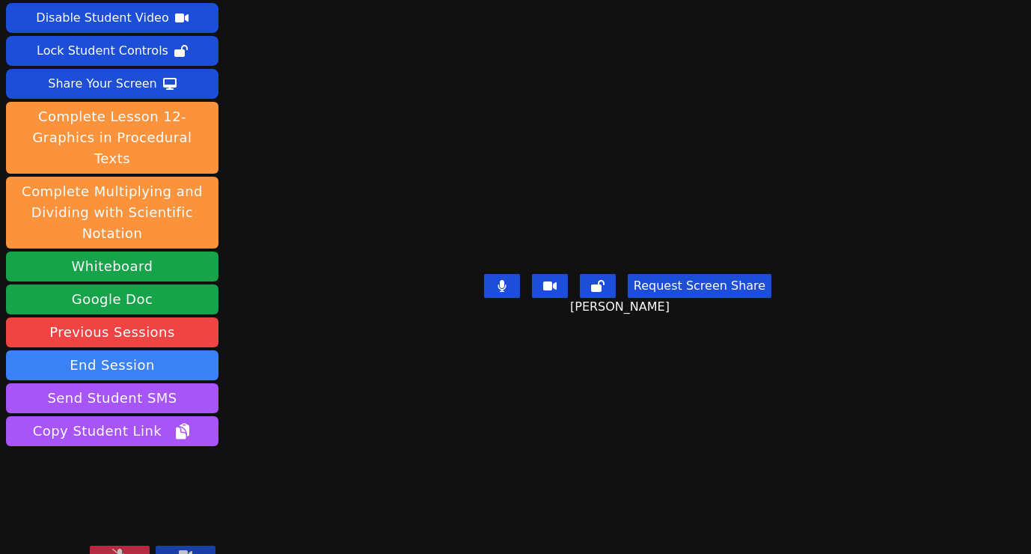
click at [119, 549] on icon at bounding box center [119, 555] width 15 height 12
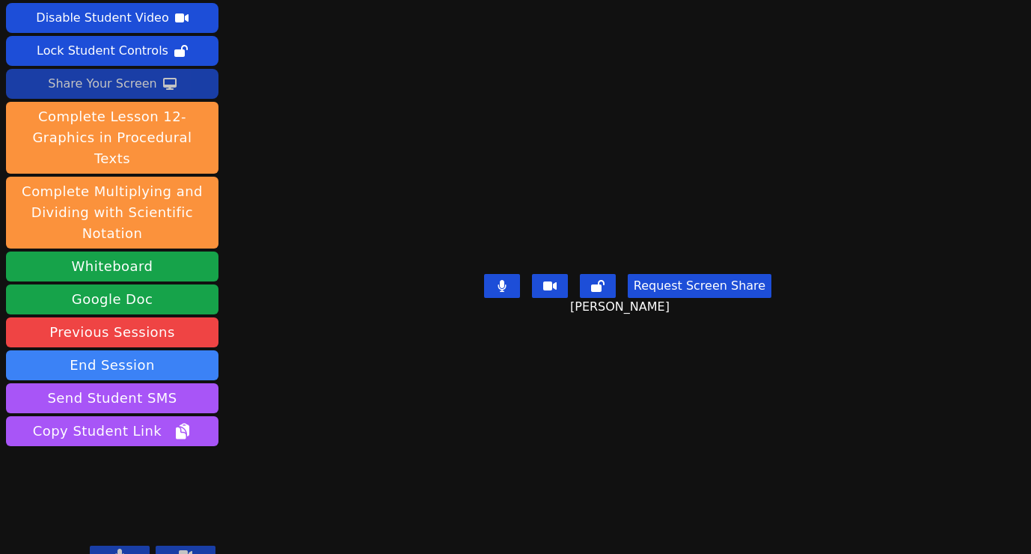
click at [133, 86] on div "Share Your Screen" at bounding box center [102, 84] width 109 height 24
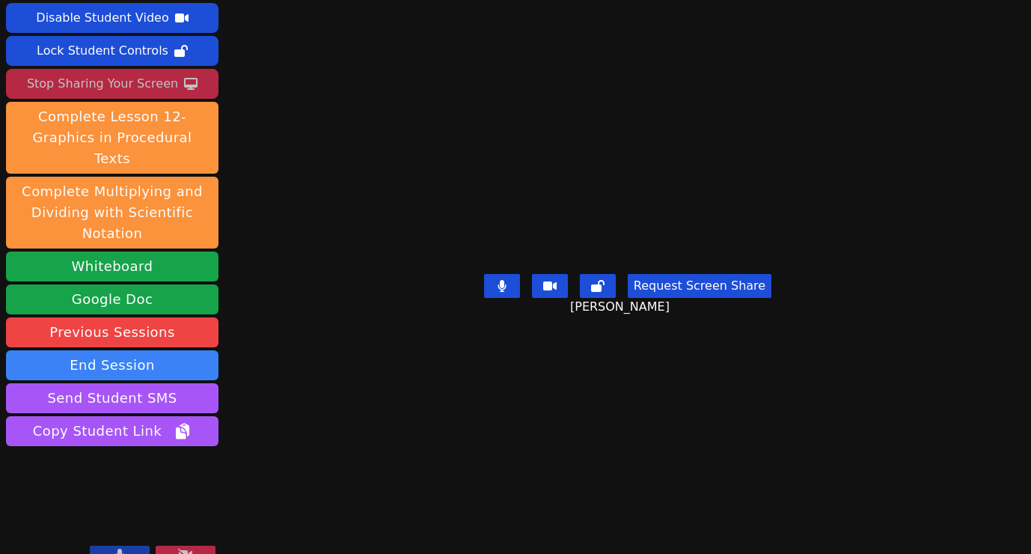
click at [120, 549] on icon at bounding box center [120, 555] width 8 height 12
click at [120, 549] on icon at bounding box center [119, 555] width 15 height 12
click at [122, 549] on icon at bounding box center [119, 555] width 9 height 12
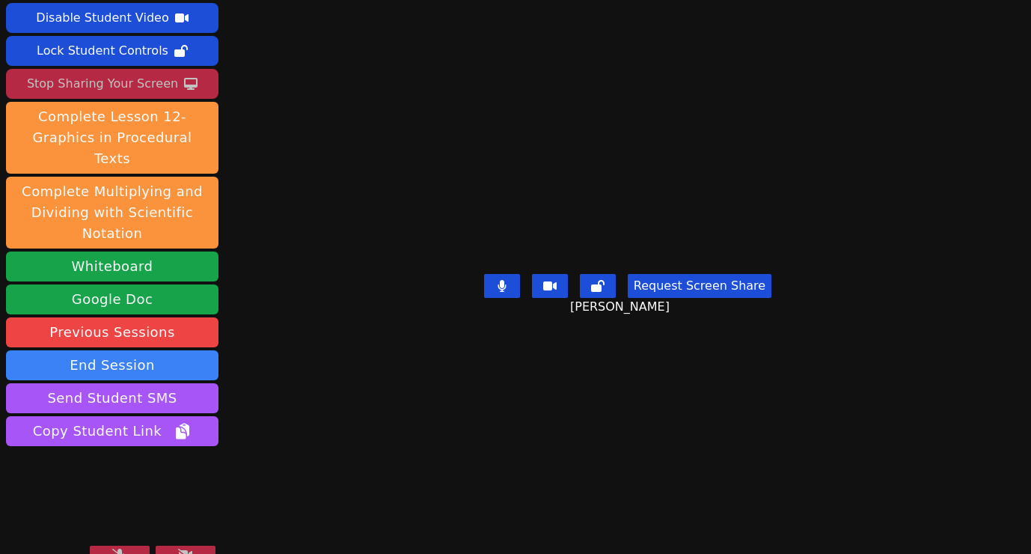
click at [122, 549] on icon at bounding box center [119, 555] width 15 height 12
click at [706, 298] on button "Request Screen Share" at bounding box center [700, 286] width 144 height 24
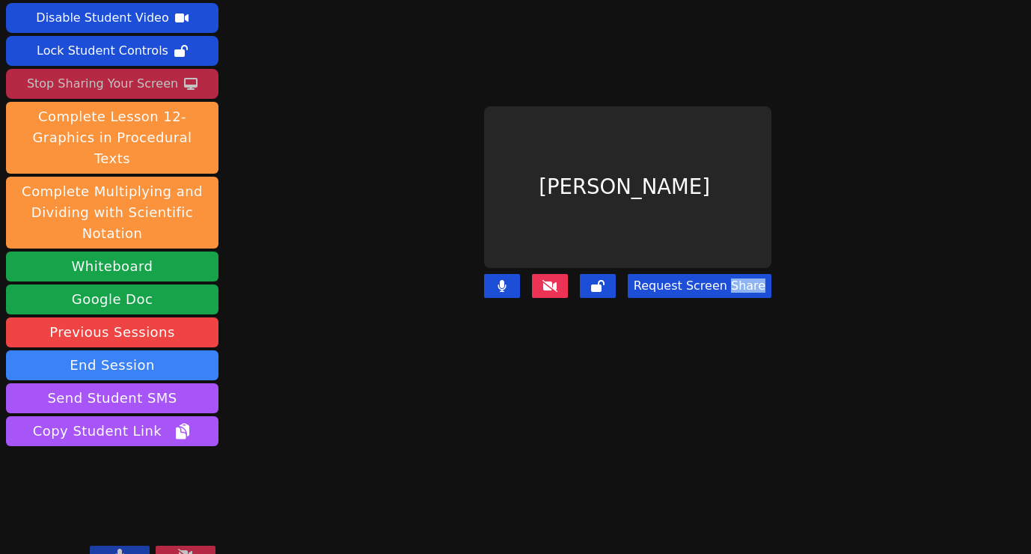
click at [706, 402] on main "[PERSON_NAME] Request Screen Share" at bounding box center [627, 217] width 461 height 554
click at [183, 549] on icon at bounding box center [185, 555] width 15 height 12
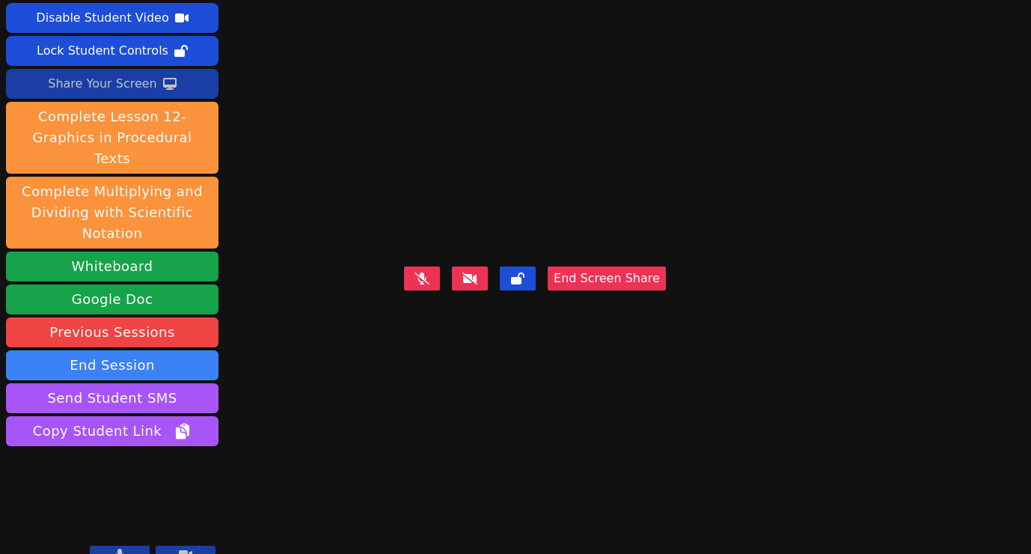
click at [115, 549] on icon at bounding box center [119, 555] width 9 height 12
click at [115, 549] on icon at bounding box center [119, 555] width 15 height 12
click at [119, 549] on icon at bounding box center [120, 555] width 8 height 12
click at [119, 549] on icon at bounding box center [119, 555] width 15 height 12
click at [115, 546] on button at bounding box center [120, 555] width 60 height 18
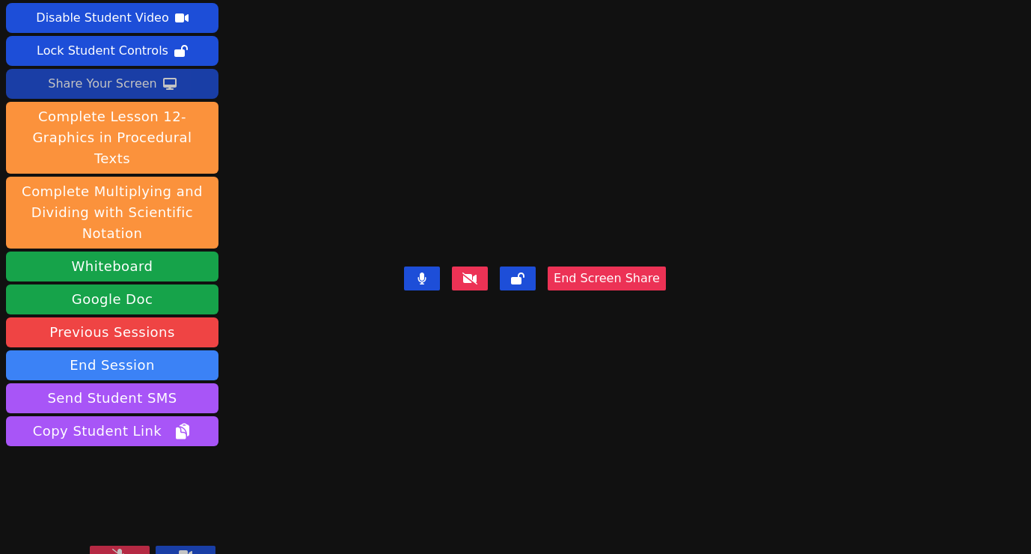
click at [110, 546] on button at bounding box center [120, 555] width 60 height 18
click at [117, 82] on div "Share Your Screen" at bounding box center [102, 84] width 109 height 24
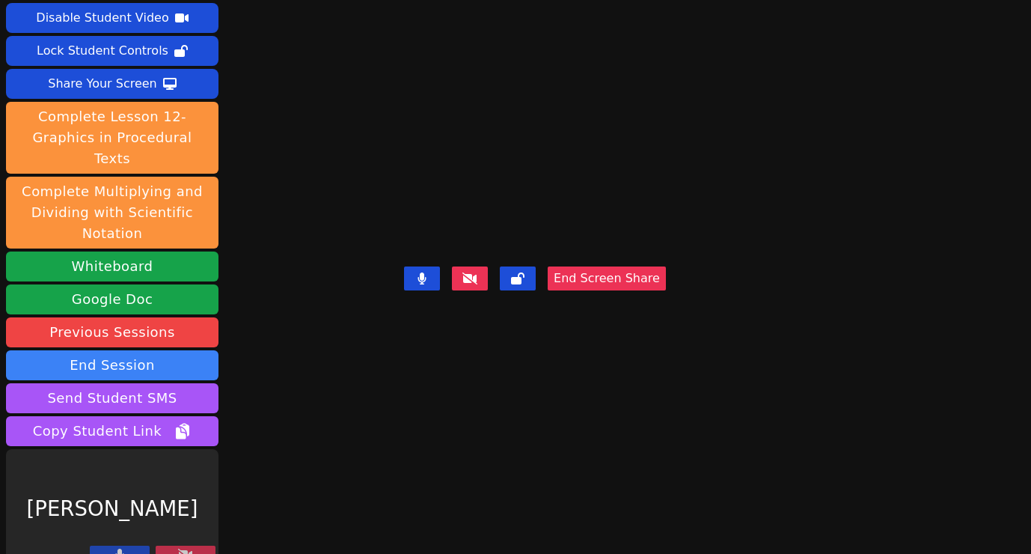
click at [180, 549] on icon at bounding box center [185, 555] width 15 height 12
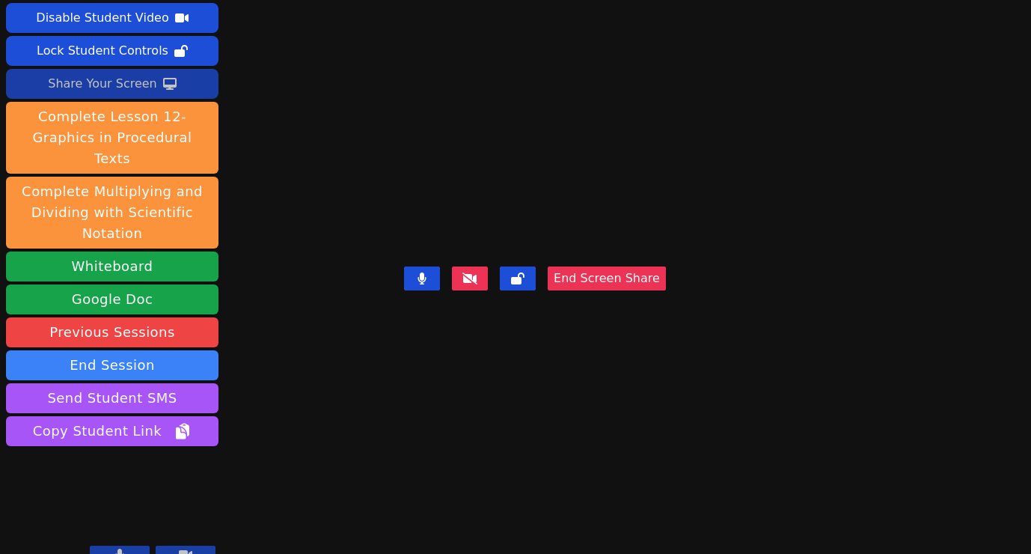
click at [67, 83] on div "Share Your Screen" at bounding box center [102, 84] width 109 height 24
click at [112, 83] on div "Share Your Screen" at bounding box center [102, 84] width 109 height 24
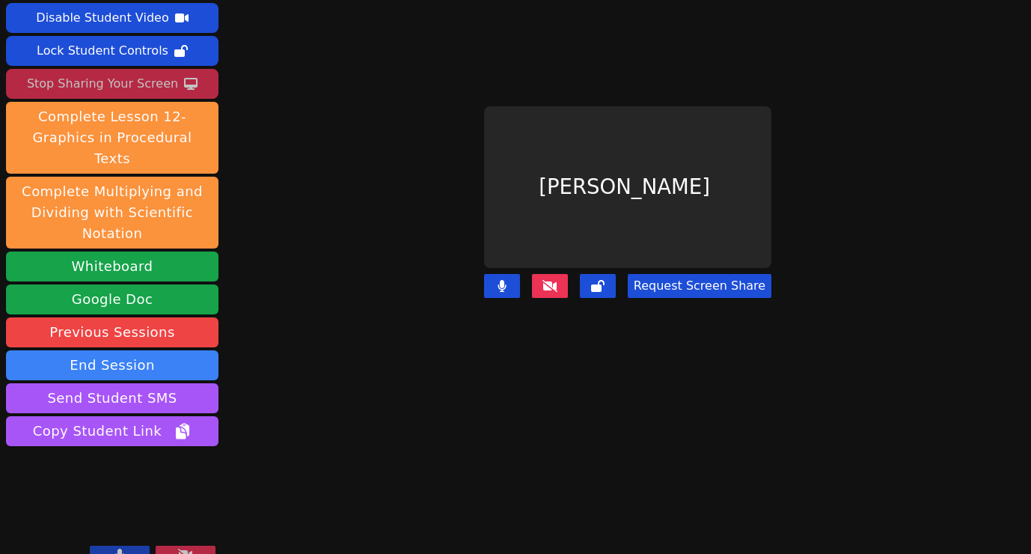
click at [731, 282] on button "Request Screen Share" at bounding box center [700, 286] width 144 height 24
click at [744, 284] on button "Request Screen Share" at bounding box center [700, 286] width 144 height 24
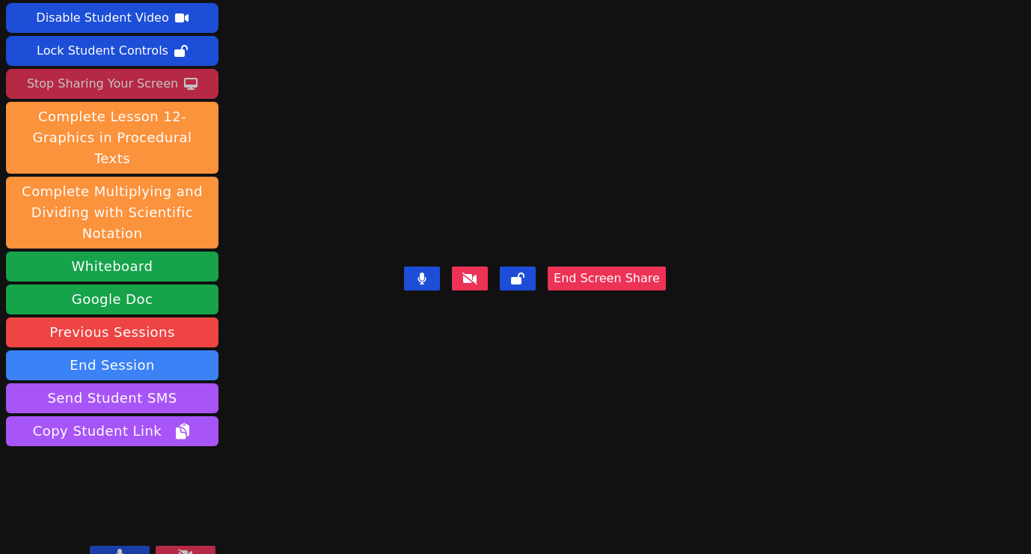
click at [126, 463] on video at bounding box center [112, 509] width 213 height 120
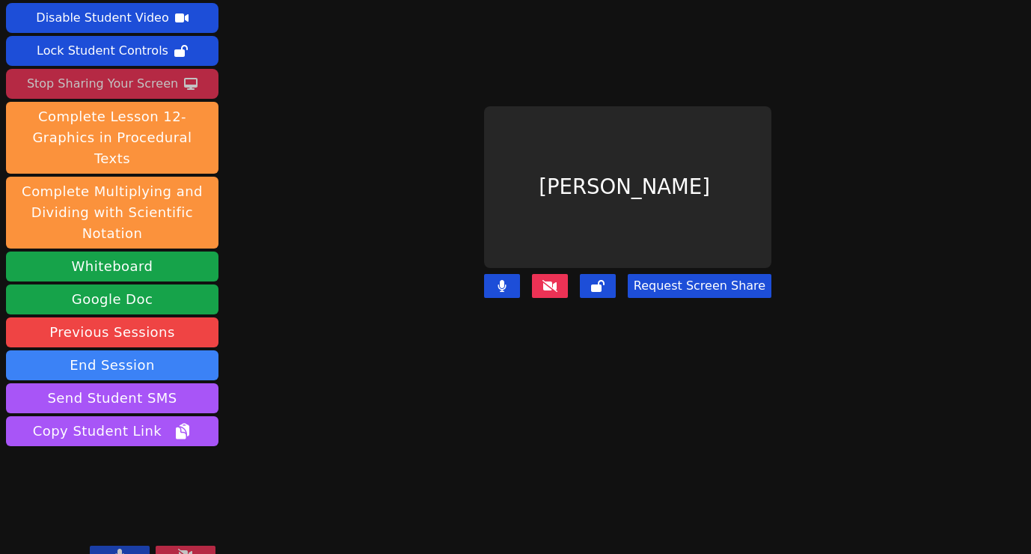
click at [164, 473] on video at bounding box center [112, 509] width 213 height 120
click at [689, 284] on button "Request Screen Share" at bounding box center [700, 286] width 144 height 24
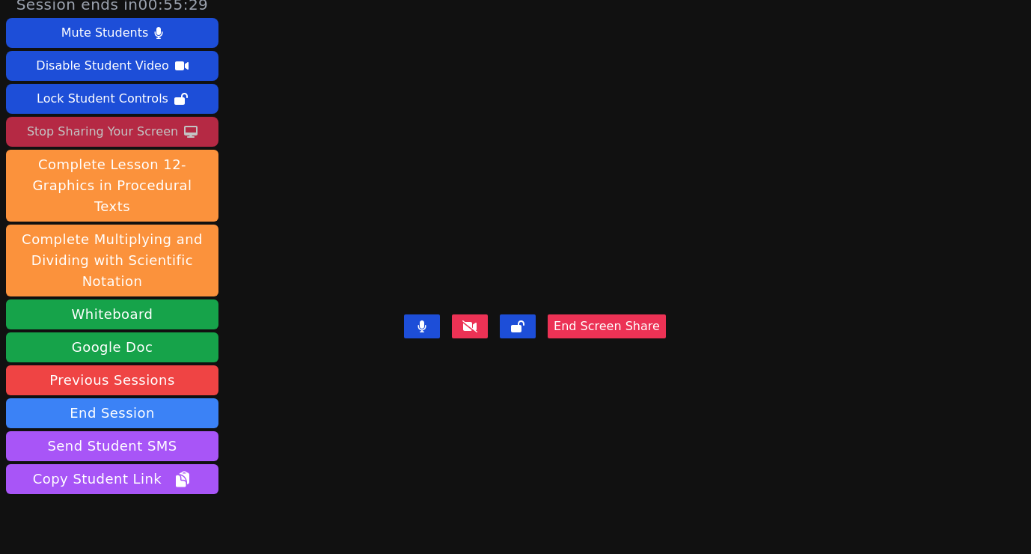
scroll to position [0, 0]
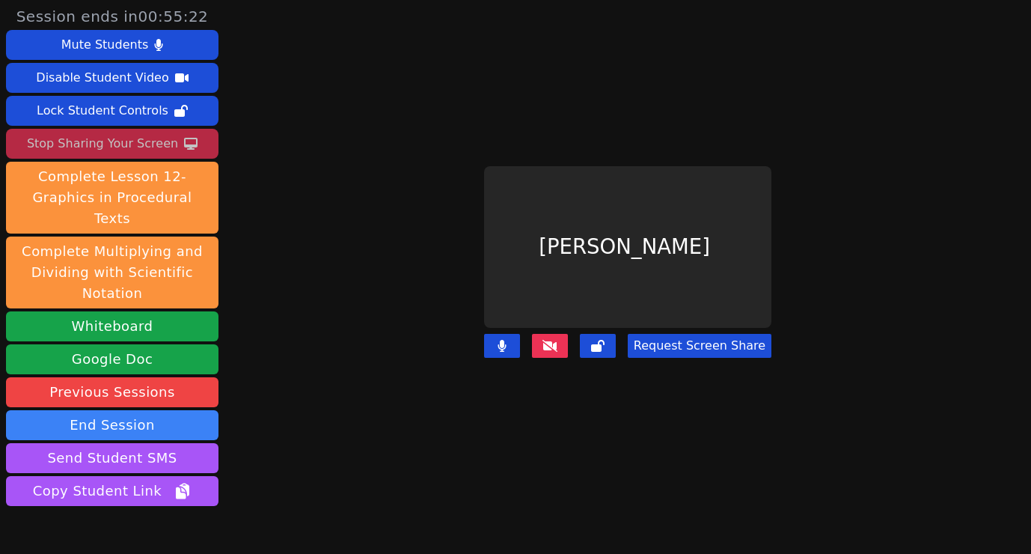
click at [707, 342] on button "Request Screen Share" at bounding box center [700, 346] width 144 height 24
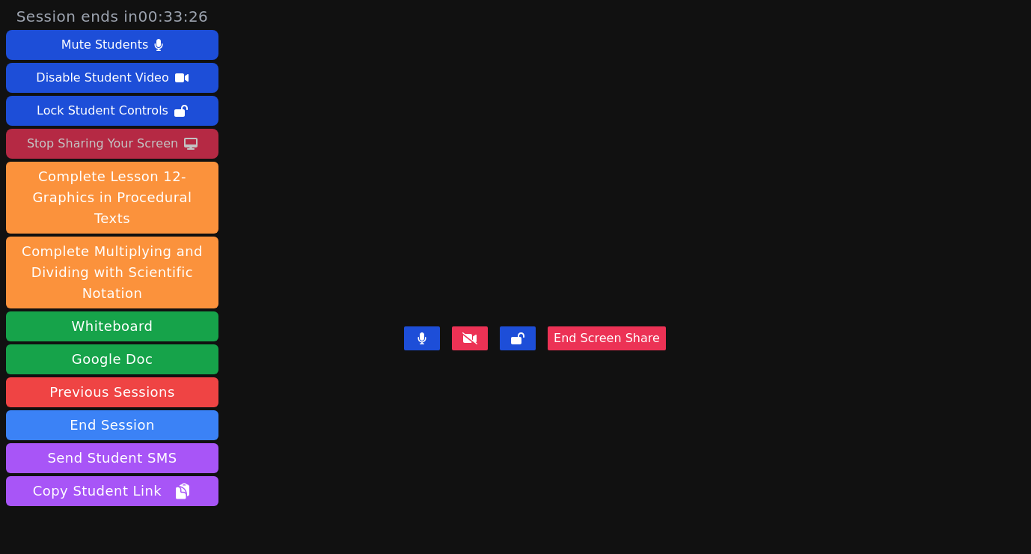
scroll to position [60, 0]
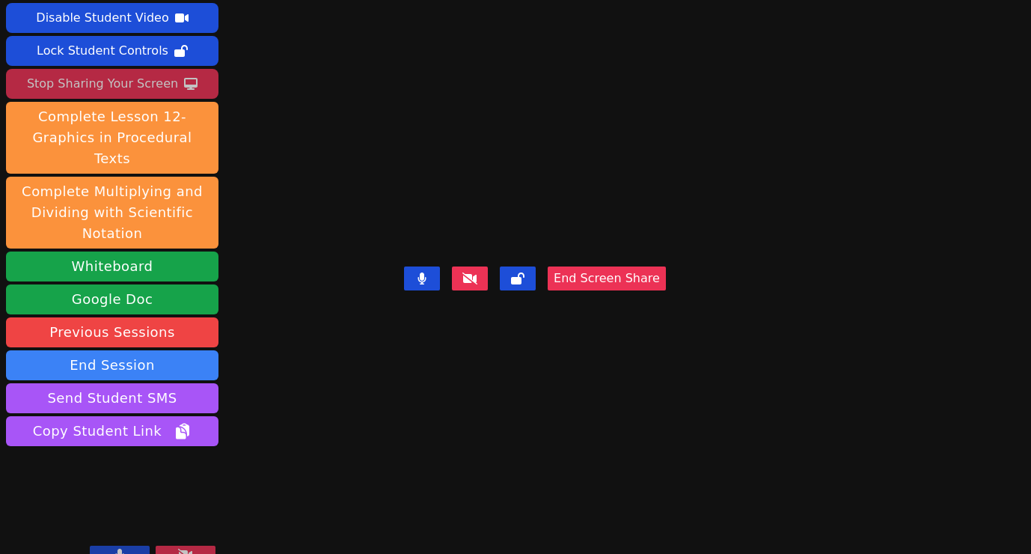
click at [126, 546] on button at bounding box center [120, 555] width 60 height 18
click at [110, 546] on button at bounding box center [120, 555] width 60 height 18
click at [113, 500] on video at bounding box center [112, 509] width 213 height 120
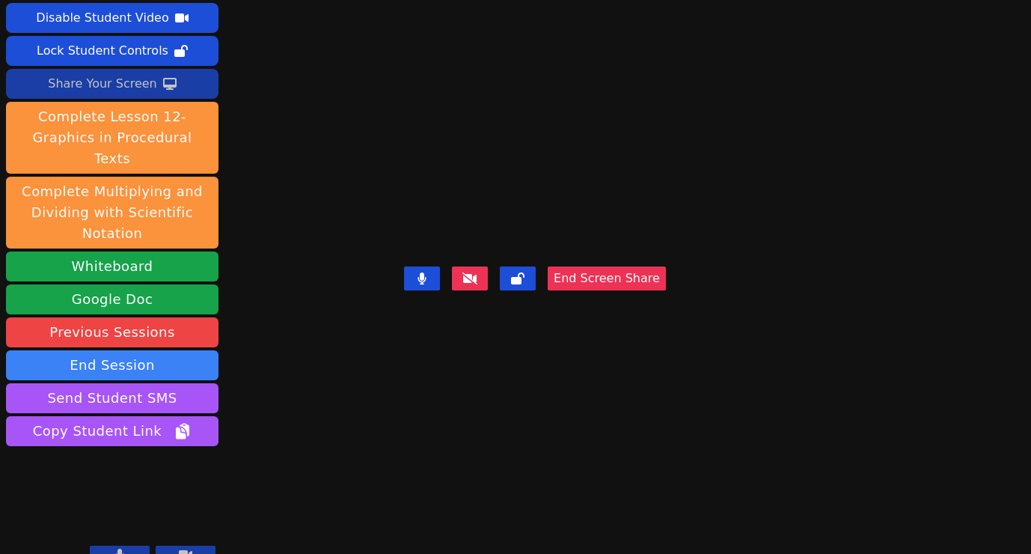
click at [666, 290] on button "End Screen Share" at bounding box center [607, 278] width 118 height 24
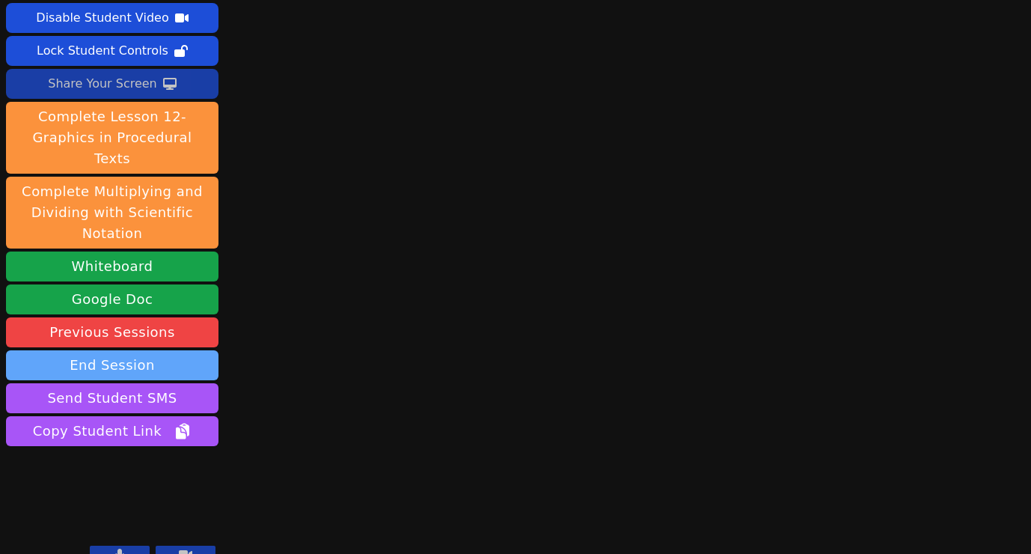
click at [171, 350] on button "End Session" at bounding box center [112, 365] width 213 height 30
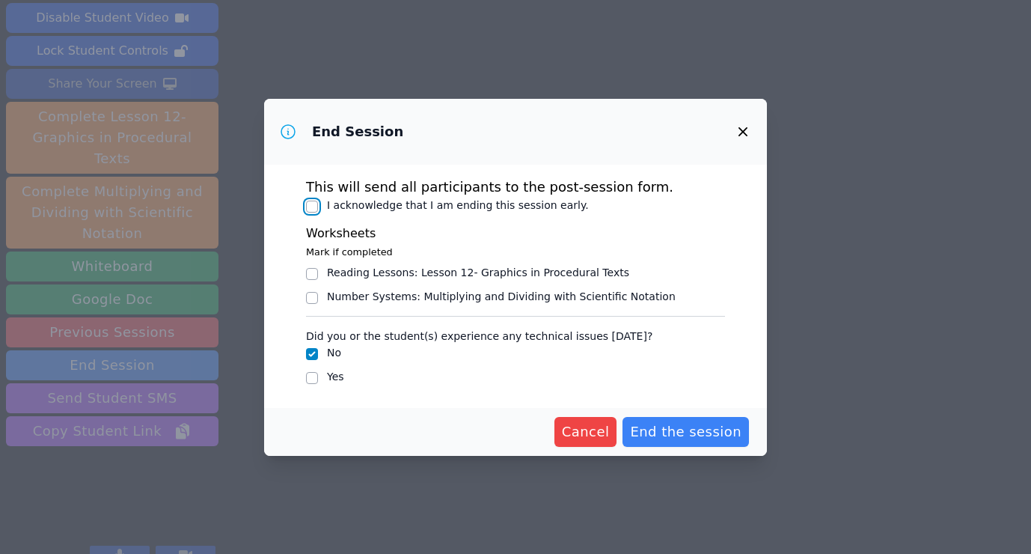
click at [310, 209] on input "I acknowledge that I am ending this session early." at bounding box center [312, 207] width 12 height 12
checkbox input "true"
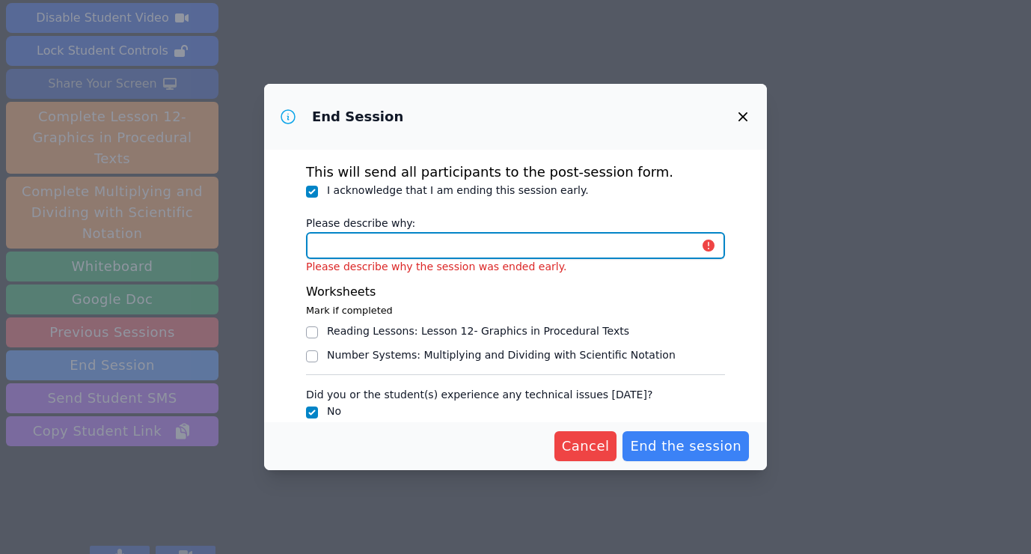
click at [382, 248] on input "Please describe why:" at bounding box center [515, 245] width 419 height 27
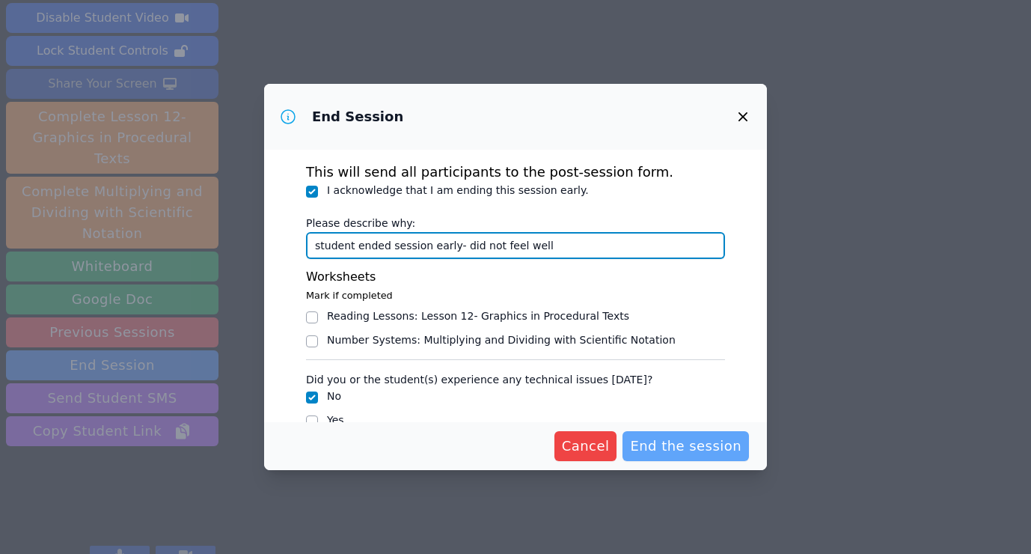
type input "student ended session early- did not feel well"
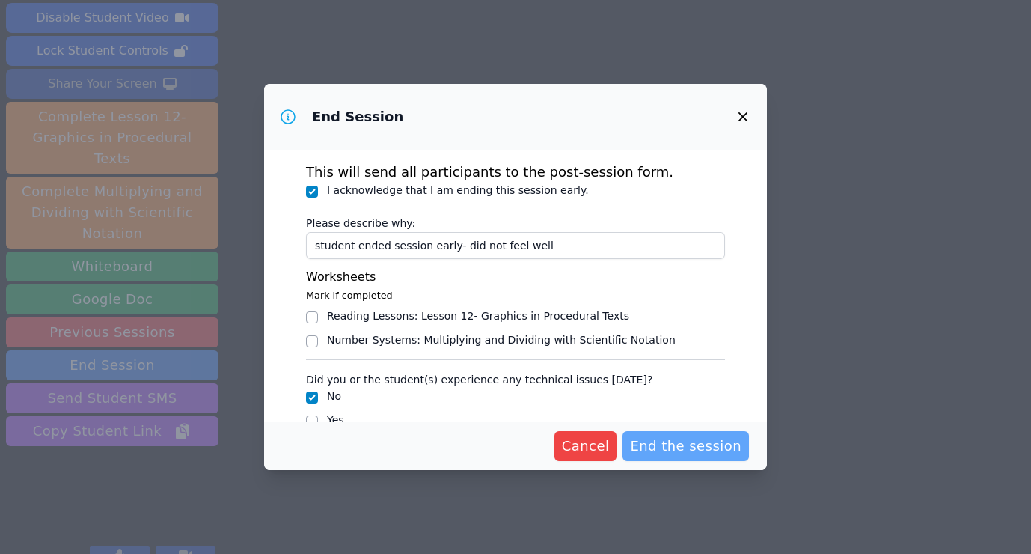
click at [666, 450] on span "End the session" at bounding box center [686, 446] width 112 height 21
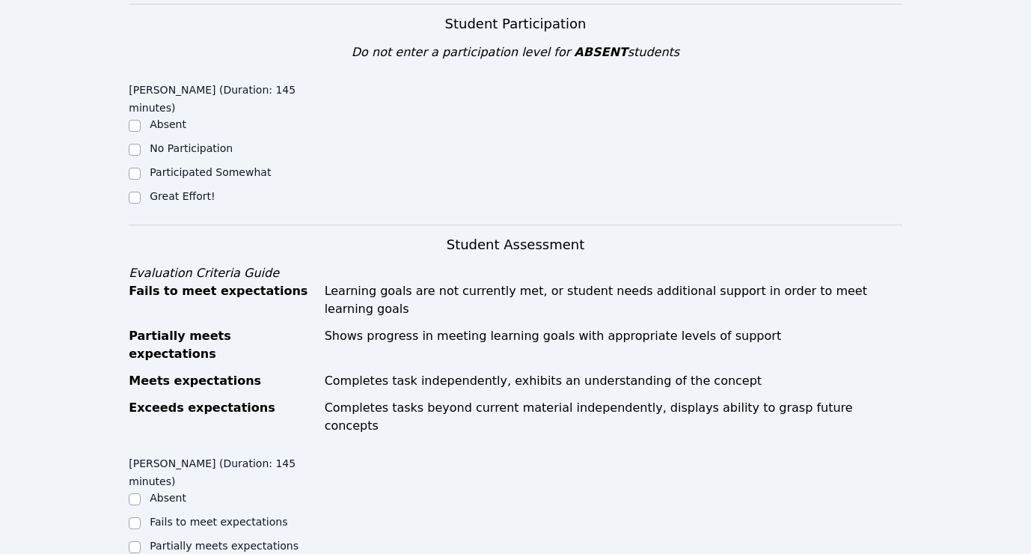
scroll to position [475, 0]
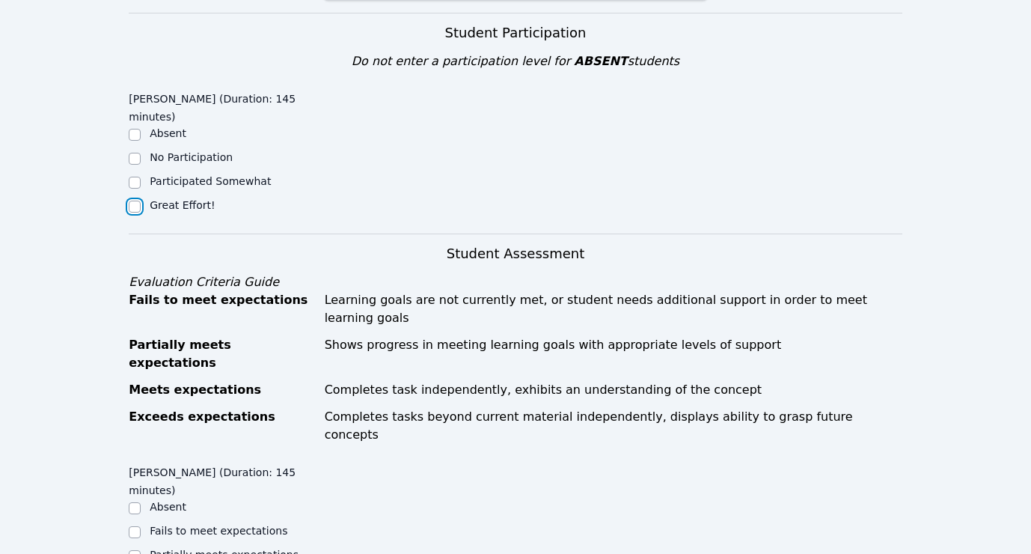
click at [137, 201] on input "Great Effort!" at bounding box center [135, 207] width 12 height 12
checkbox input "true"
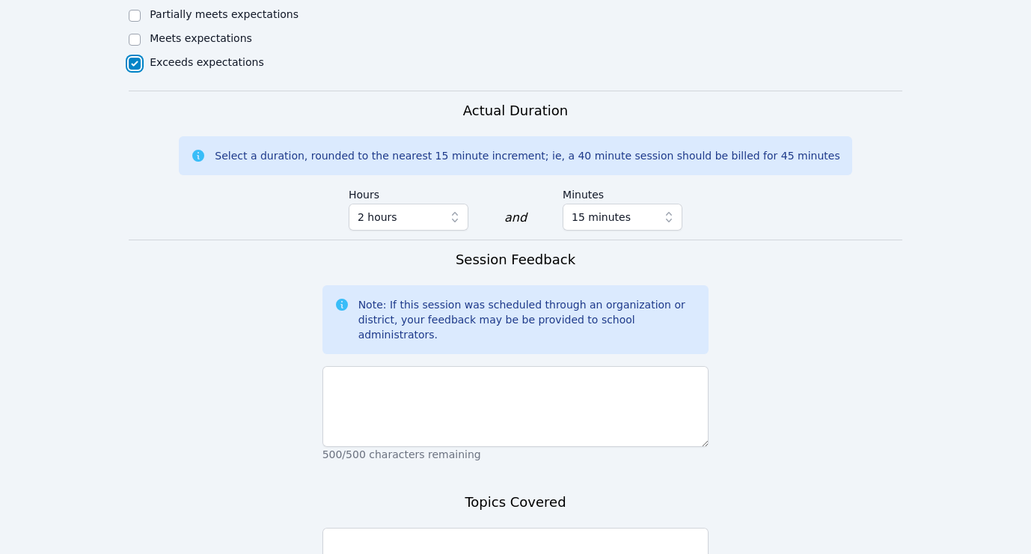
scroll to position [1085, 0]
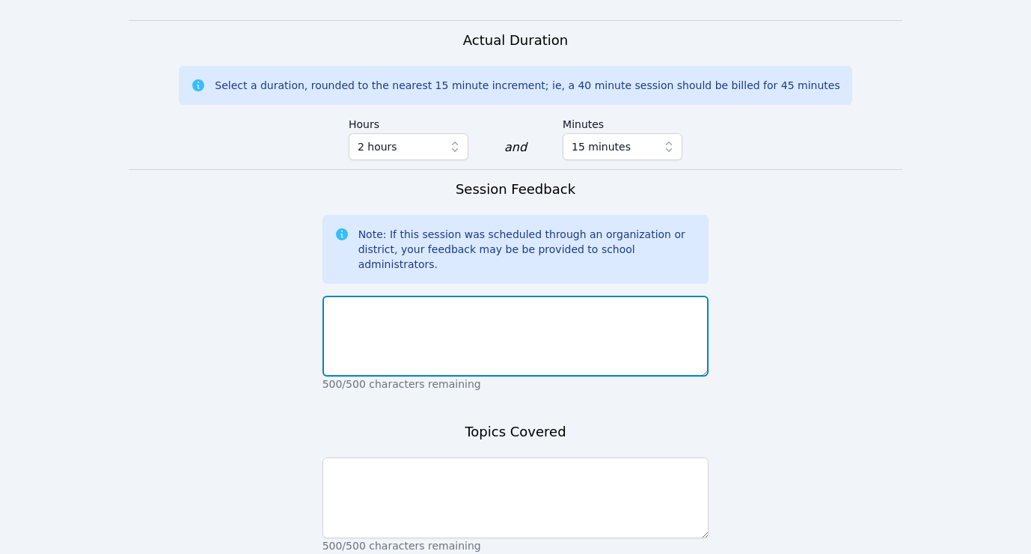
click at [391, 296] on textarea at bounding box center [516, 336] width 387 height 81
type textarea "Terrific session today"
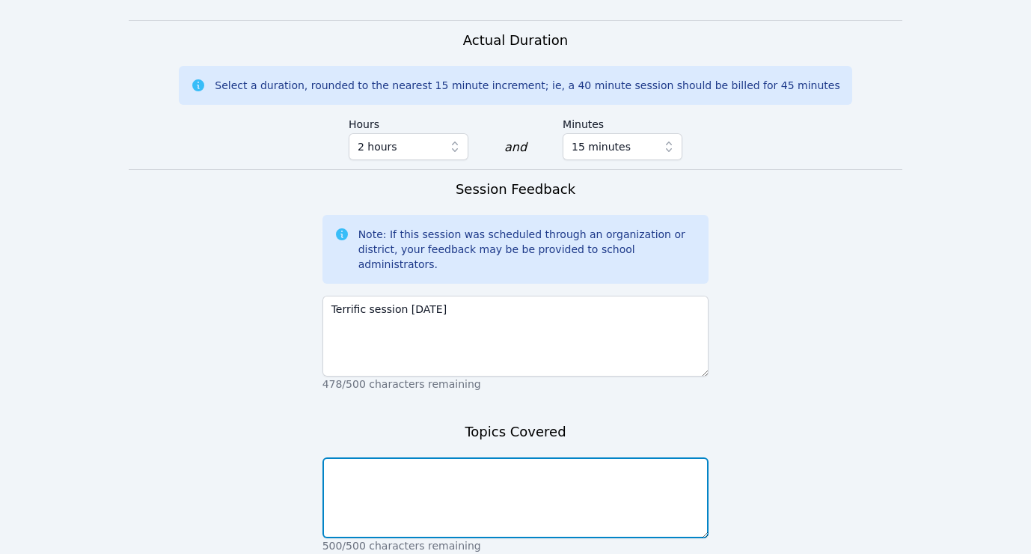
click at [394, 457] on textarea at bounding box center [516, 497] width 387 height 81
type textarea "algebra review"
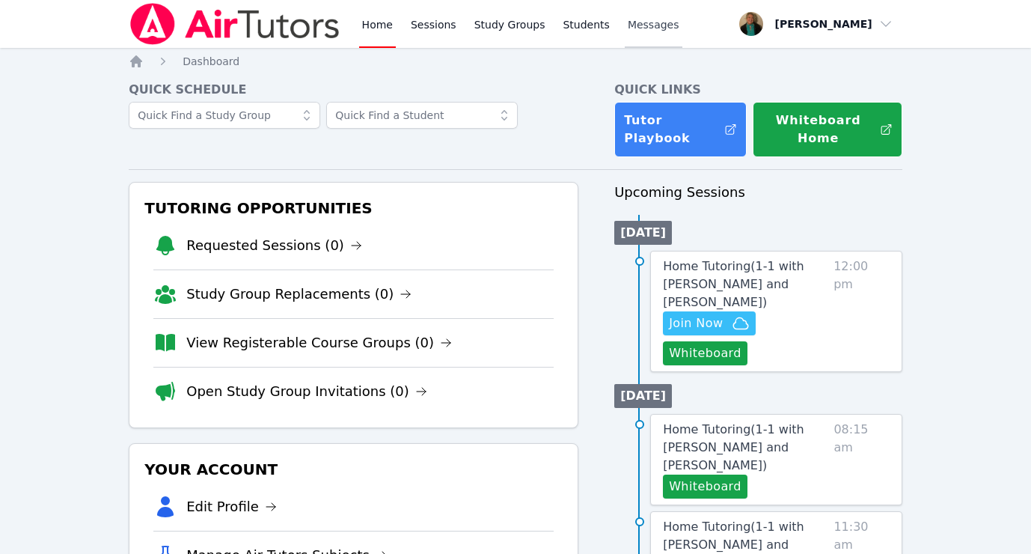
click at [638, 30] on span "Messages" at bounding box center [654, 24] width 52 height 15
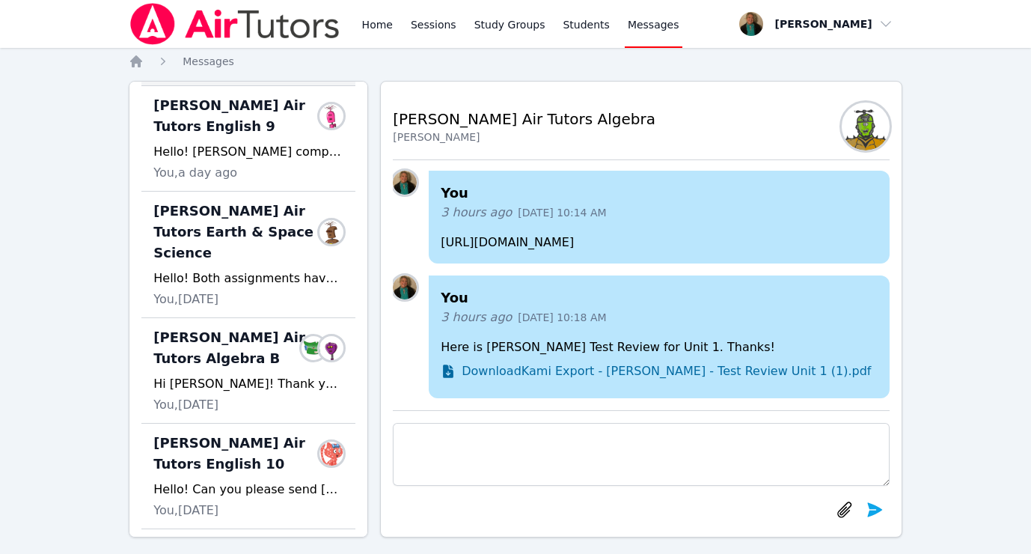
scroll to position [368, 0]
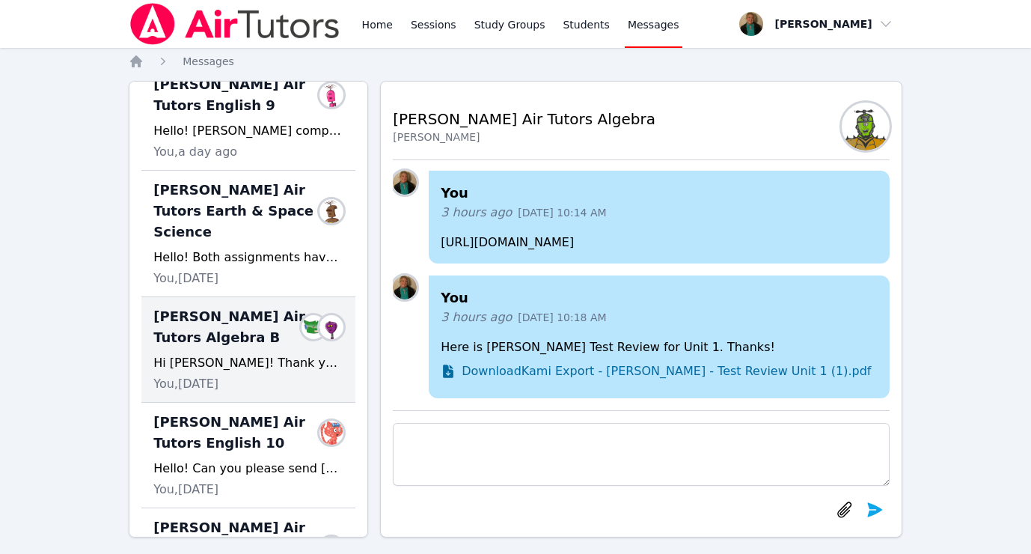
click at [249, 354] on div "Hi [PERSON_NAME]! Thank you so much for your message! Yes- we have been working…" at bounding box center [248, 363] width 190 height 18
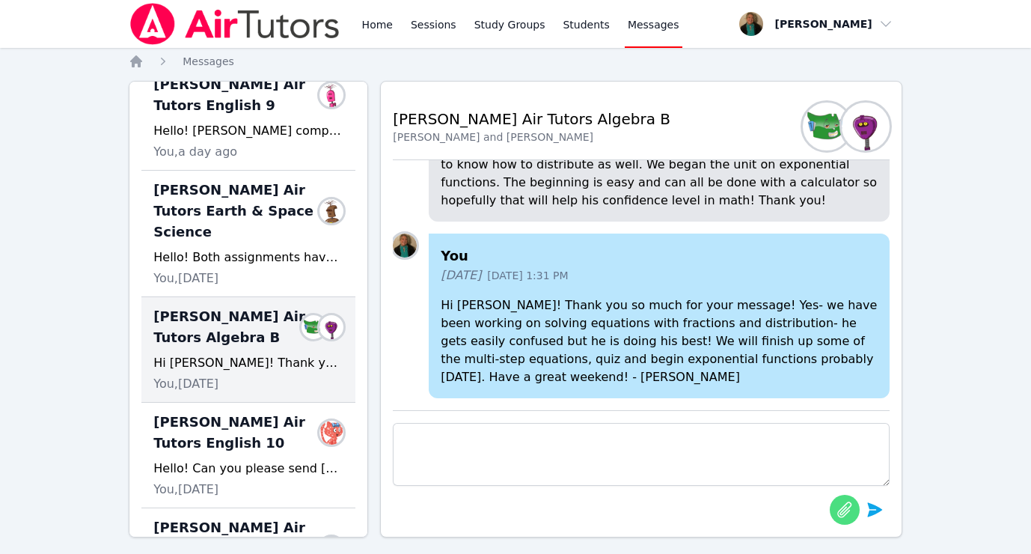
click at [847, 504] on icon "button" at bounding box center [845, 510] width 18 height 18
click at [841, 511] on icon "button" at bounding box center [845, 510] width 18 height 18
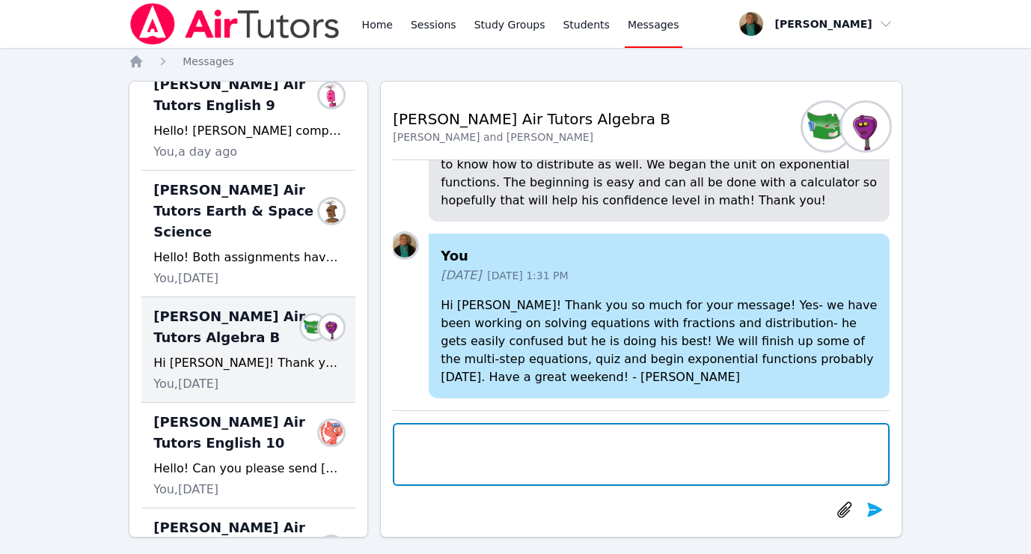
click at [507, 439] on textarea at bounding box center [641, 454] width 497 height 63
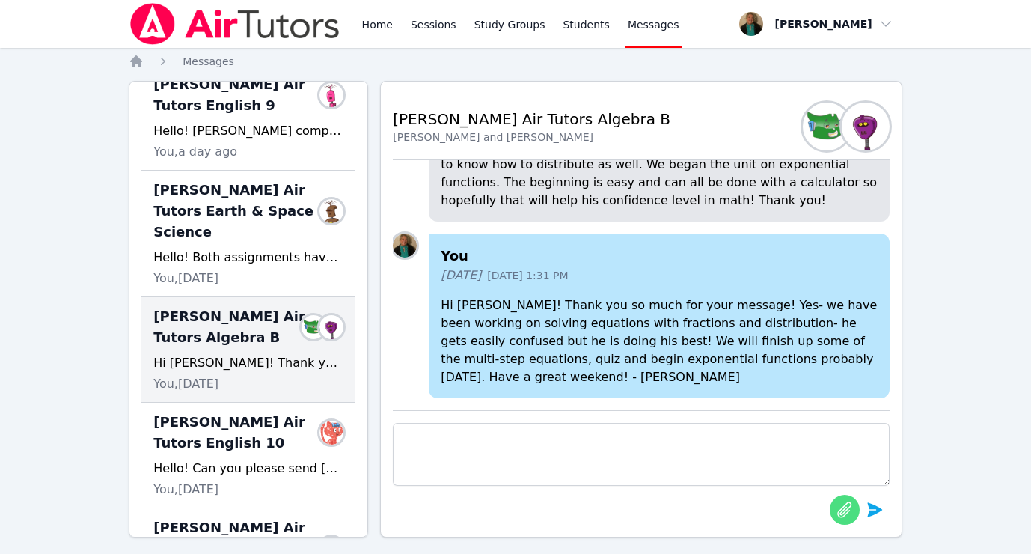
click at [839, 507] on icon "button" at bounding box center [845, 510] width 18 height 18
click at [841, 512] on icon "button" at bounding box center [845, 509] width 14 height 16
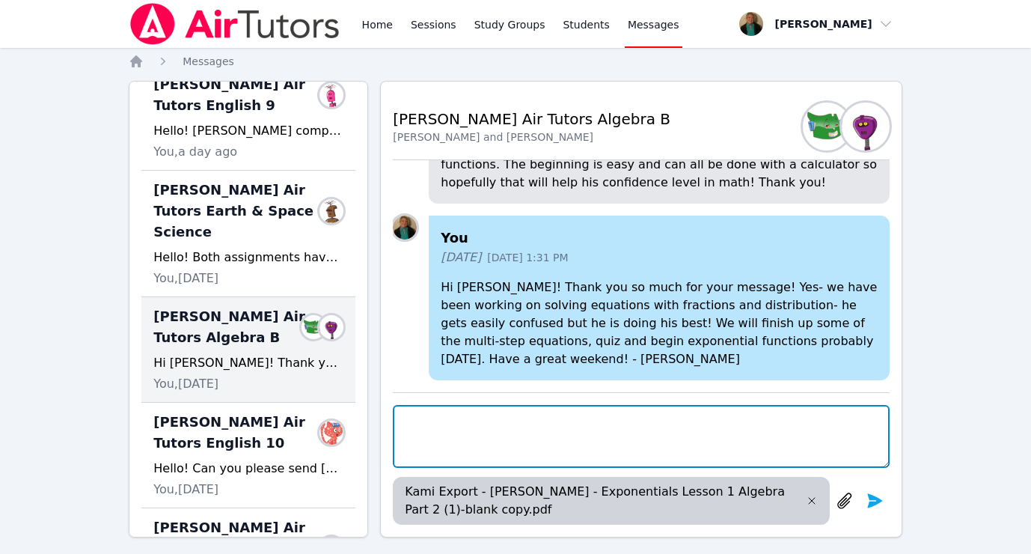
click at [745, 432] on textarea at bounding box center [641, 436] width 497 height 63
type textarea "Blake completed the whole packet!! Woohoo!!!"
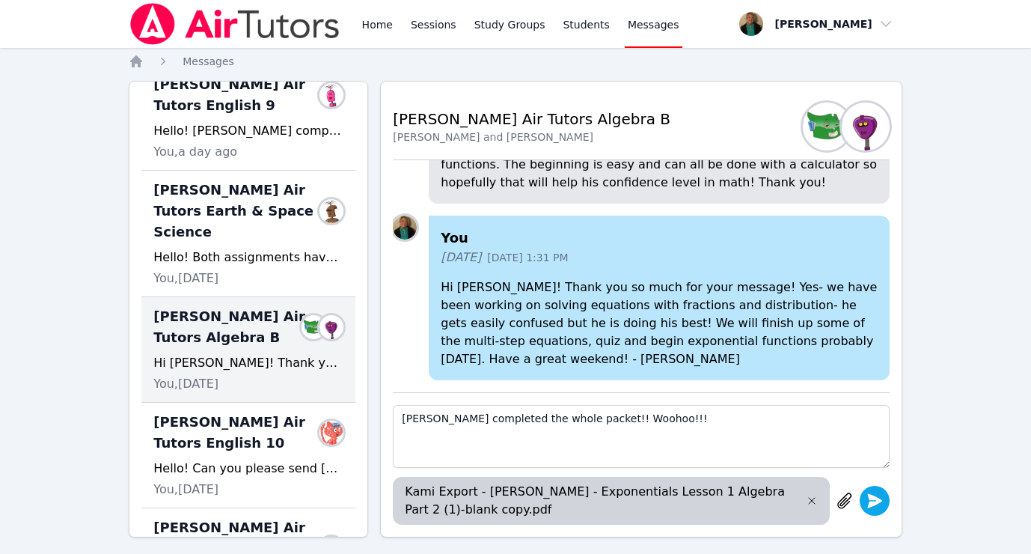
click at [870, 501] on icon "submit" at bounding box center [875, 501] width 18 height 18
click at [878, 498] on icon "submit" at bounding box center [874, 500] width 15 height 14
click at [873, 499] on icon "submit" at bounding box center [874, 500] width 15 height 14
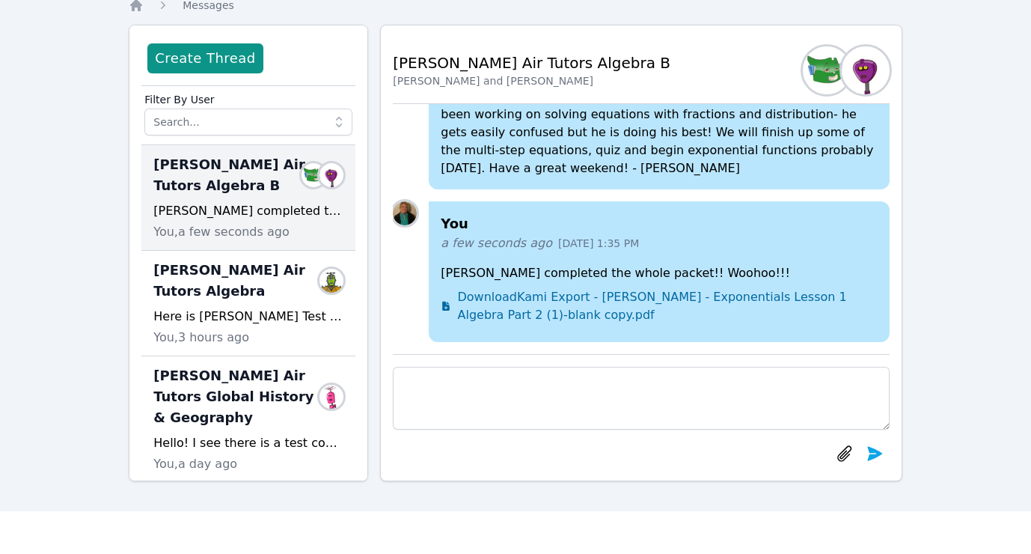
scroll to position [0, 0]
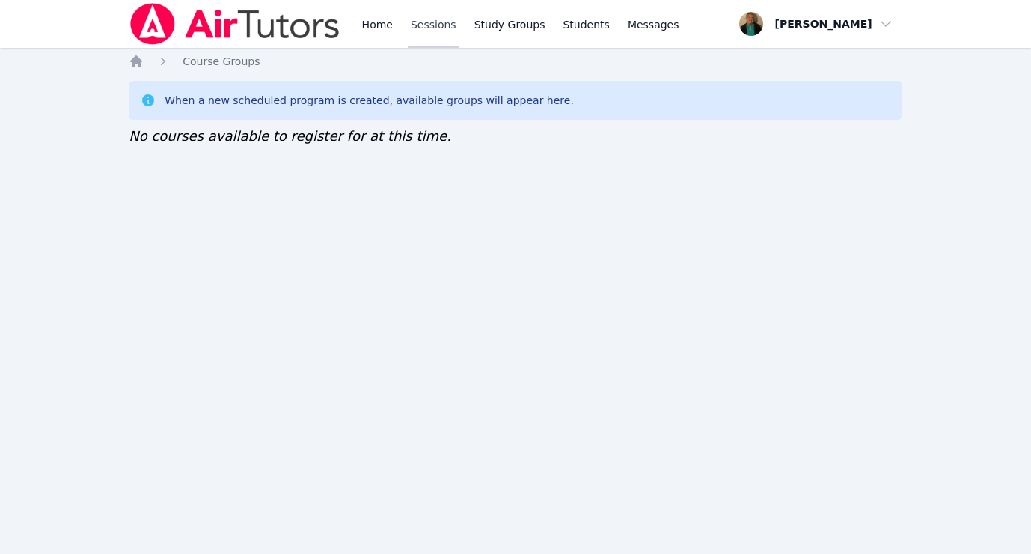
click at [430, 28] on link "Sessions" at bounding box center [434, 24] width 52 height 48
